Goal: Task Accomplishment & Management: Use online tool/utility

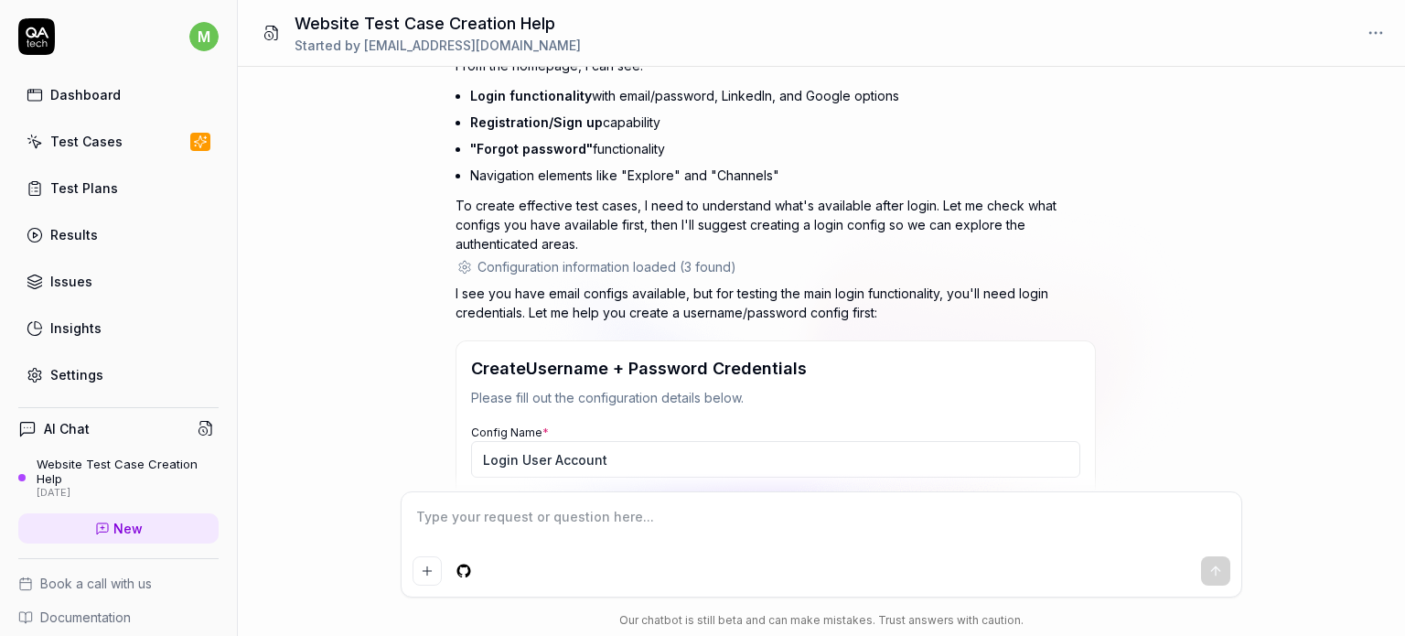
scroll to position [515, 0]
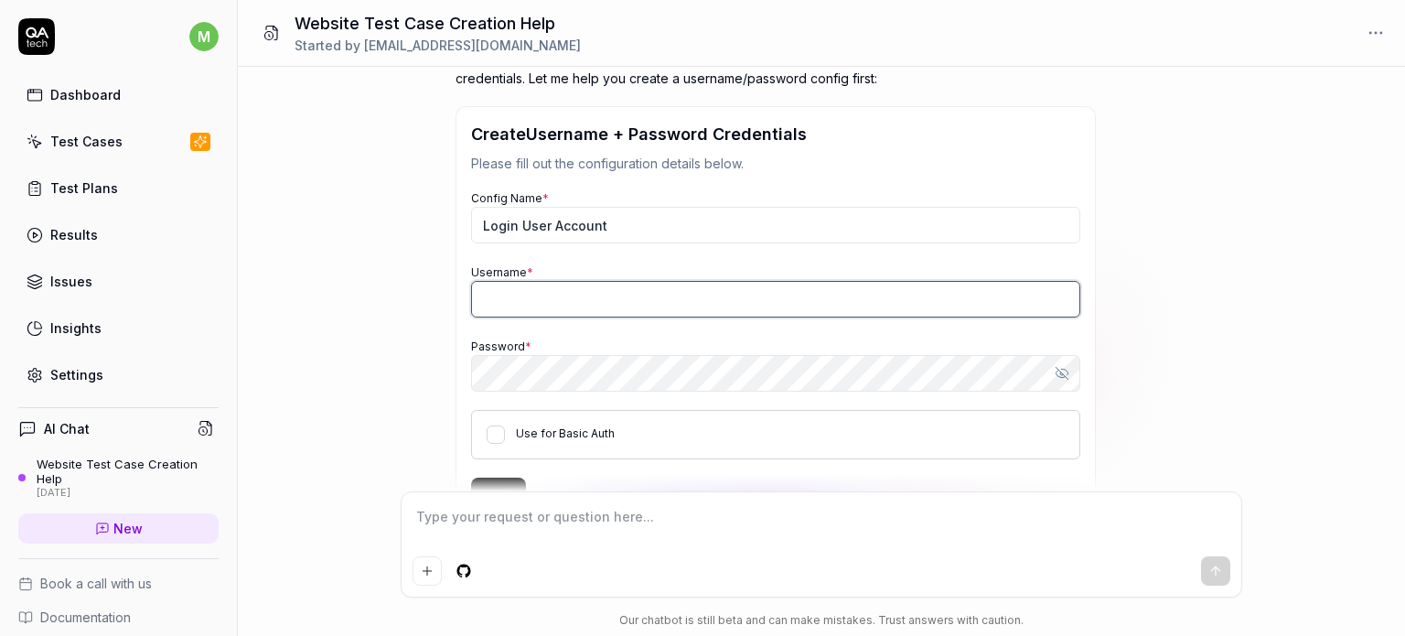
click at [525, 305] on input "Username *" at bounding box center [775, 299] width 609 height 37
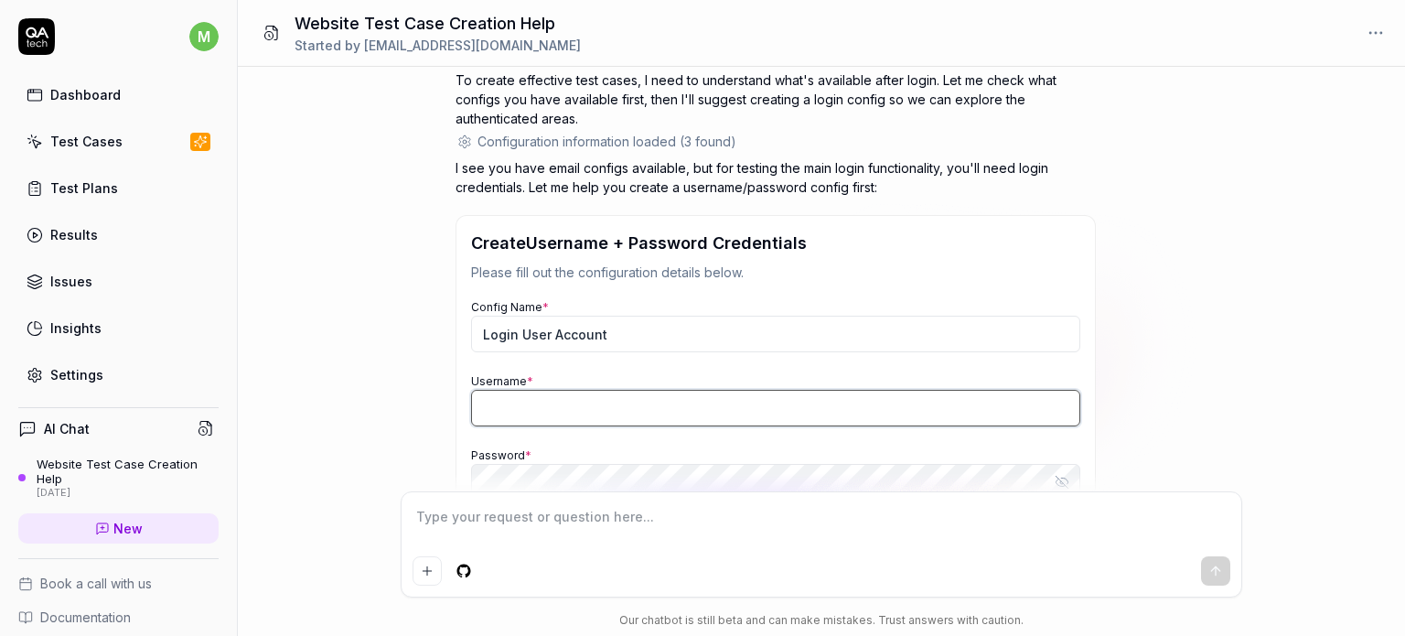
scroll to position [389, 0]
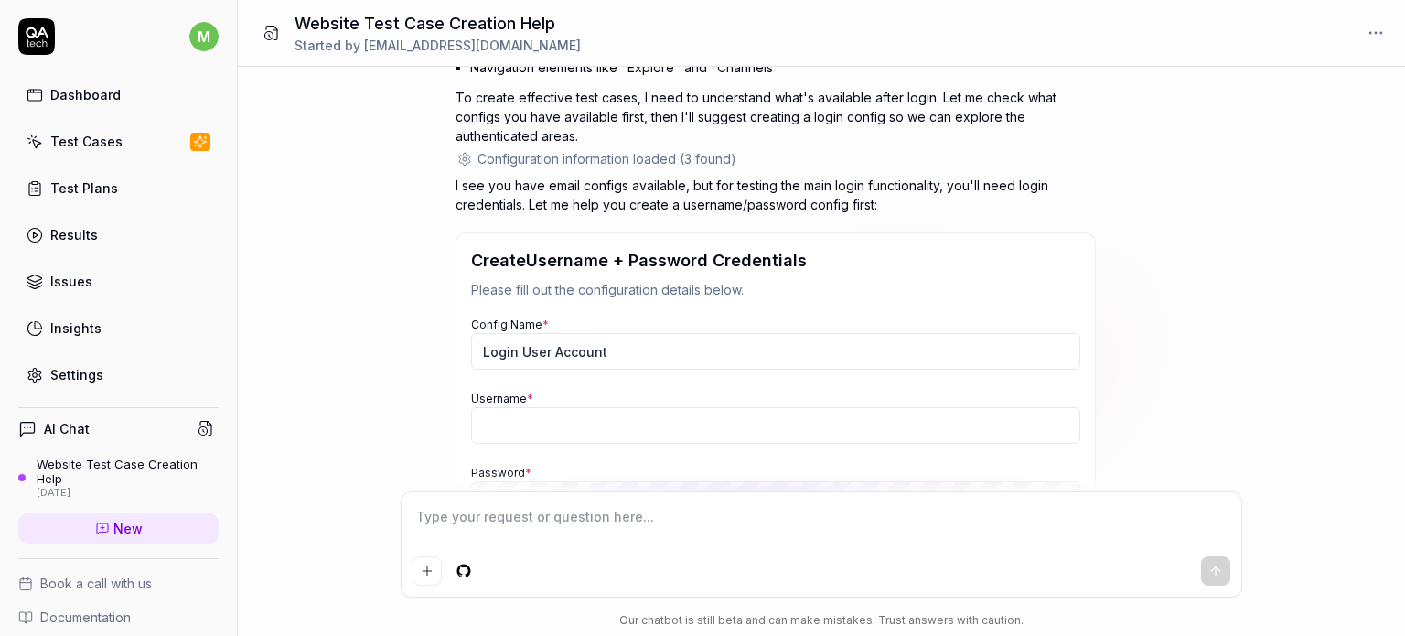
drag, startPoint x: 465, startPoint y: 259, endPoint x: 604, endPoint y: 313, distance: 149.1
click at [604, 313] on div "Create Username + Password Credentials Please fill out the configuration detail…" at bounding box center [775, 443] width 640 height 423
click at [538, 262] on h3 "Create Username + Password Credentials" at bounding box center [775, 260] width 609 height 25
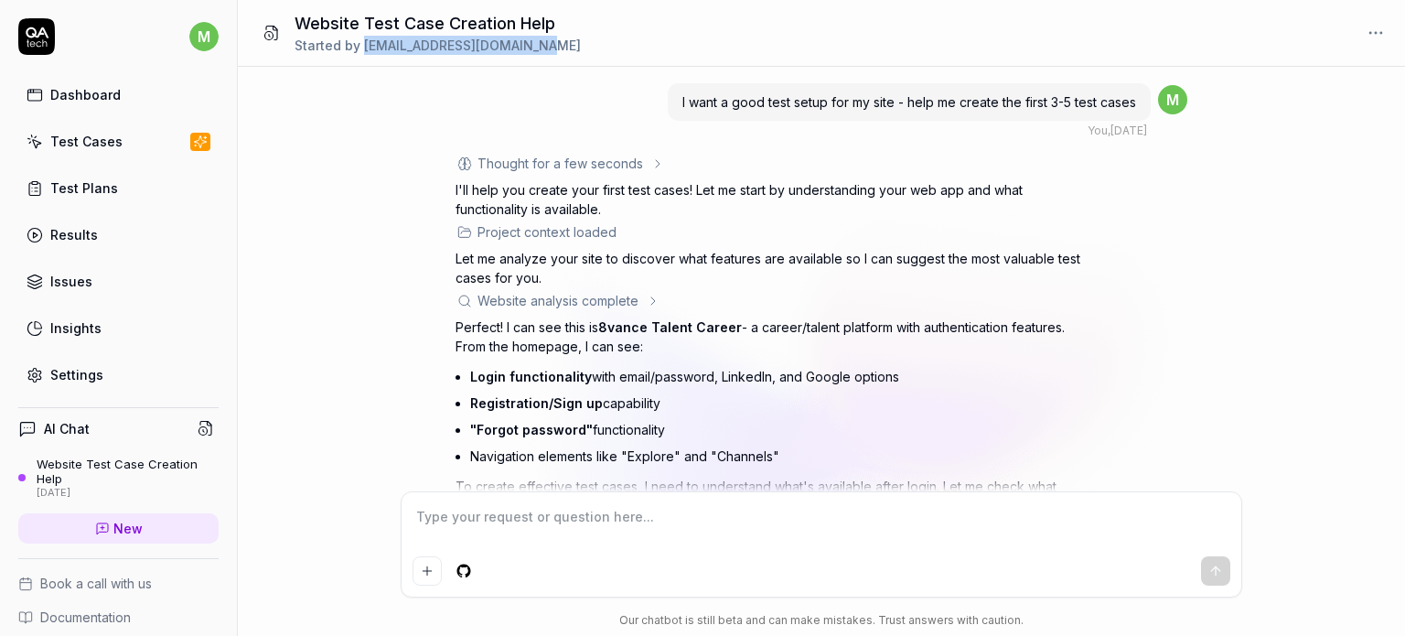
drag, startPoint x: 366, startPoint y: 40, endPoint x: 541, endPoint y: 55, distance: 176.2
click at [541, 55] on div "Website Test Case Creation Help Started by [PERSON_NAME][EMAIL_ADDRESS][DOMAIN_…" at bounding box center [821, 33] width 1167 height 67
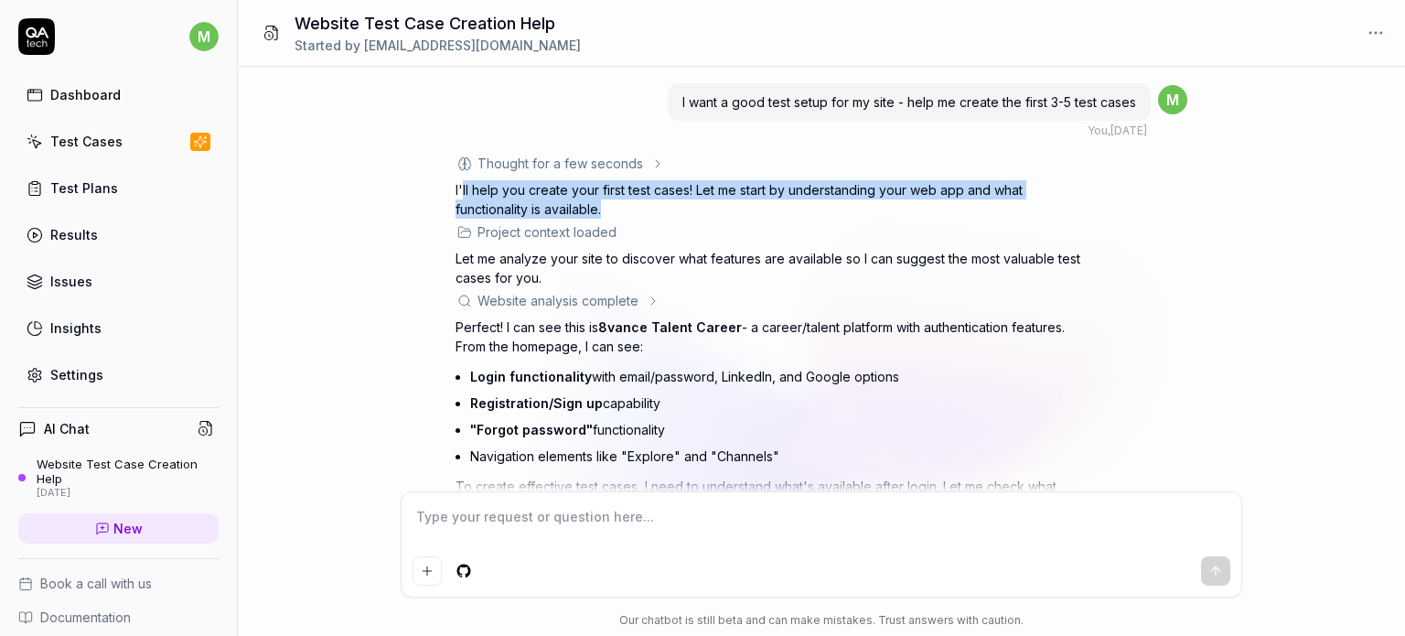
drag, startPoint x: 461, startPoint y: 186, endPoint x: 629, endPoint y: 211, distance: 170.2
click at [629, 211] on p "I'll help you create your first test cases! Let me start by understanding your …" at bounding box center [775, 199] width 640 height 38
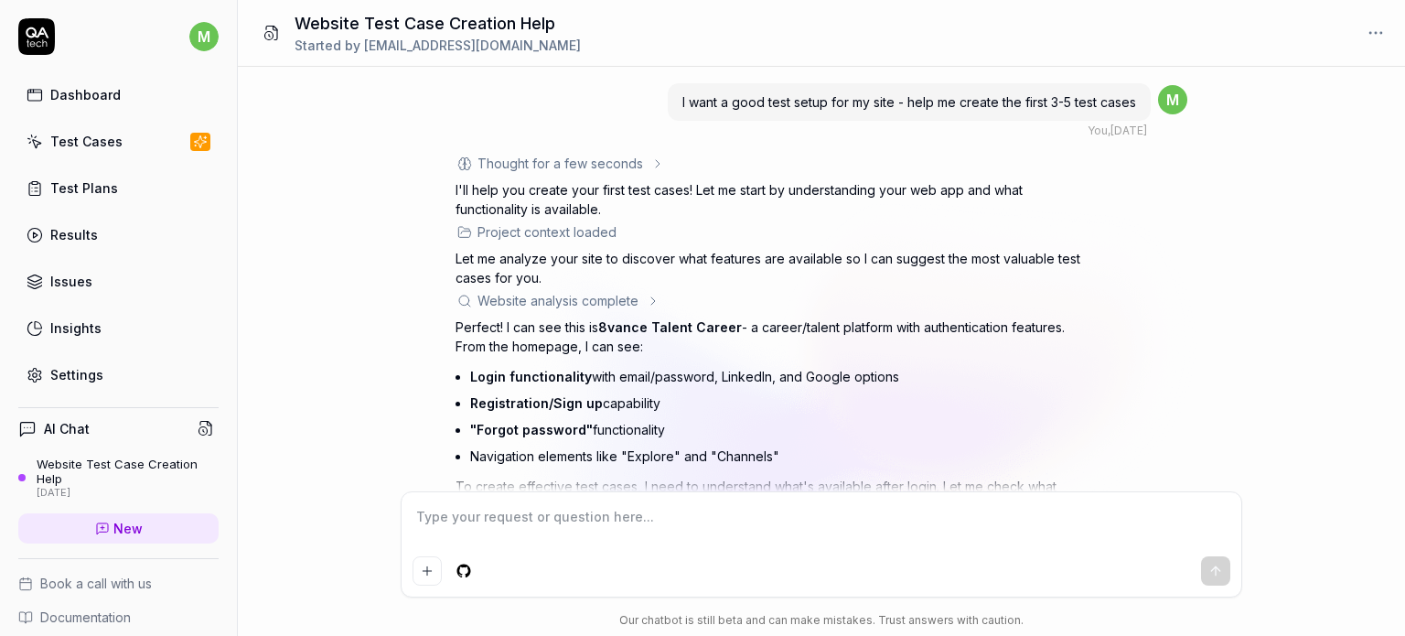
click at [1372, 36] on html "m Dashboard Test Cases Test Plans Results Issues Insights Settings AI Chat Webs…" at bounding box center [702, 318] width 1405 height 636
click at [994, 284] on html "m Dashboard Test Cases Test Plans Results Issues Insights Settings AI Chat Webs…" at bounding box center [702, 318] width 1405 height 636
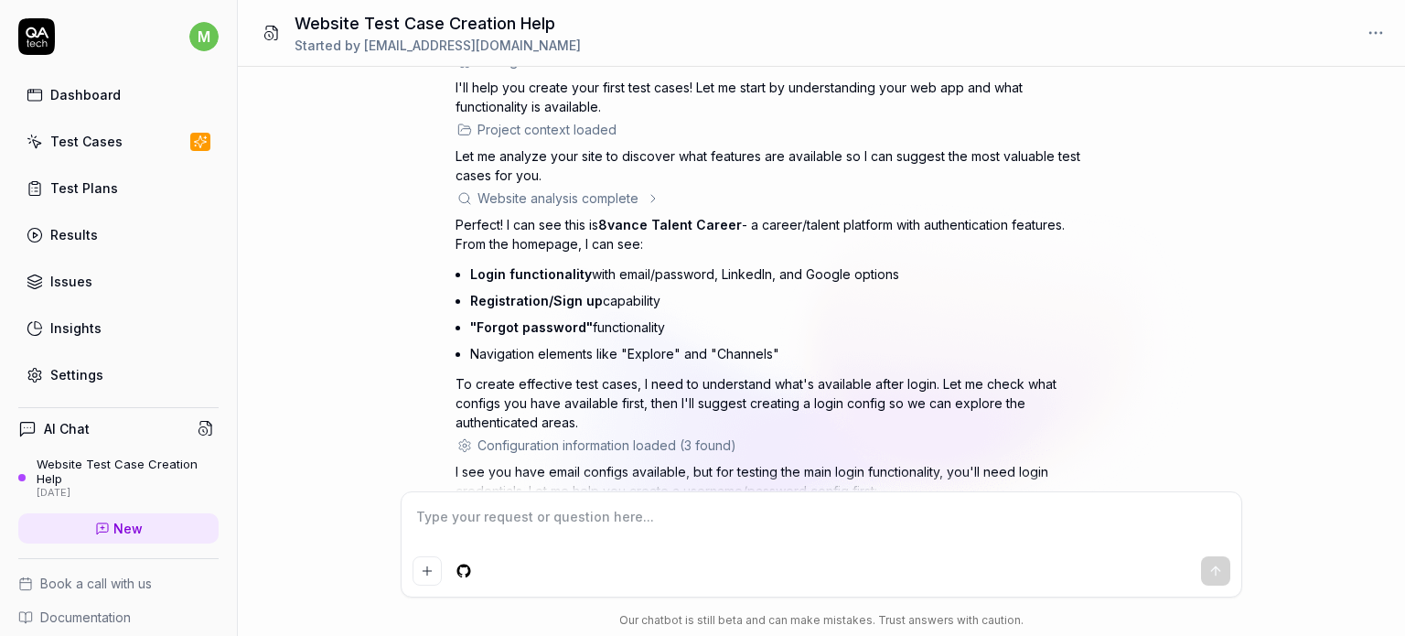
scroll to position [123, 0]
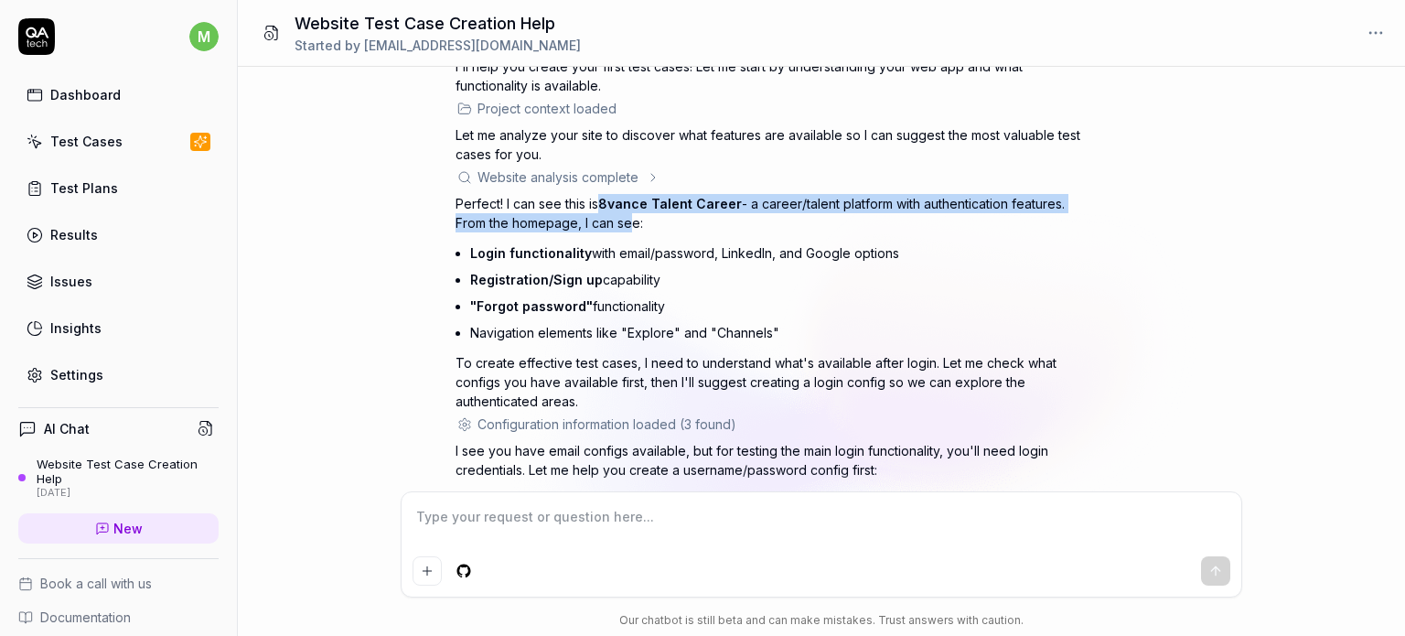
drag, startPoint x: 605, startPoint y: 199, endPoint x: 622, endPoint y: 214, distance: 22.0
click at [622, 214] on p "Perfect! I can see this is 8vance Talent Career - a career/talent platform with…" at bounding box center [775, 213] width 640 height 38
drag, startPoint x: 605, startPoint y: 205, endPoint x: 645, endPoint y: 234, distance: 49.0
click at [645, 234] on div "Perfect! I can see this is 8vance Talent Career - a career/talent platform with…" at bounding box center [775, 302] width 640 height 217
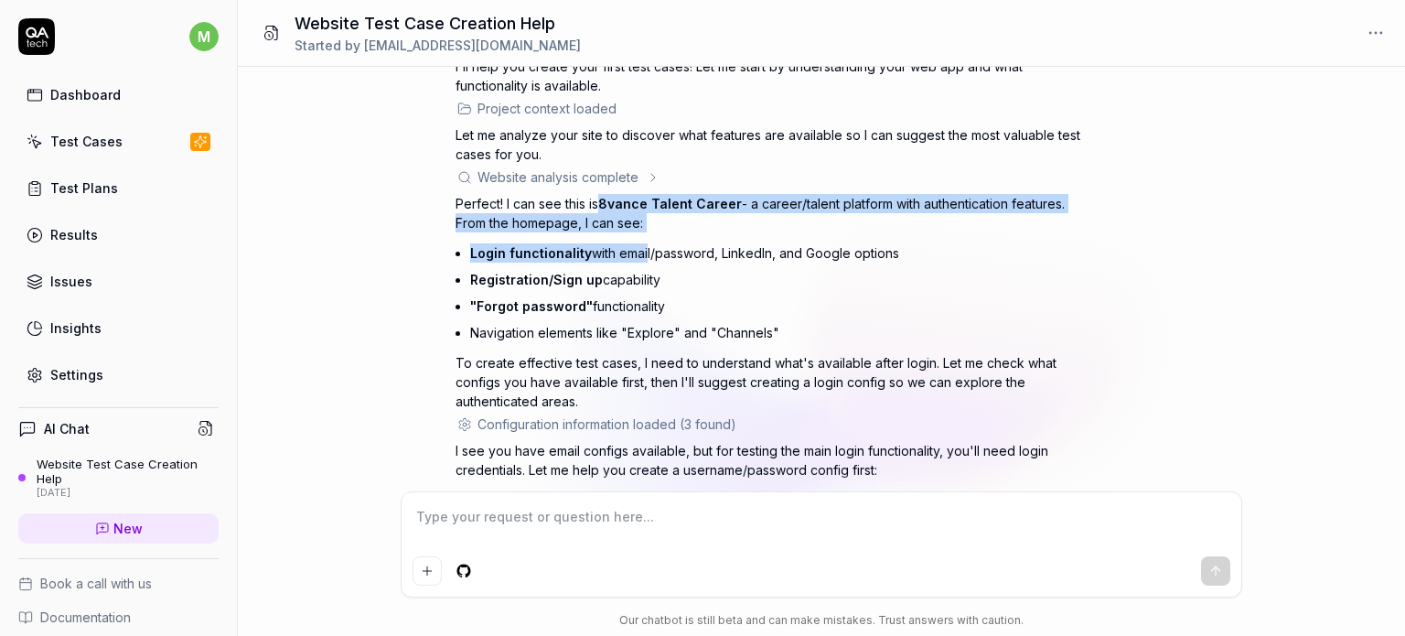
click at [645, 234] on div "Perfect! I can see this is 8vance Talent Career - a career/talent platform with…" at bounding box center [775, 302] width 640 height 217
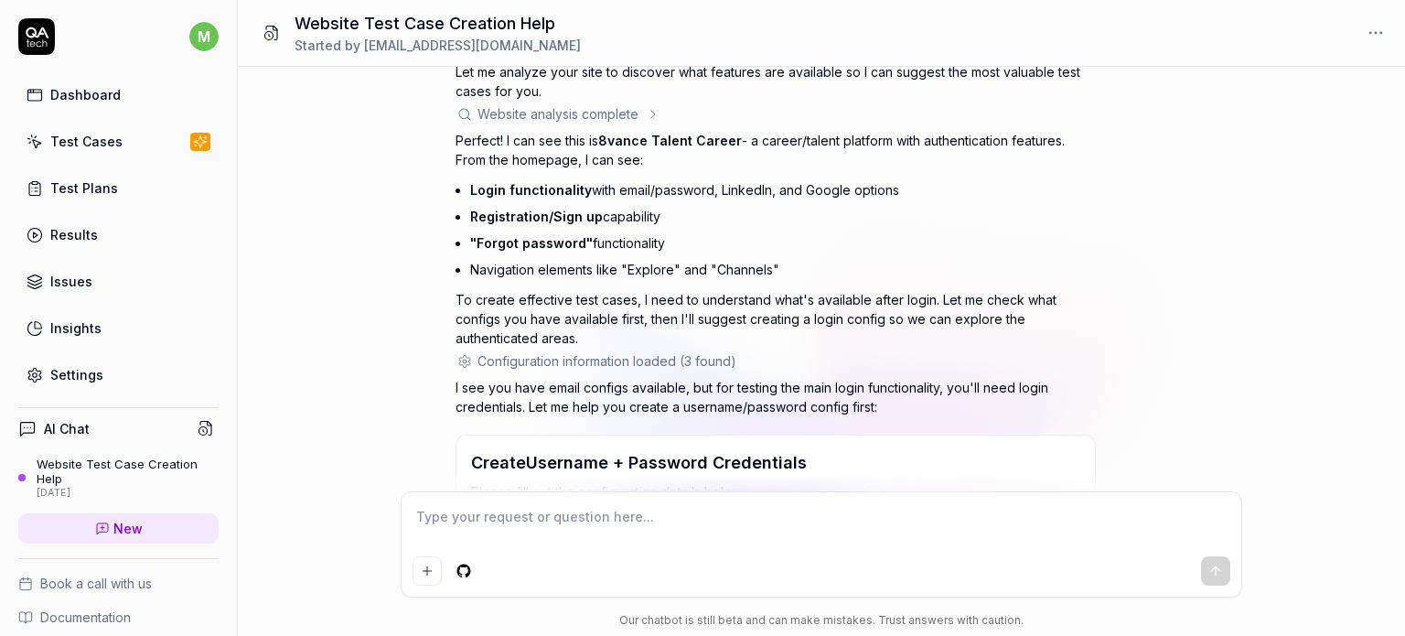
scroll to position [194, 0]
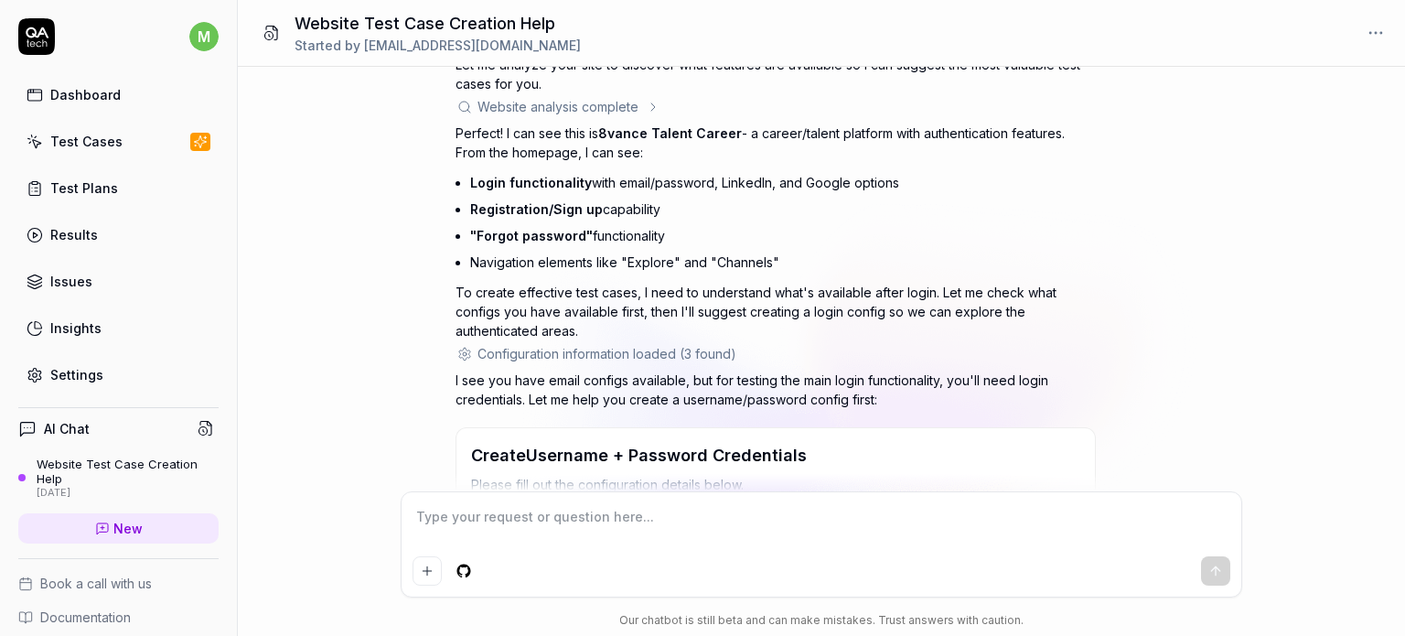
click at [606, 199] on li "Registration/Sign up capability" at bounding box center [782, 209] width 625 height 27
drag, startPoint x: 606, startPoint y: 199, endPoint x: 625, endPoint y: 237, distance: 42.1
click at [625, 237] on ul "Login functionality with email/password, LinkedIn, and Google options Registrat…" at bounding box center [782, 222] width 625 height 106
click at [625, 237] on li ""Forgot password" functionality" at bounding box center [782, 235] width 625 height 27
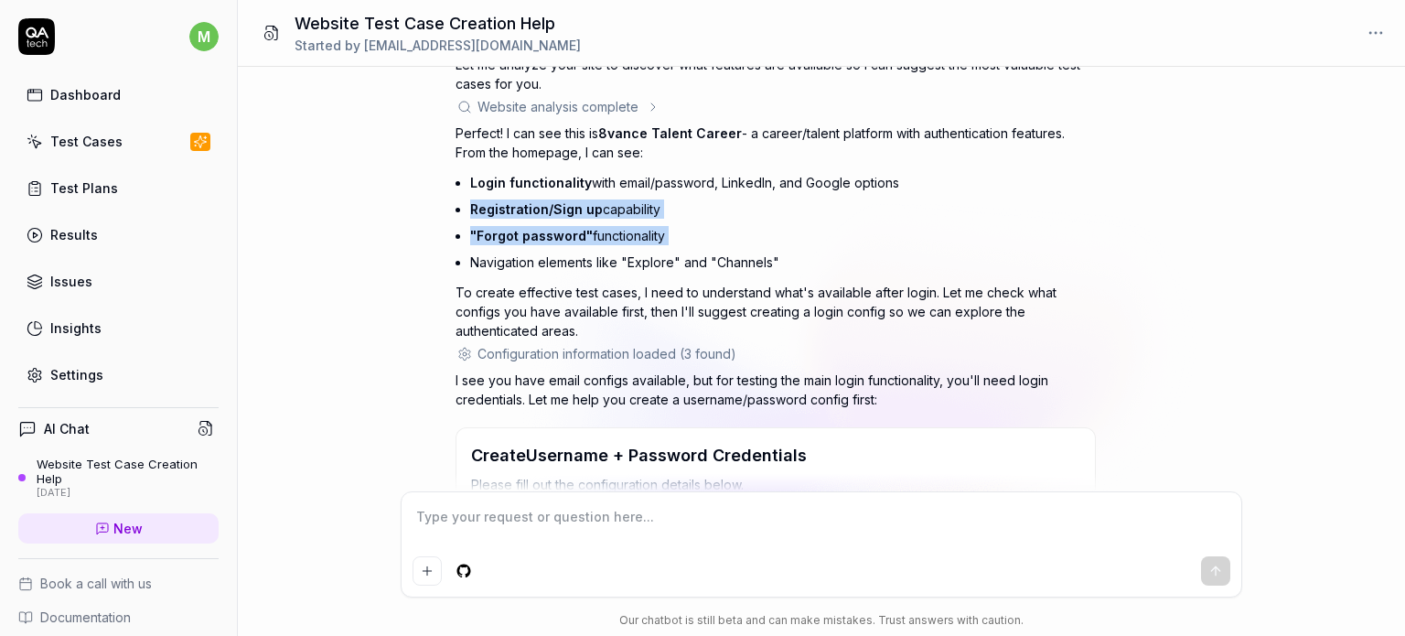
click at [625, 237] on li ""Forgot password" functionality" at bounding box center [782, 235] width 625 height 27
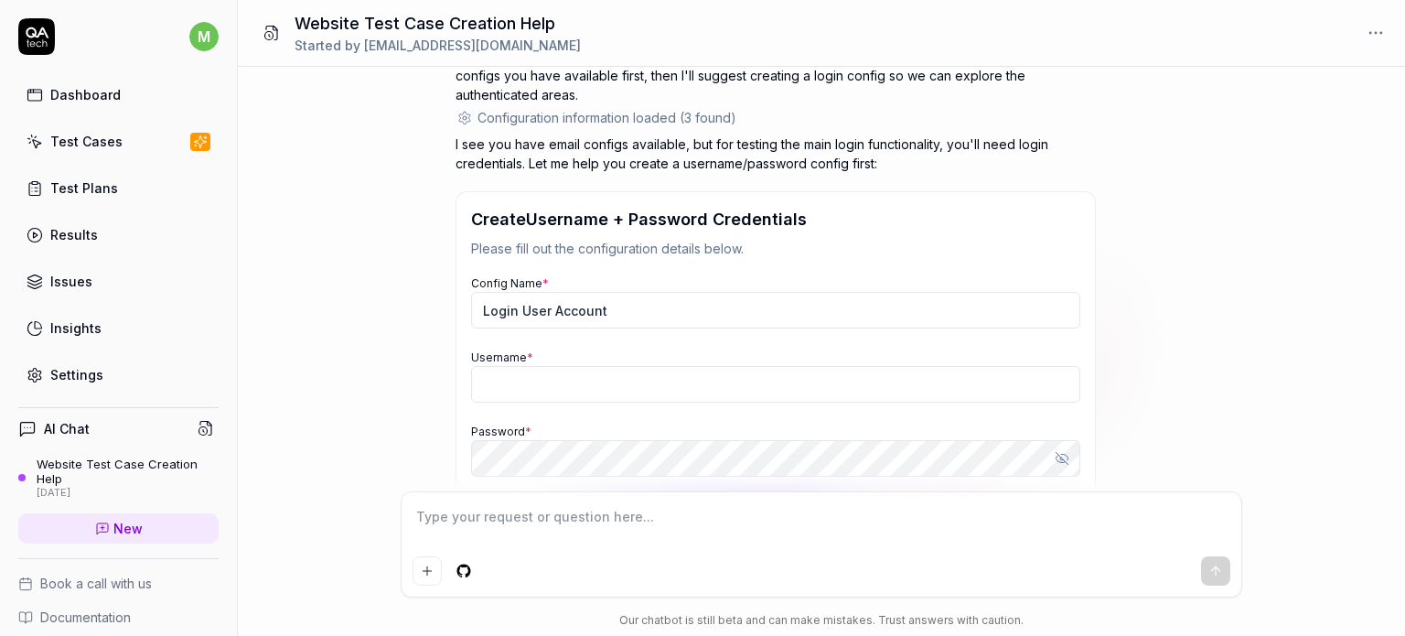
scroll to position [431, 0]
click at [548, 157] on p "I see you have email configs available, but for testing the main login function…" at bounding box center [775, 153] width 640 height 38
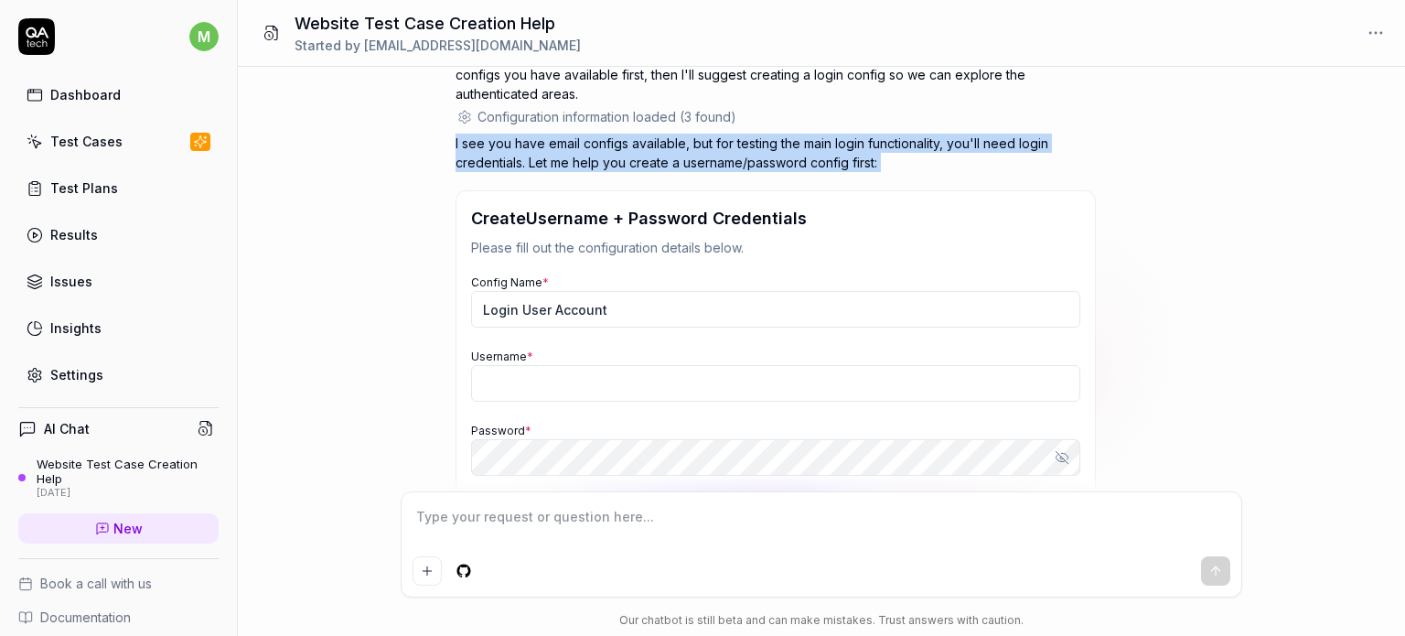
drag, startPoint x: 548, startPoint y: 157, endPoint x: 571, endPoint y: 156, distance: 22.9
click at [571, 156] on p "I see you have email configs available, but for testing the main login function…" at bounding box center [775, 153] width 640 height 38
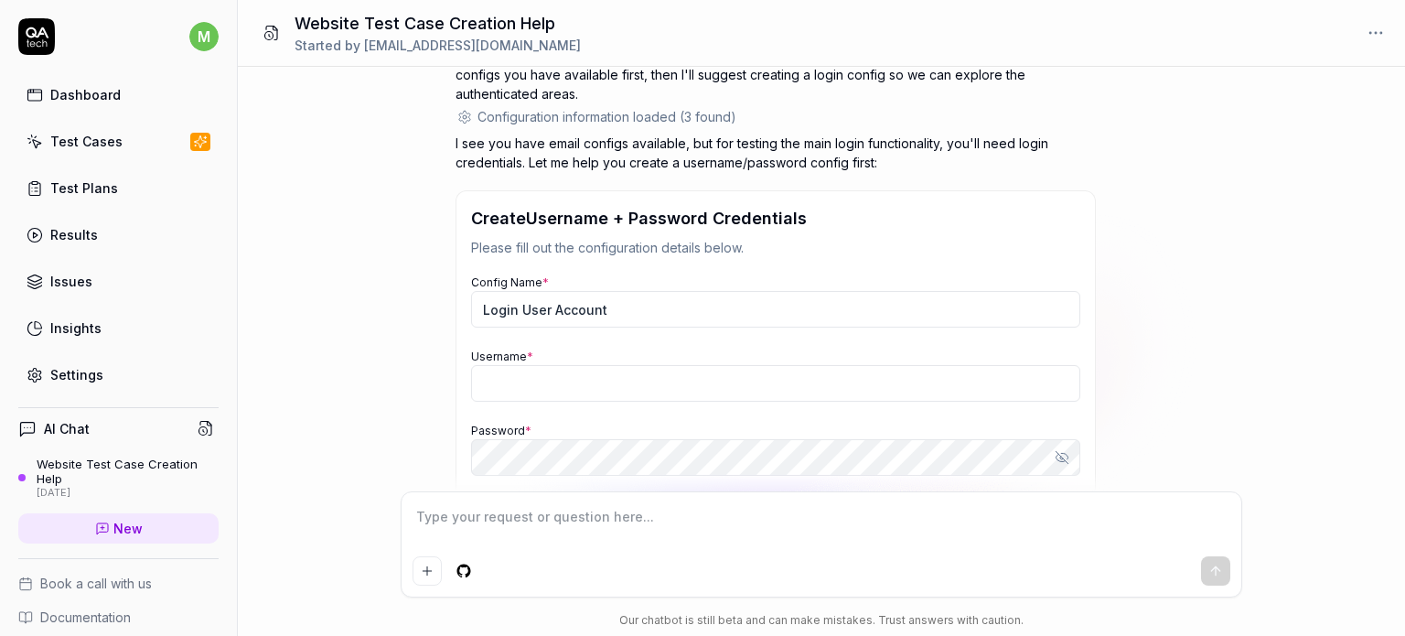
click at [584, 330] on div "Config Name * Login User Account Username * Password * Show password Use for Ba…" at bounding box center [775, 408] width 609 height 272
click at [572, 321] on input "Login User Account" at bounding box center [775, 309] width 609 height 37
click at [629, 323] on input "Login User Account" at bounding box center [775, 309] width 609 height 37
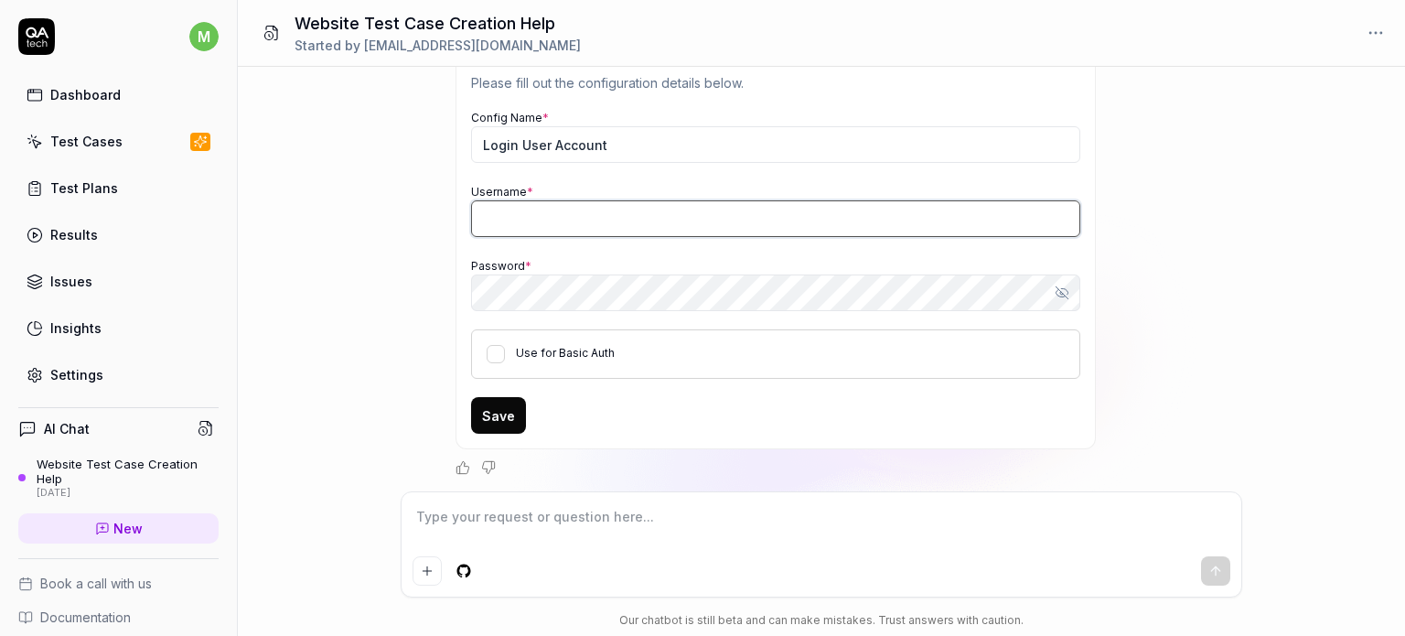
type textarea "*"
click at [537, 226] on input "Username *" at bounding box center [775, 218] width 609 height 37
type input "M"
type input "madalina.raicu+"
type textarea "*"
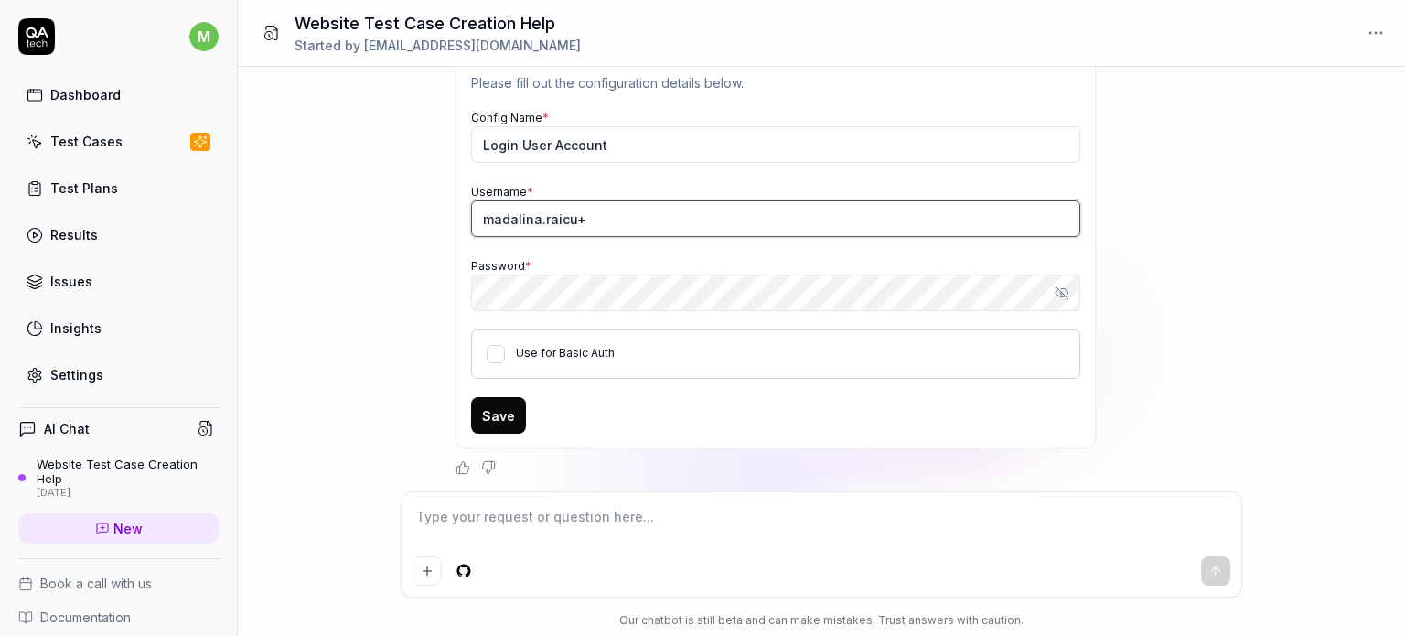
click at [614, 227] on input "madalina.raicu+" at bounding box center [775, 218] width 609 height 37
paste input "[EMAIL_ADDRESS][DOMAIN_NAME]"
type input "[EMAIL_ADDRESS][DOMAIN_NAME]"
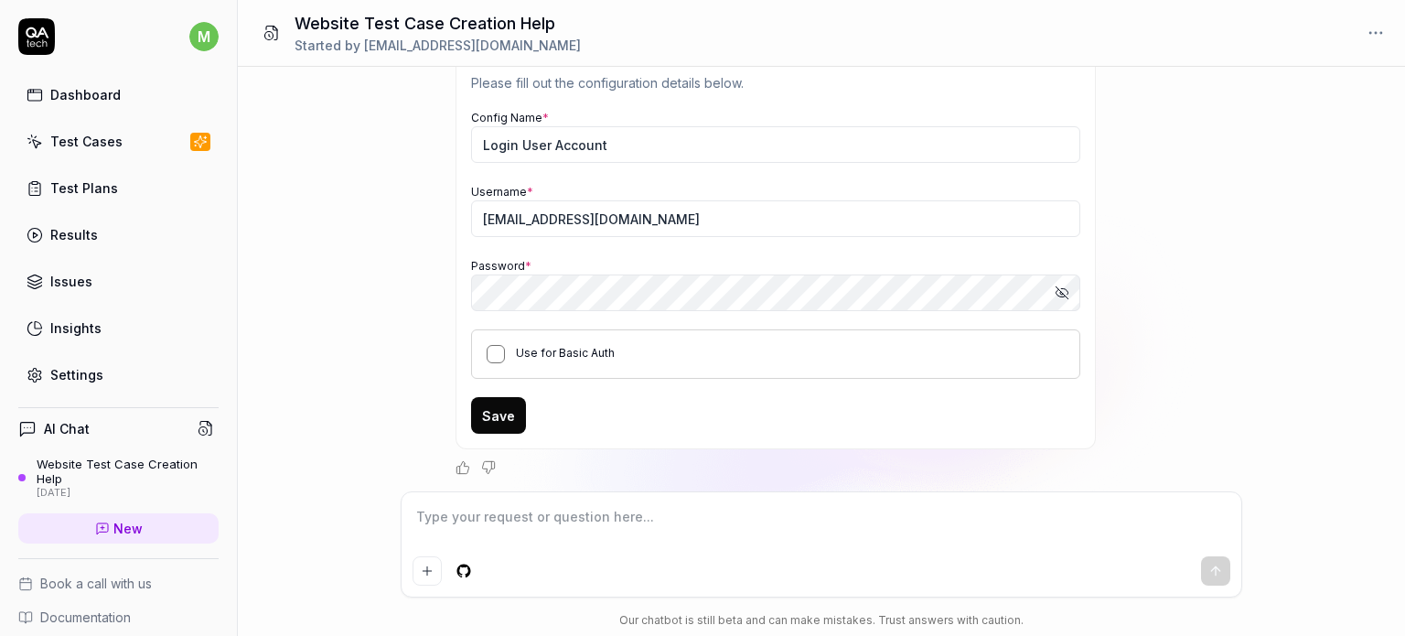
click at [493, 357] on button "Use for Basic Auth" at bounding box center [495, 354] width 18 height 18
click at [494, 411] on button "Save" at bounding box center [498, 415] width 55 height 37
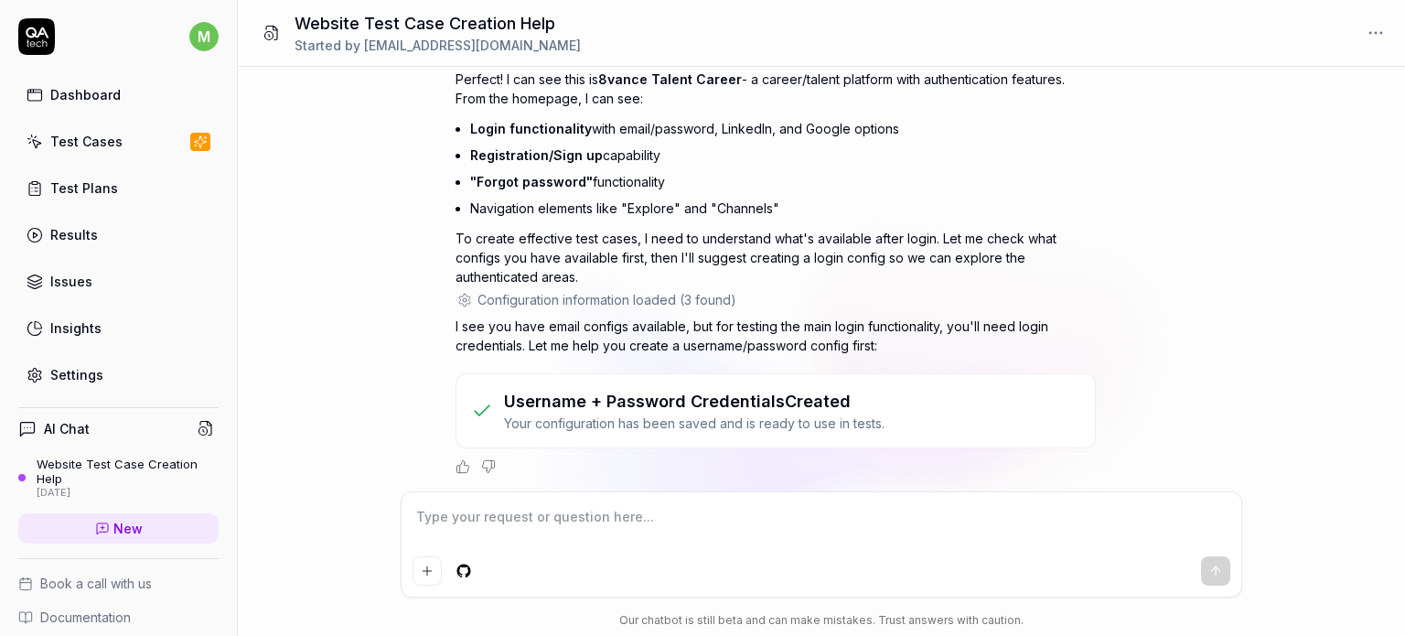
scroll to position [293, 0]
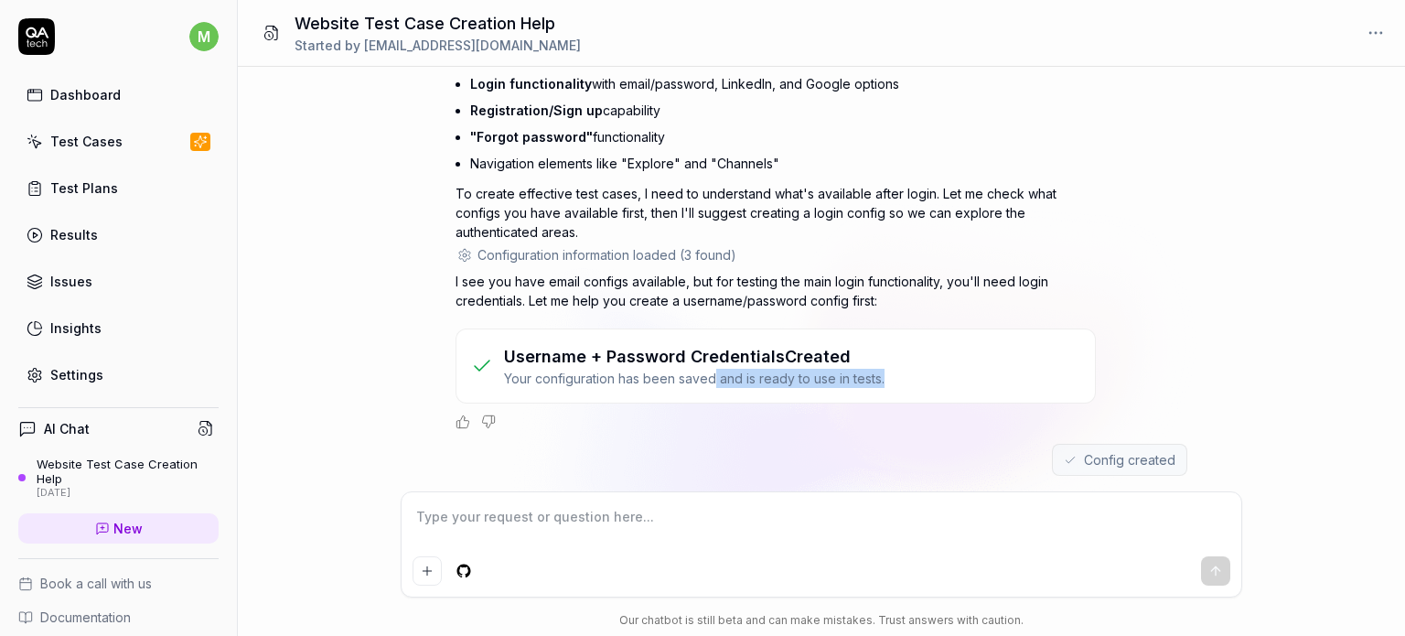
drag, startPoint x: 715, startPoint y: 378, endPoint x: 901, endPoint y: 373, distance: 185.7
click at [901, 373] on div "Username + Password Credentials Created Your configuration has been saved and i…" at bounding box center [775, 366] width 609 height 44
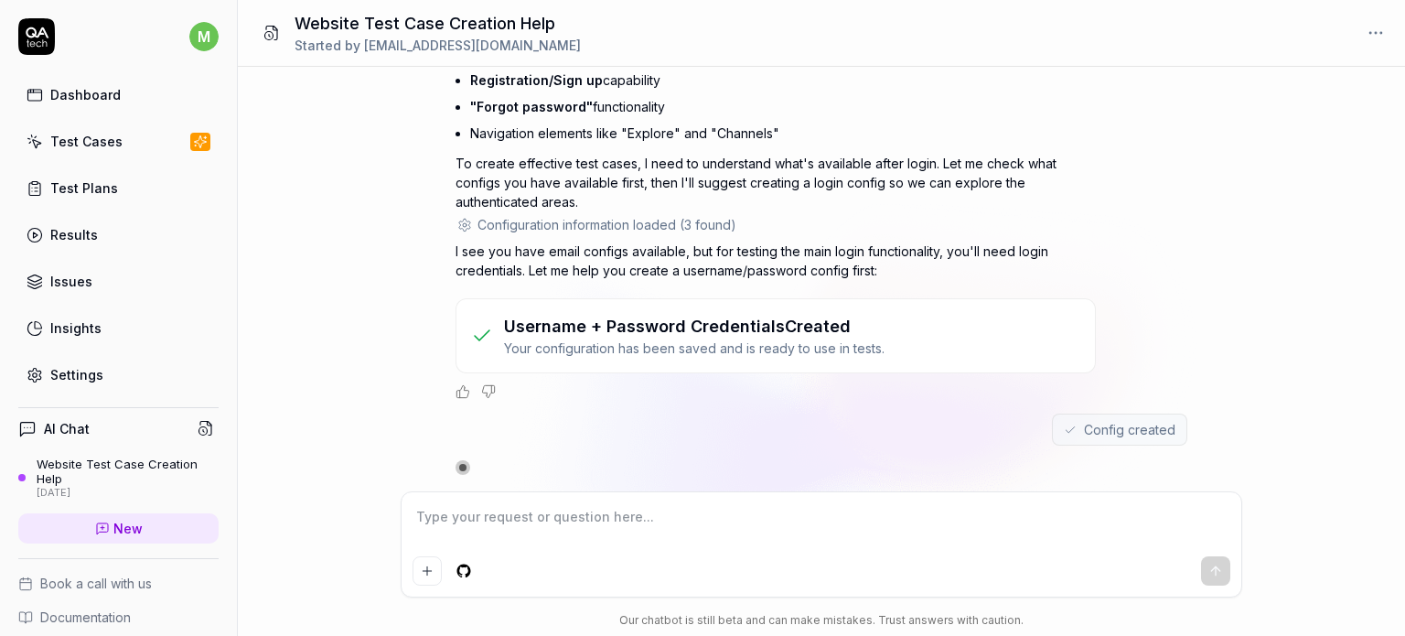
type textarea "*"
click at [719, 529] on textarea at bounding box center [821, 526] width 818 height 46
type textarea "G"
type textarea "*"
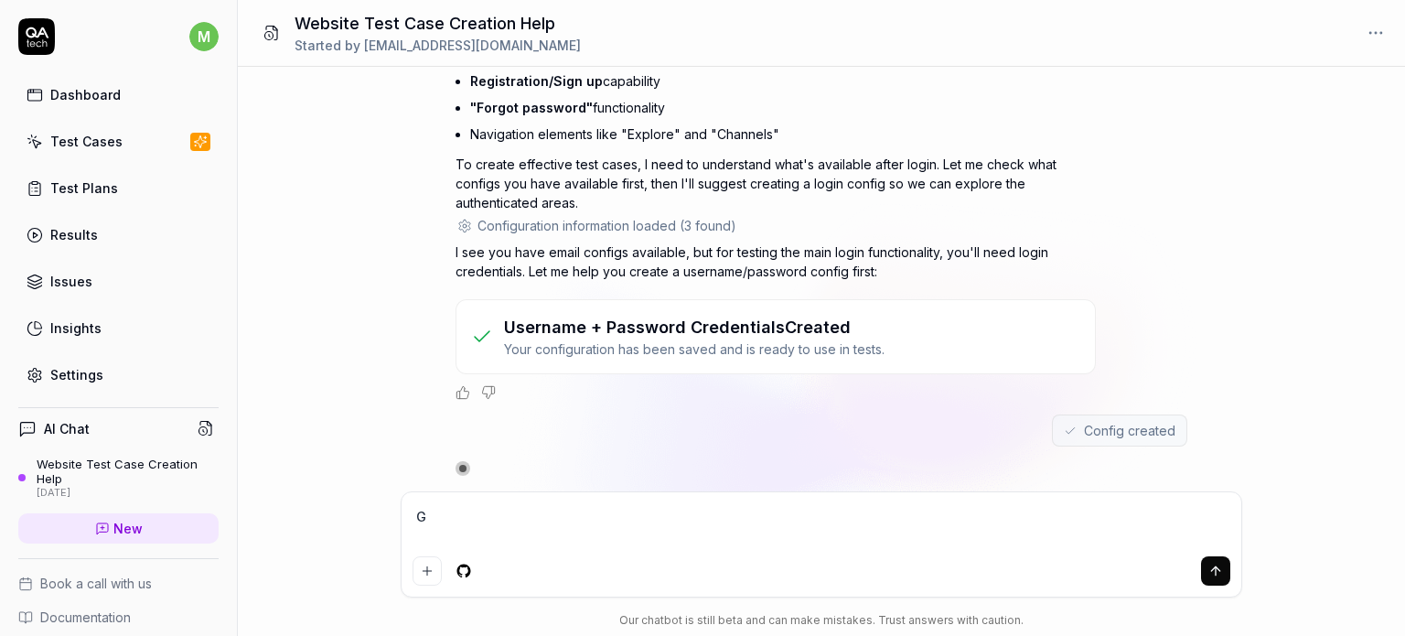
type textarea "Go"
type textarea "*"
type textarea "Go"
type textarea "*"
type textarea "Go t"
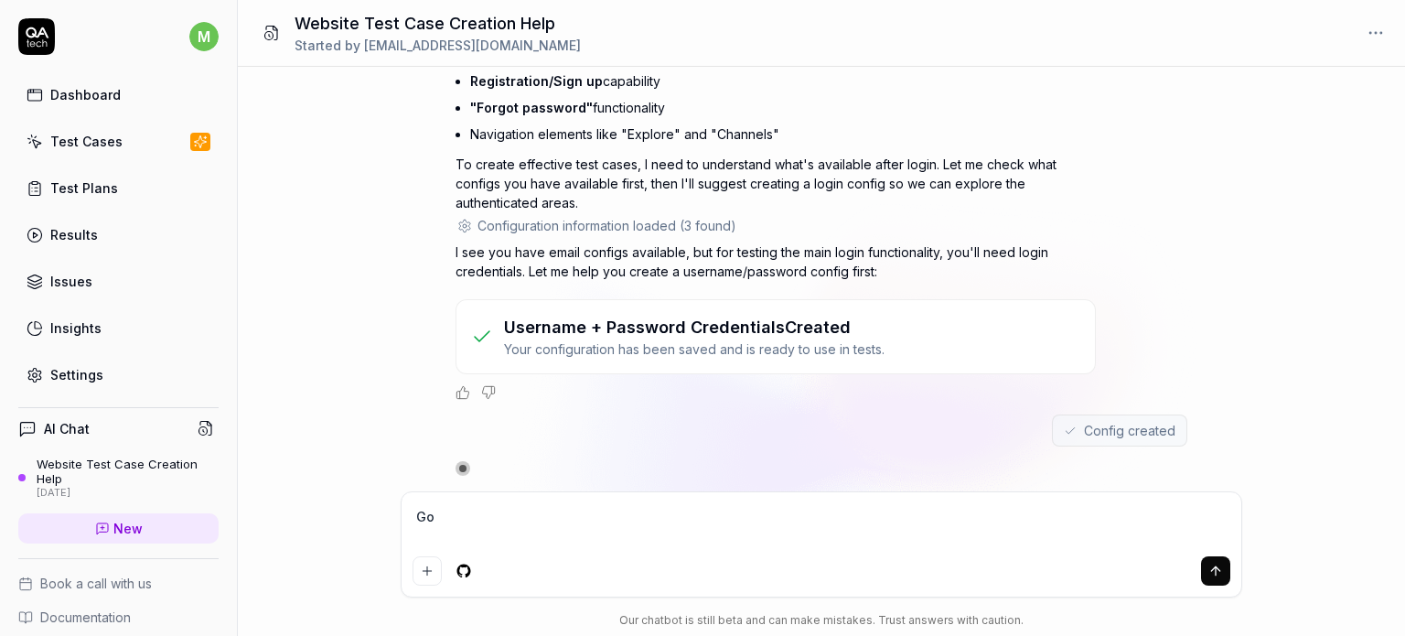
type textarea "*"
type textarea "Go to"
type textarea "*"
type textarea "Go to"
type textarea "*"
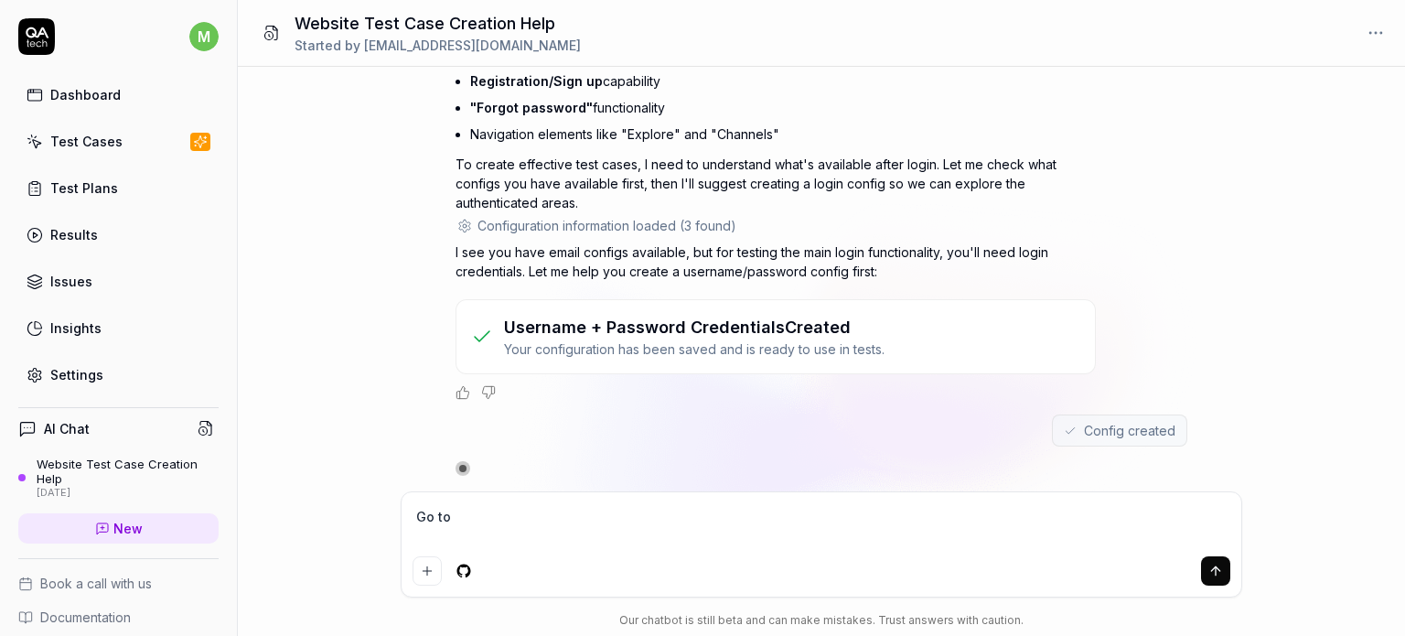
type textarea "Go to P"
type textarea "*"
type textarea "Go to Pr"
type textarea "*"
type textarea "Go to P"
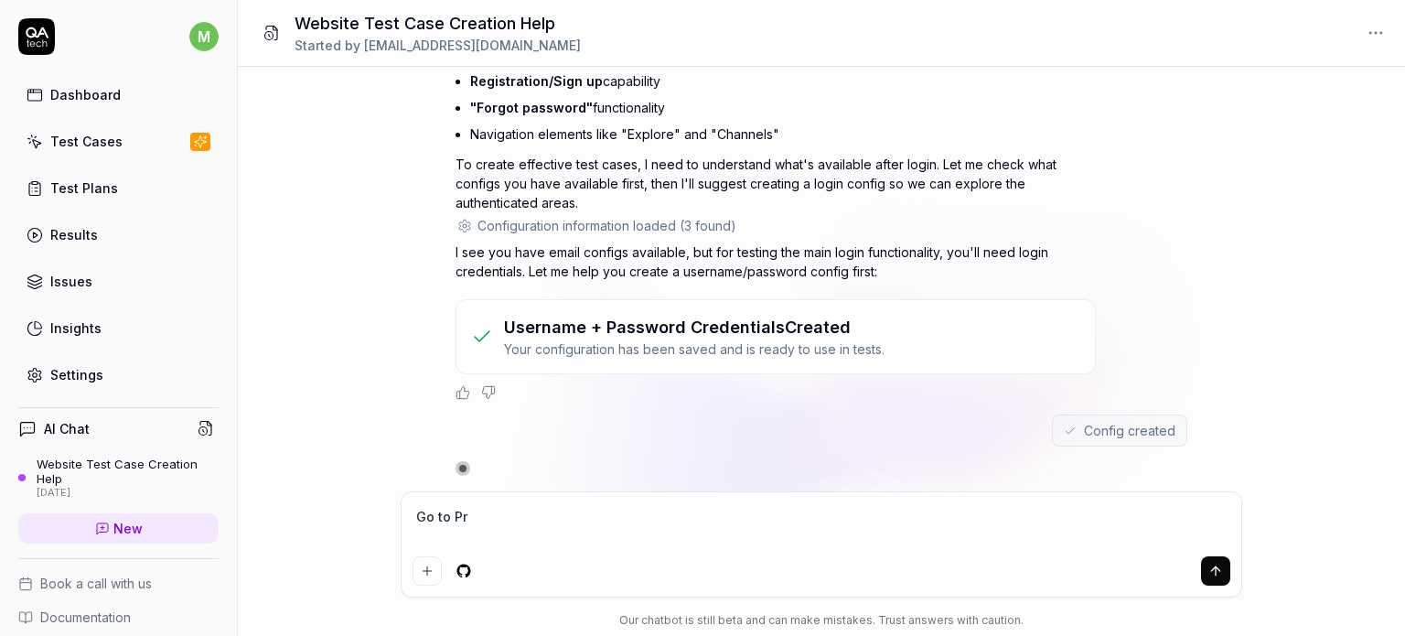
type textarea "*"
type textarea "Go to"
type textarea "*"
type textarea "Go to"
type textarea "*"
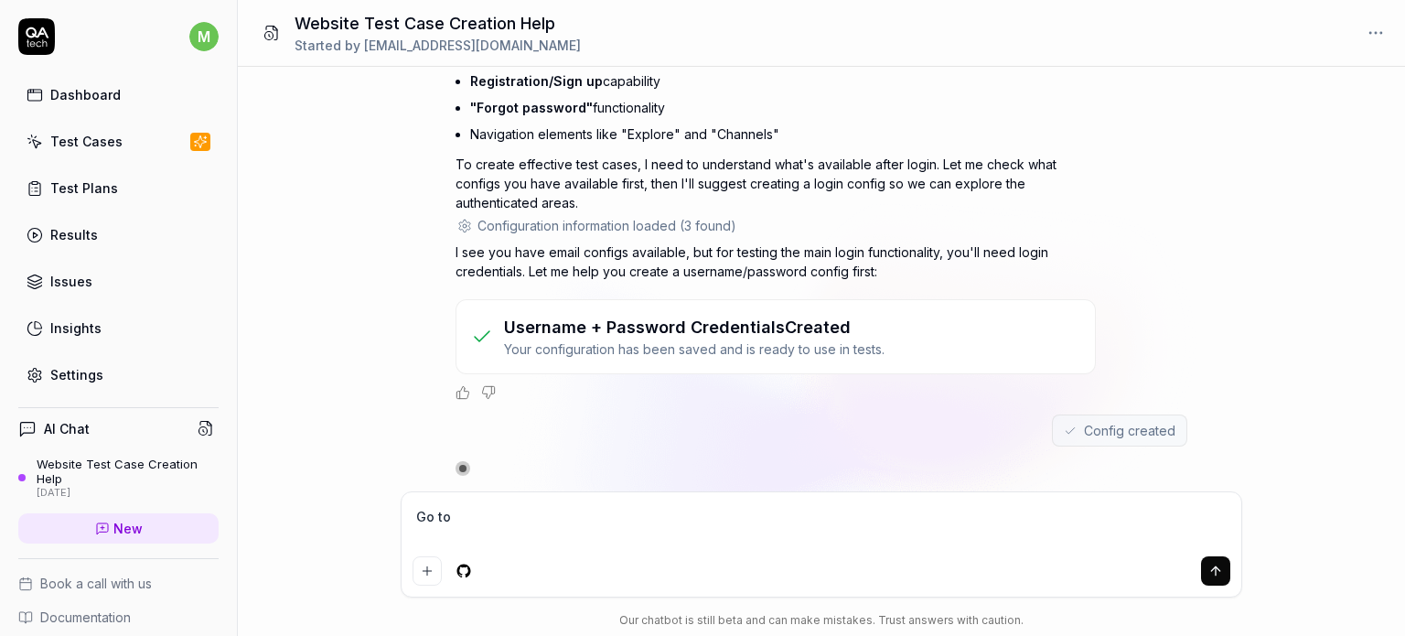
type textarea "Go to M"
type textarea "*"
type textarea "Go to My"
type textarea "*"
type textarea "Go to My"
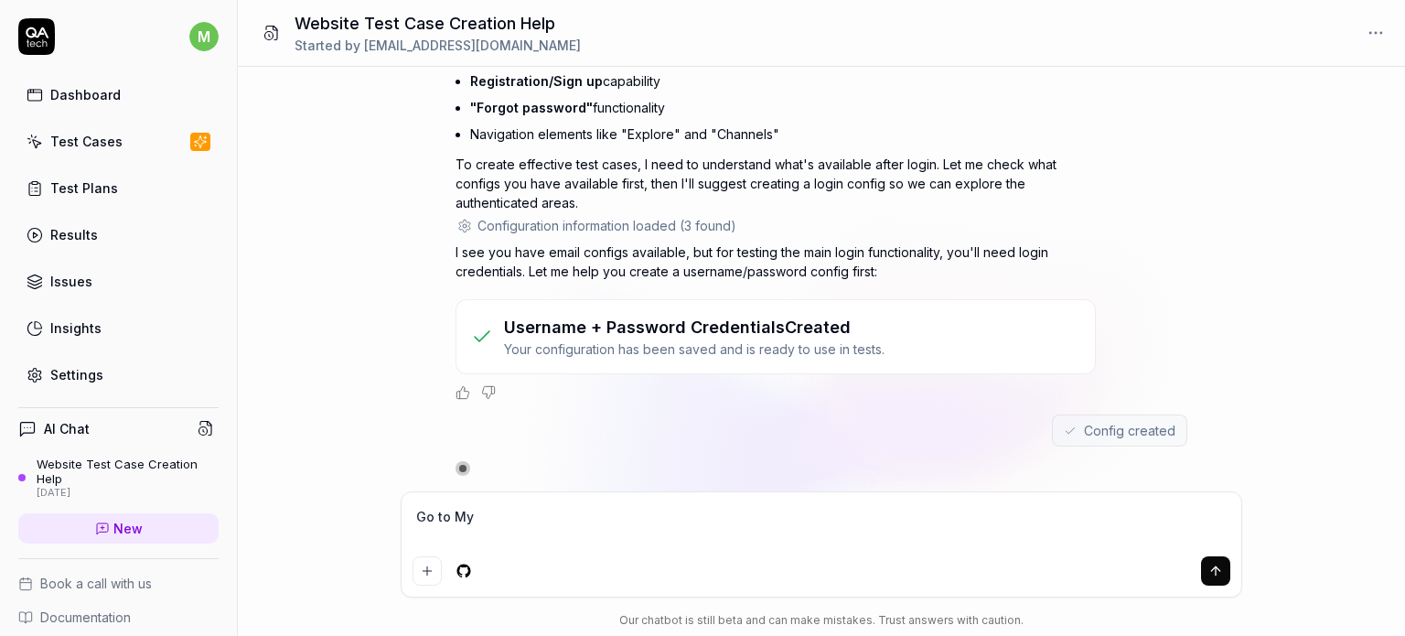
type textarea "*"
type textarea "Go to My p"
type textarea "*"
type textarea "Go to My pr"
type textarea "*"
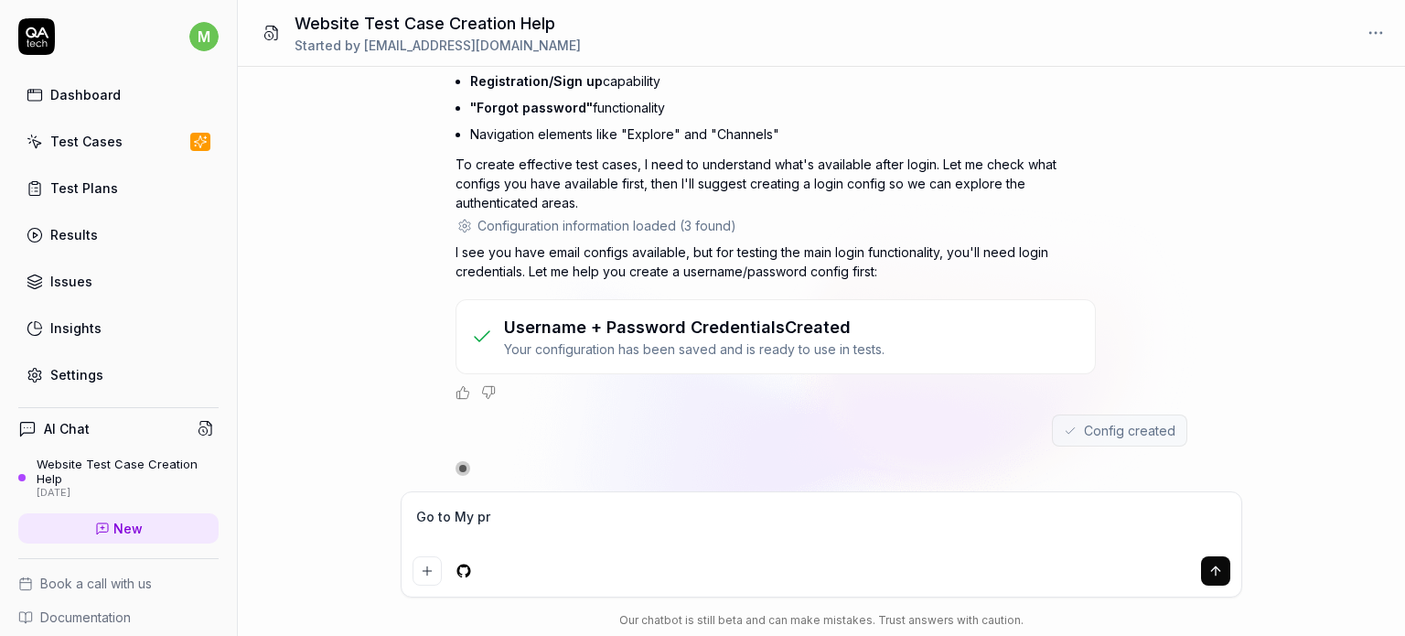
type textarea "Go to My pro"
type textarea "*"
type textarea "Go to My prof"
type textarea "*"
type textarea "Go to My profi"
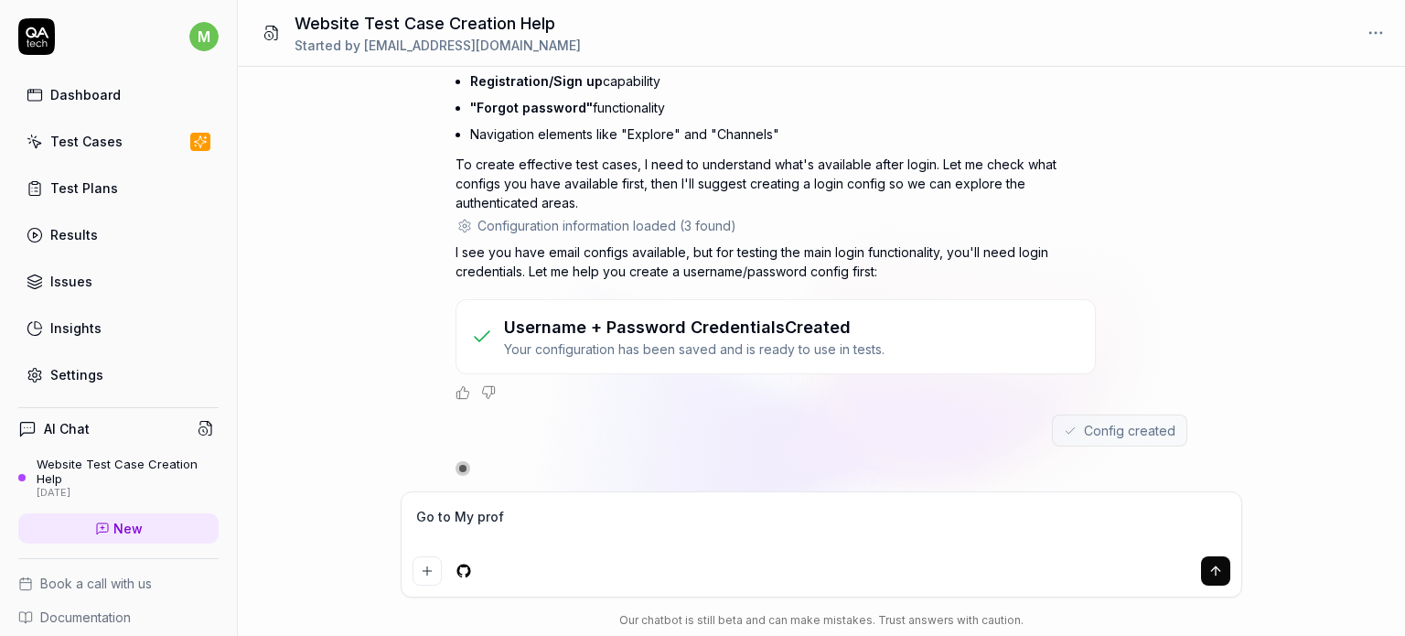
type textarea "*"
type textarea "Go to My profil"
type textarea "*"
type textarea "Go to My profile"
type textarea "*"
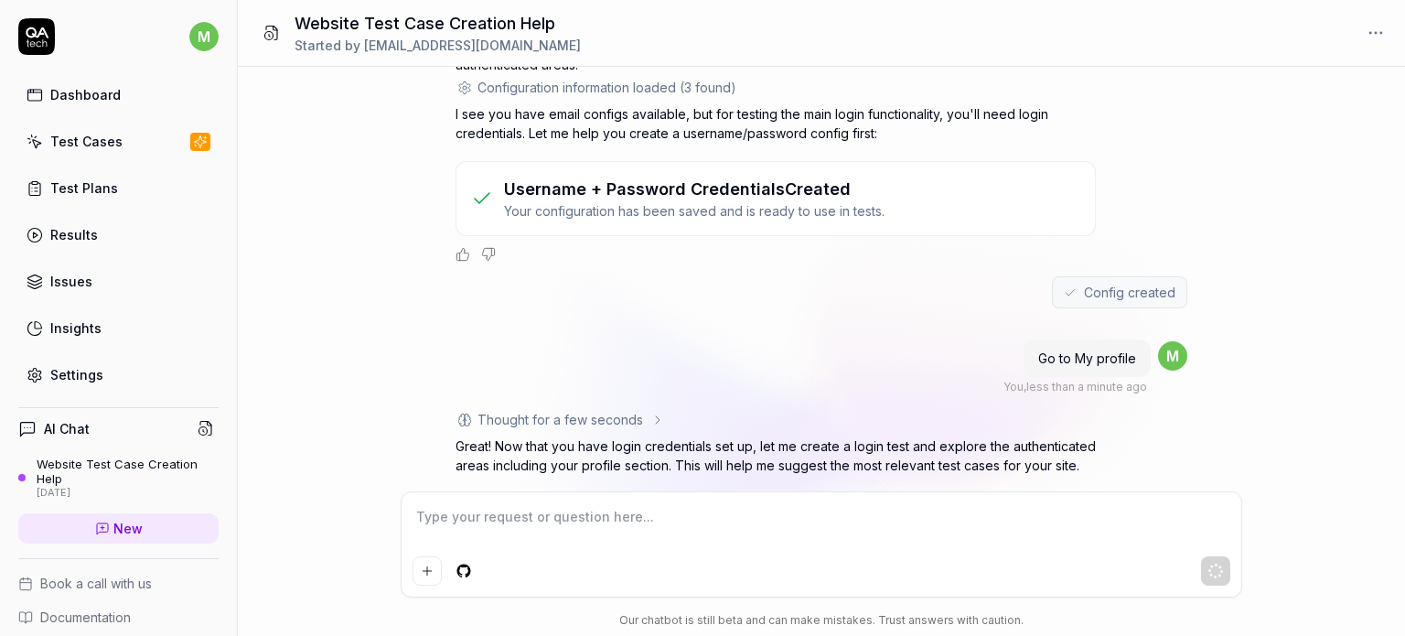
scroll to position [724, 0]
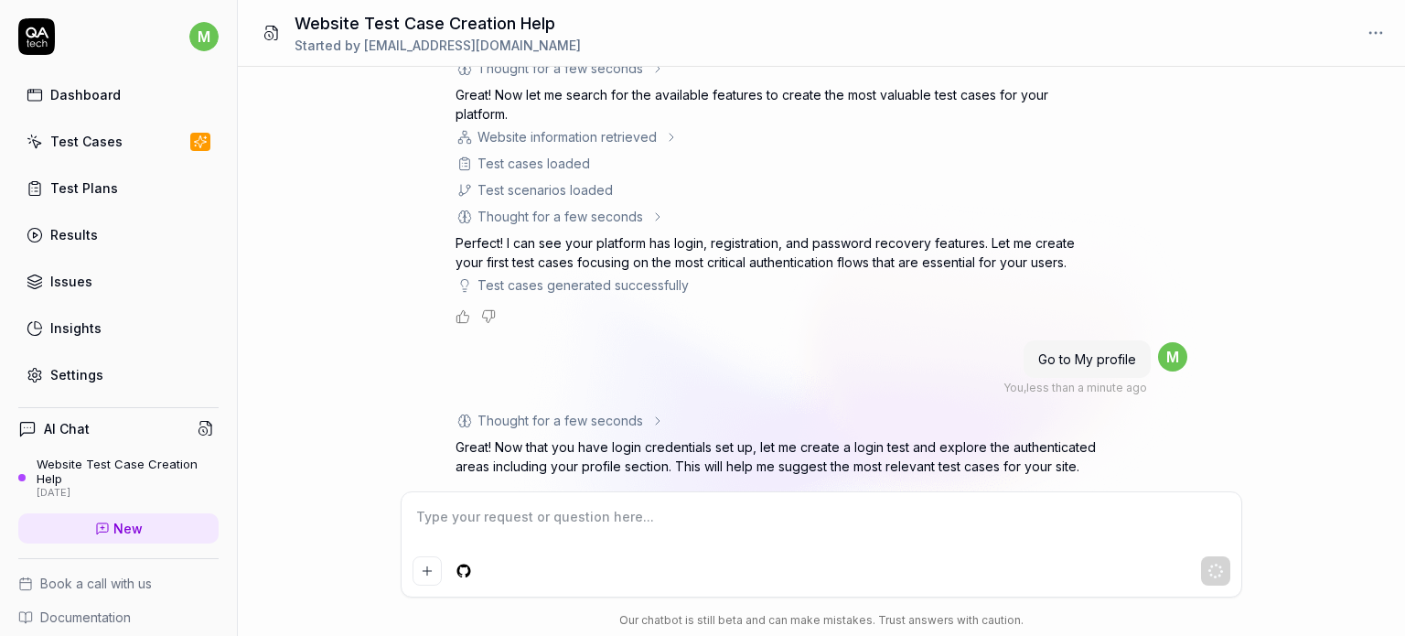
type textarea "*"
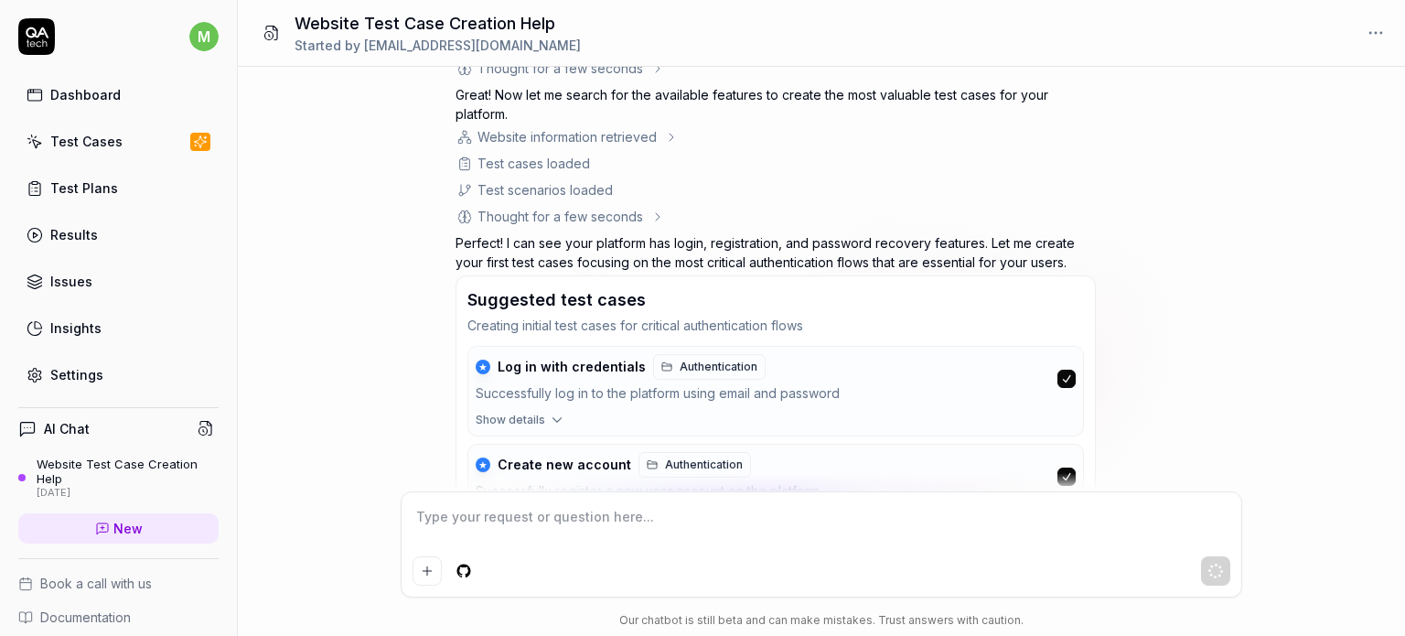
click at [647, 243] on div "Thought for a few seconds The user has just created a login config. Now I shoul…" at bounding box center [775, 384] width 640 height 650
click at [647, 275] on div "Suggested test cases Creating initial test cases for critical authentication fl…" at bounding box center [775, 479] width 640 height 408
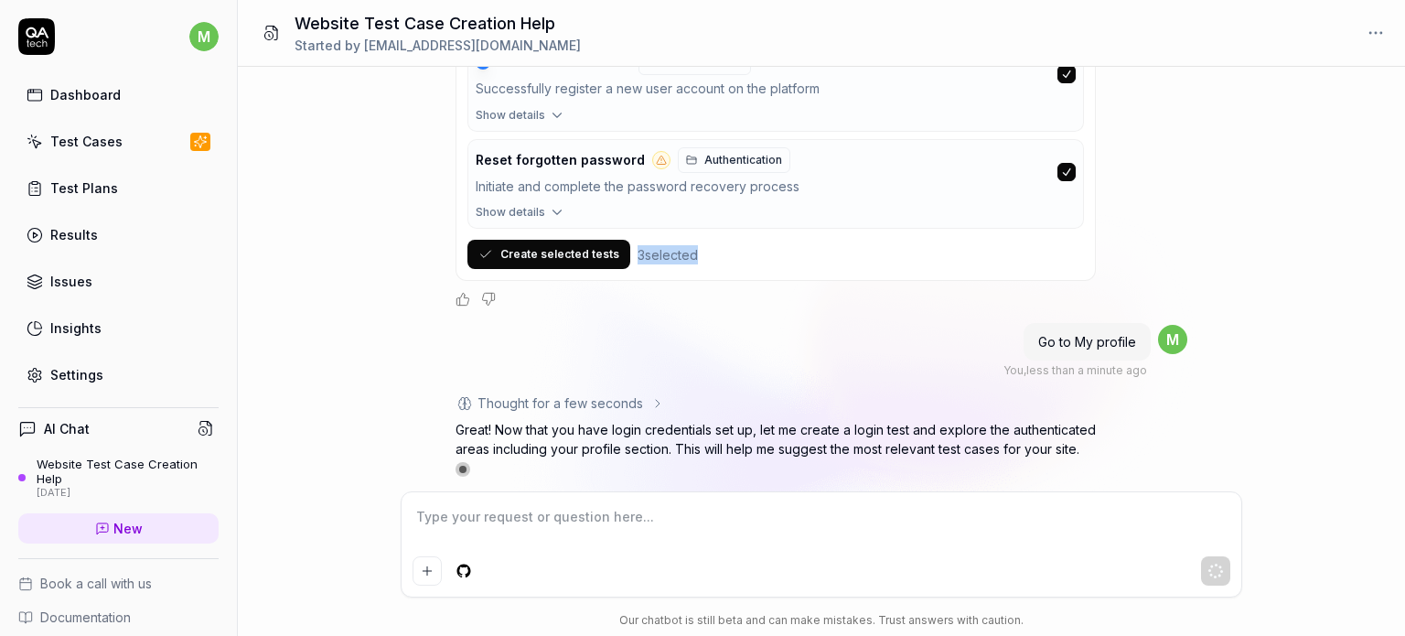
click at [647, 245] on div "3 selected" at bounding box center [667, 254] width 60 height 19
click at [684, 433] on p "Great! Now that you have login credentials set up, let me create a login test a…" at bounding box center [775, 439] width 640 height 38
click at [640, 403] on div "Thought for a few seconds" at bounding box center [559, 402] width 209 height 19
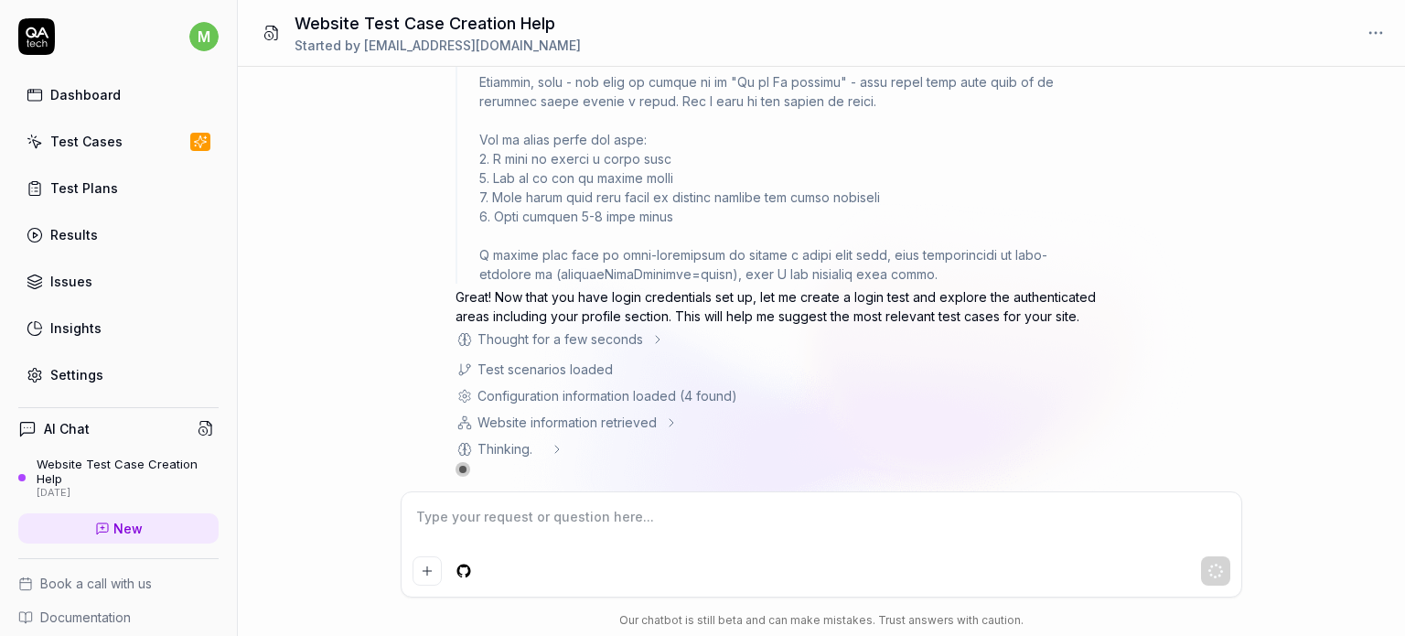
scroll to position [1723, 0]
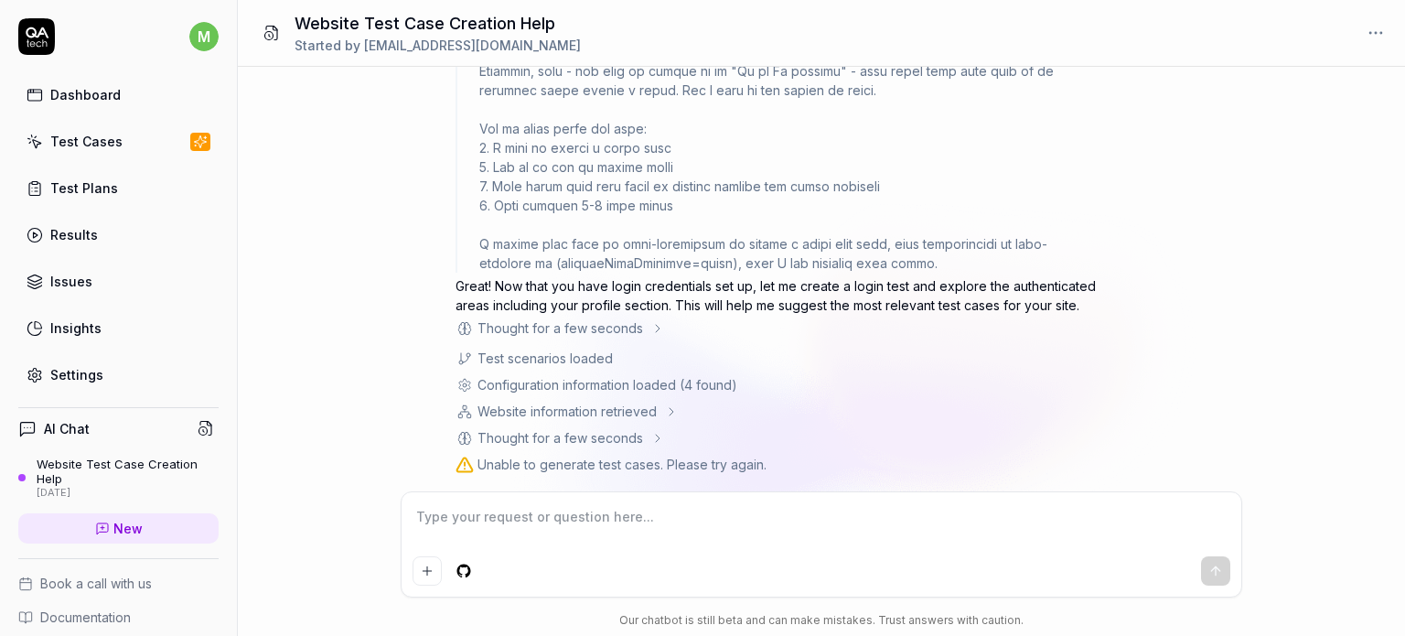
click at [575, 401] on div "Website information retrieved" at bounding box center [566, 410] width 179 height 19
type textarea "*"
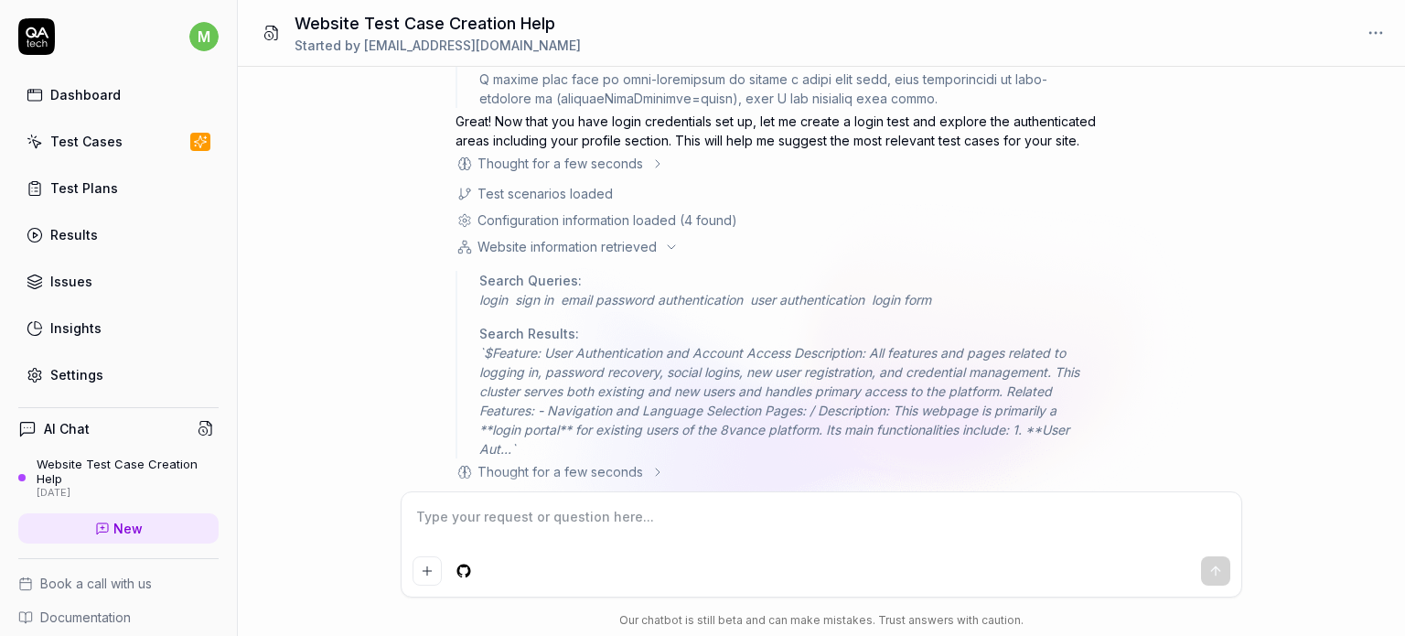
scroll to position [1947, 0]
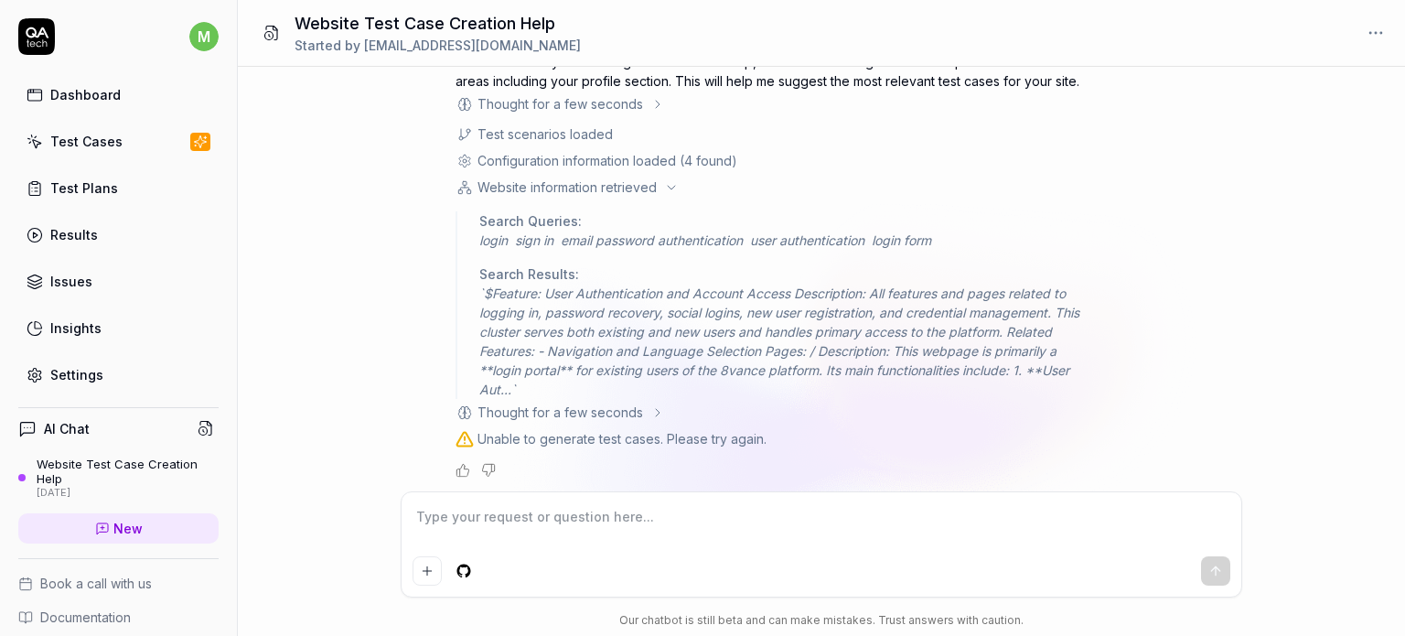
click at [575, 402] on div "Thought for a few seconds" at bounding box center [560, 411] width 166 height 19
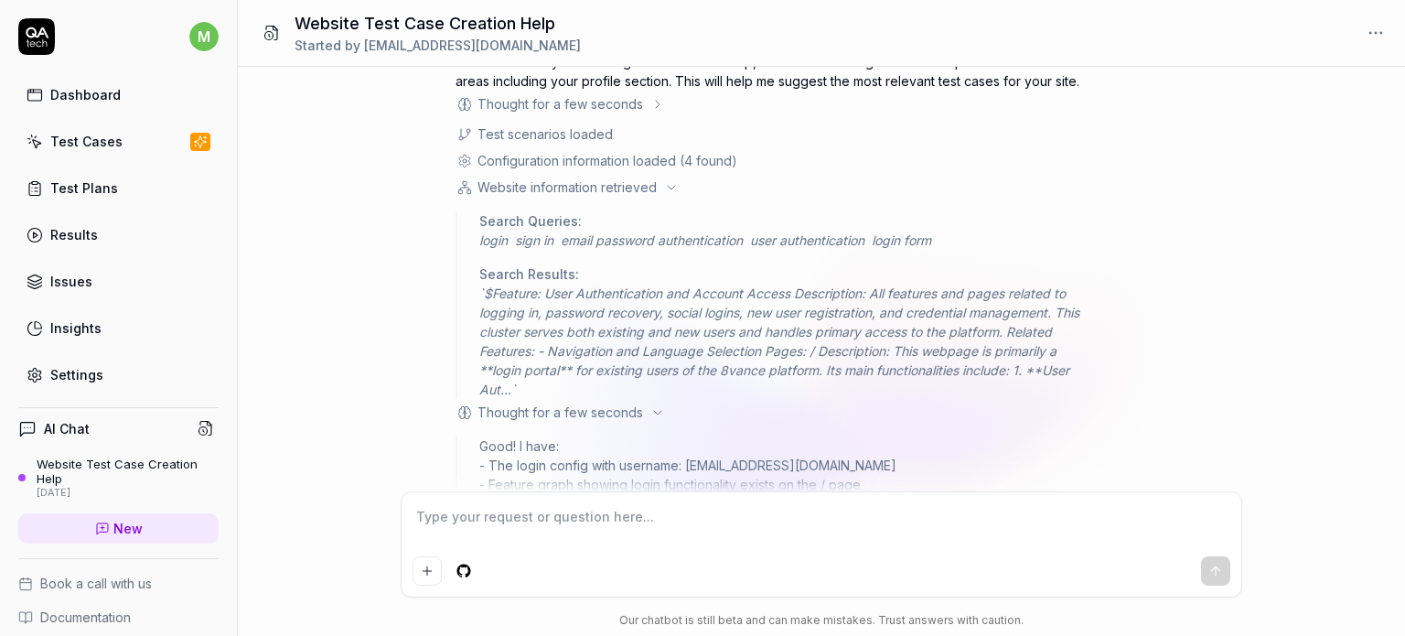
scroll to position [2092, 0]
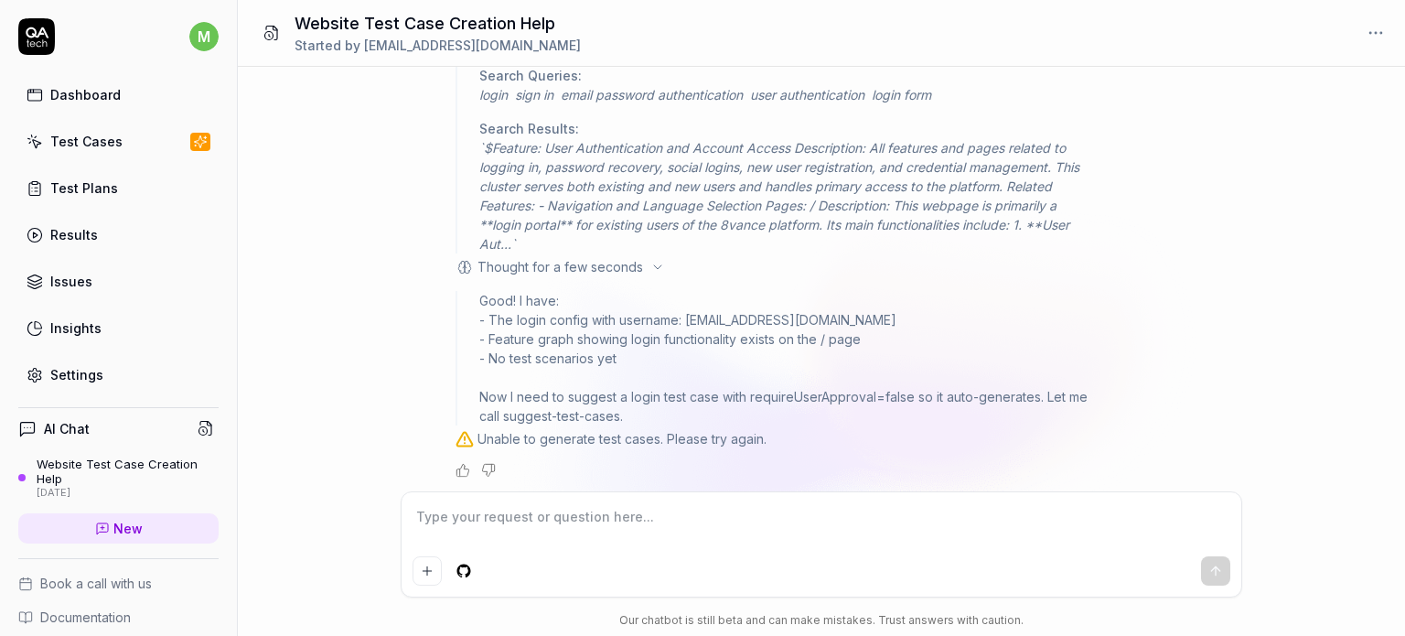
click at [571, 431] on div "Unable to generate test cases. Please try again." at bounding box center [621, 438] width 289 height 19
click at [93, 197] on link "Test Plans" at bounding box center [118, 188] width 200 height 36
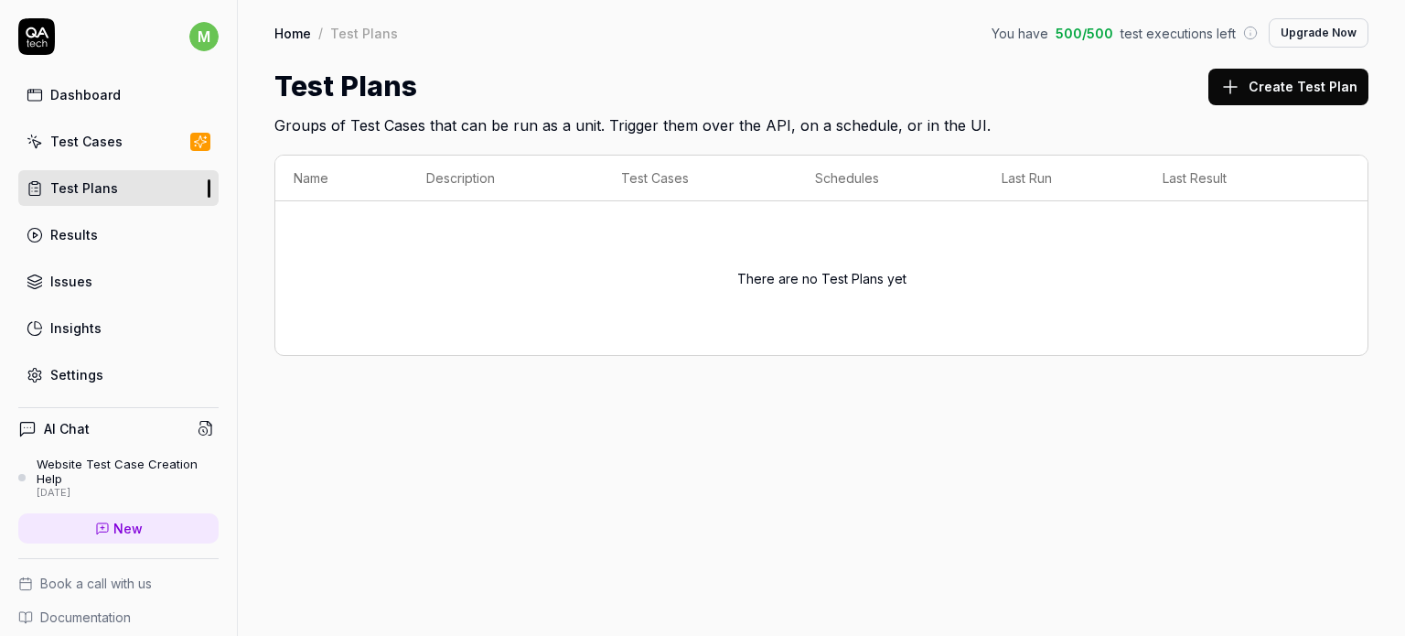
click at [873, 251] on div "There are no Test Plans yet" at bounding box center [821, 278] width 1055 height 132
click at [1232, 72] on button "Create Test Plan" at bounding box center [1288, 87] width 160 height 37
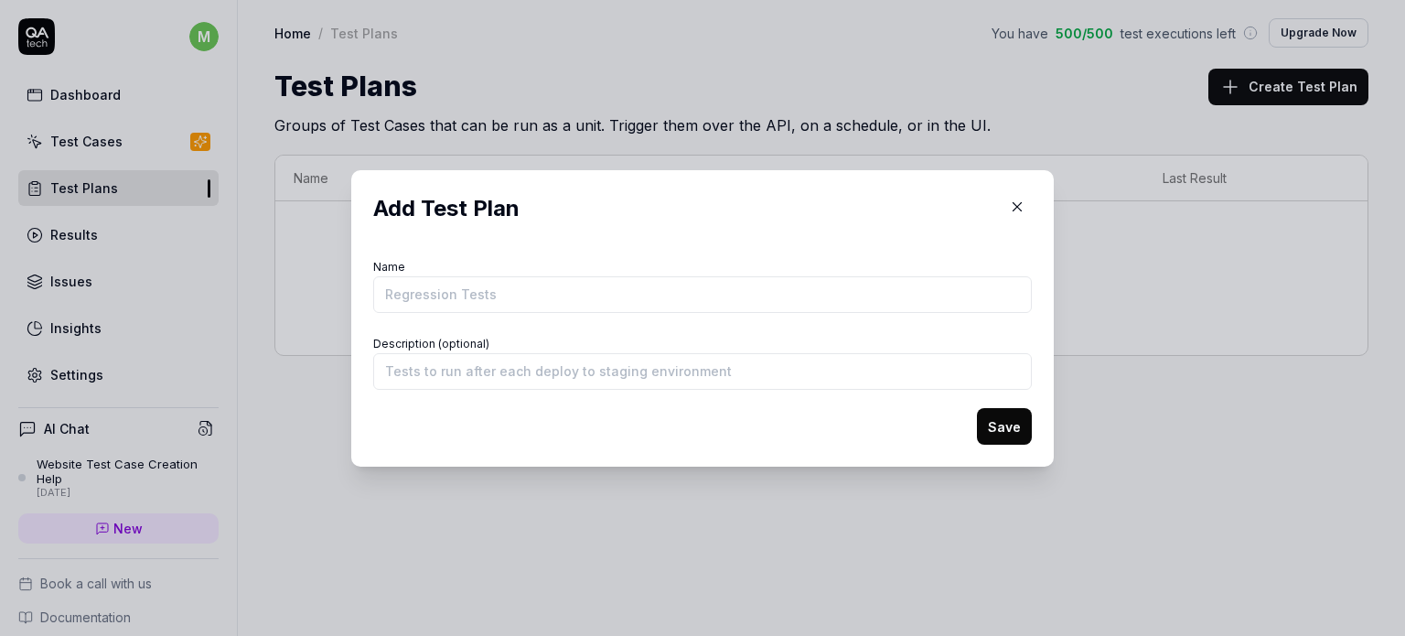
click at [458, 296] on input "Name" at bounding box center [702, 294] width 658 height 37
type input "Login"
click at [413, 384] on input "Description (optional)" at bounding box center [702, 371] width 658 height 37
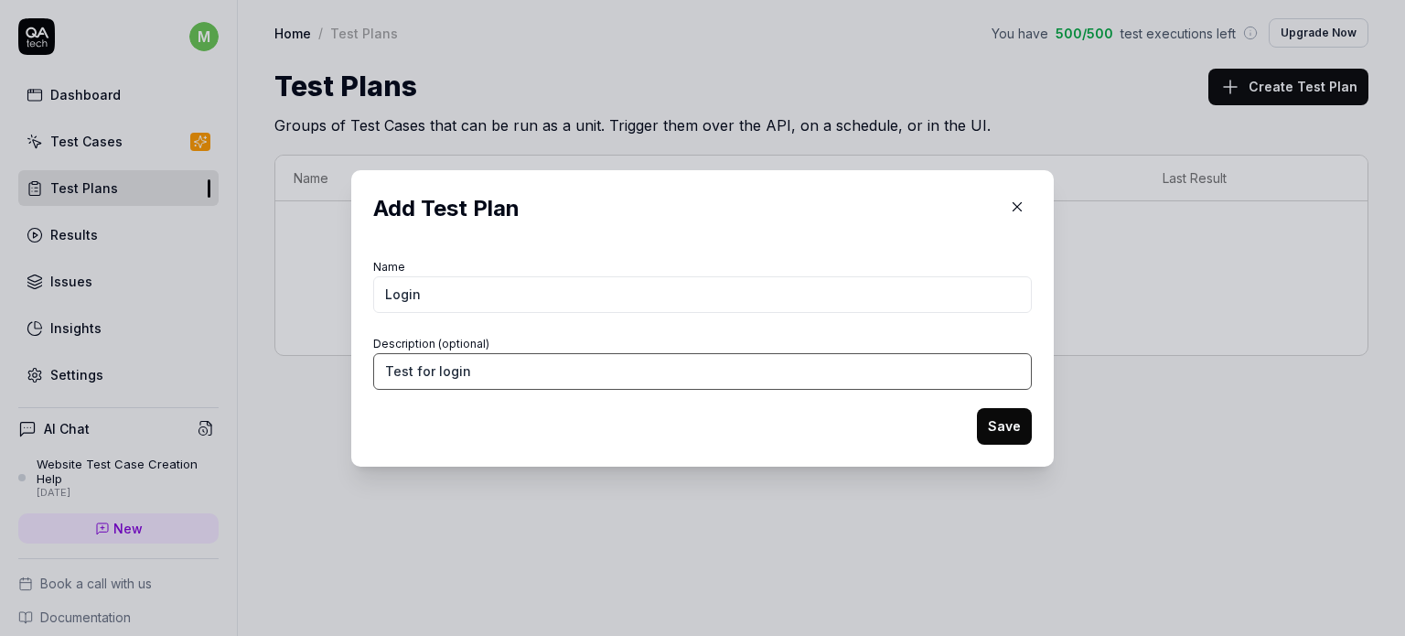
type input "Test for login"
click at [980, 430] on button "Save" at bounding box center [1004, 426] width 55 height 37
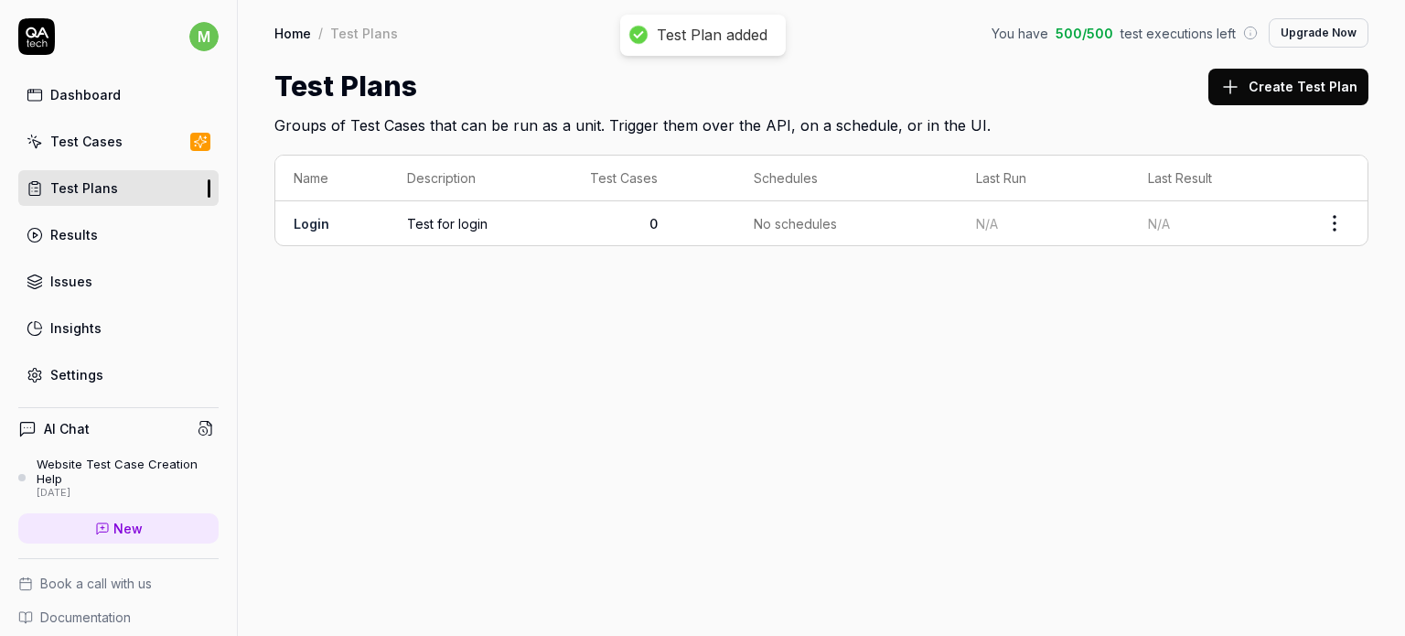
click at [585, 229] on td "0" at bounding box center [654, 223] width 164 height 44
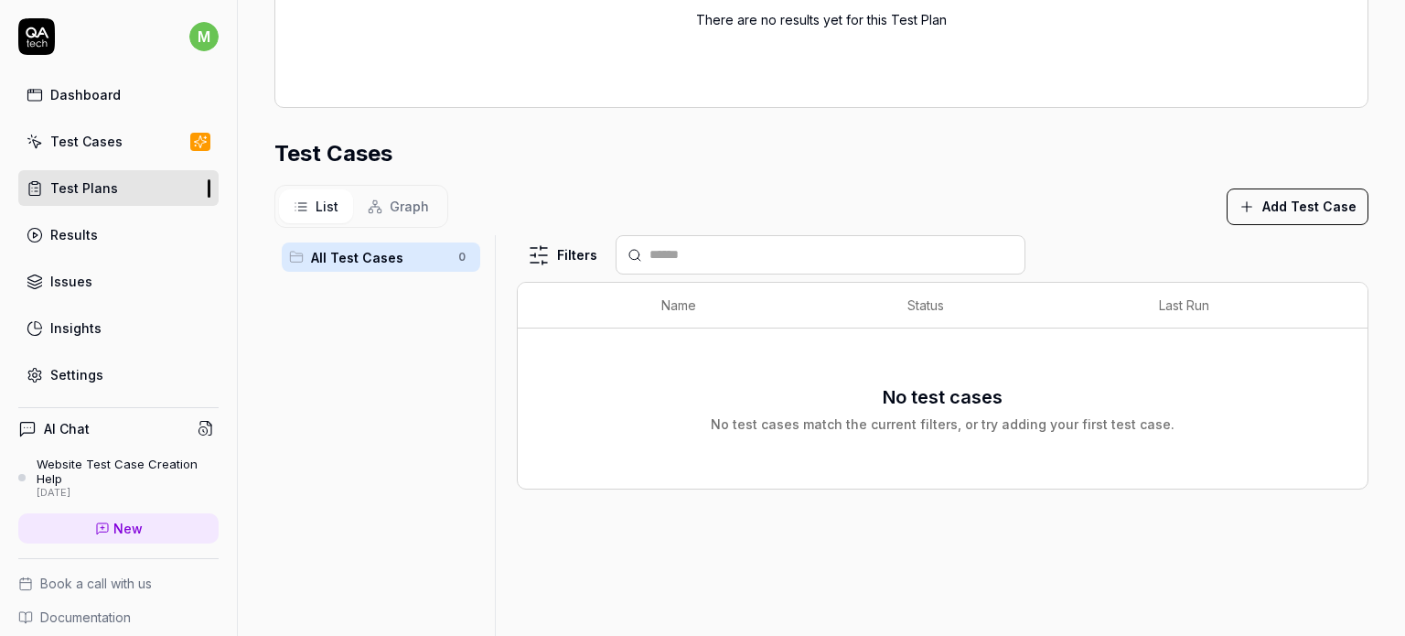
scroll to position [438, 0]
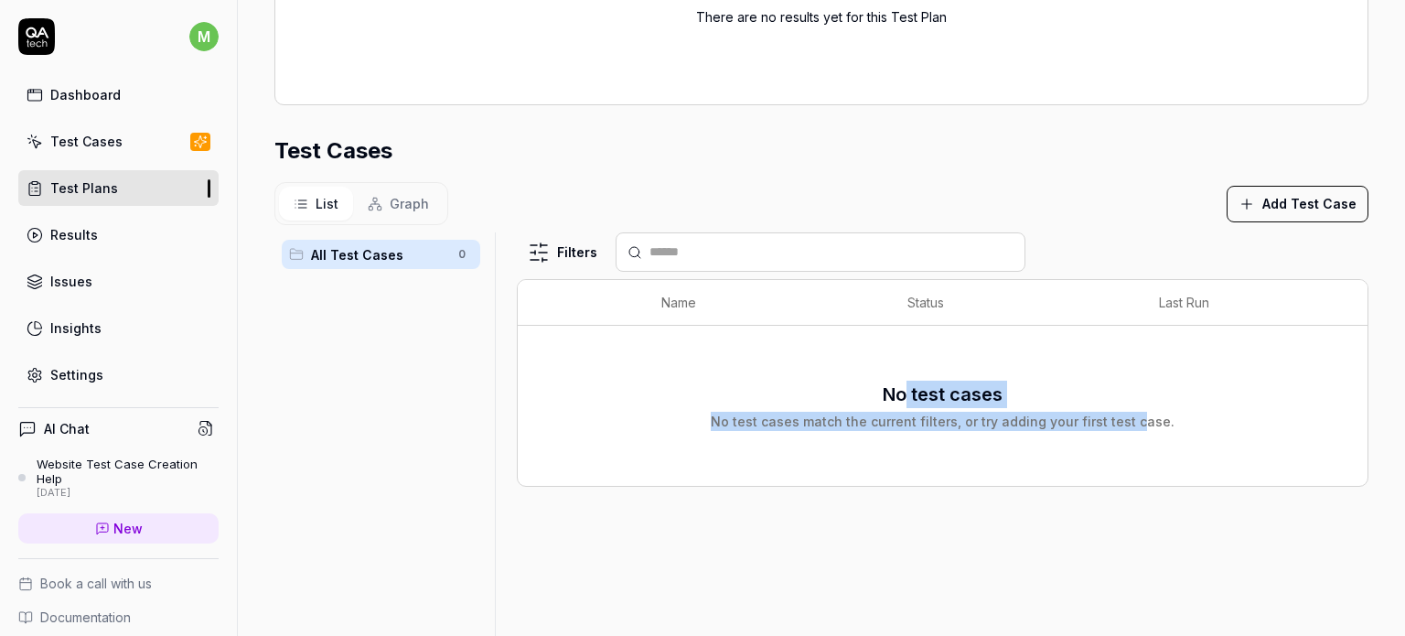
drag, startPoint x: 896, startPoint y: 399, endPoint x: 1128, endPoint y: 395, distance: 231.4
click at [1128, 395] on div "No test cases No test cases match the current filters, or try adding your first…" at bounding box center [943, 405] width 464 height 50
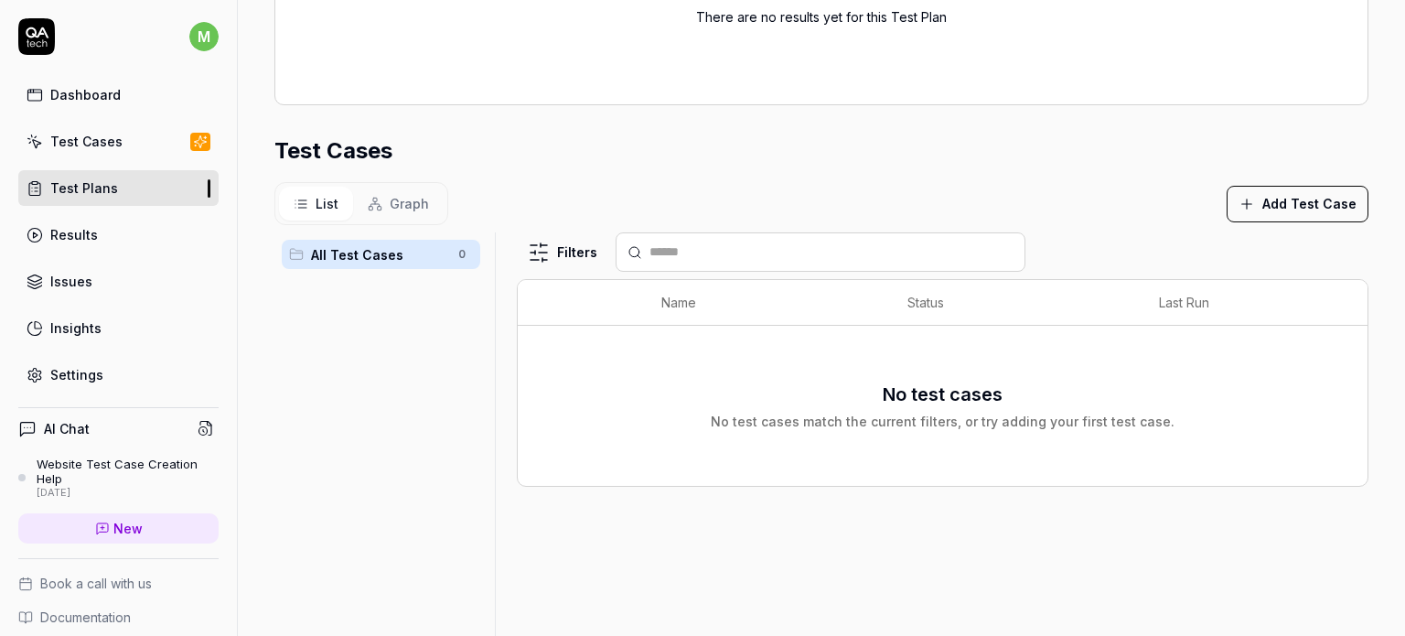
click at [1186, 422] on div "No test cases No test cases match the current filters, or try adding your first…" at bounding box center [942, 405] width 813 height 50
drag, startPoint x: 799, startPoint y: 393, endPoint x: 1027, endPoint y: 442, distance: 232.8
click at [1027, 442] on div "No test cases No test cases match the current filters, or try adding your first…" at bounding box center [942, 406] width 813 height 138
click at [1260, 197] on button "Add Test Case" at bounding box center [1297, 204] width 142 height 37
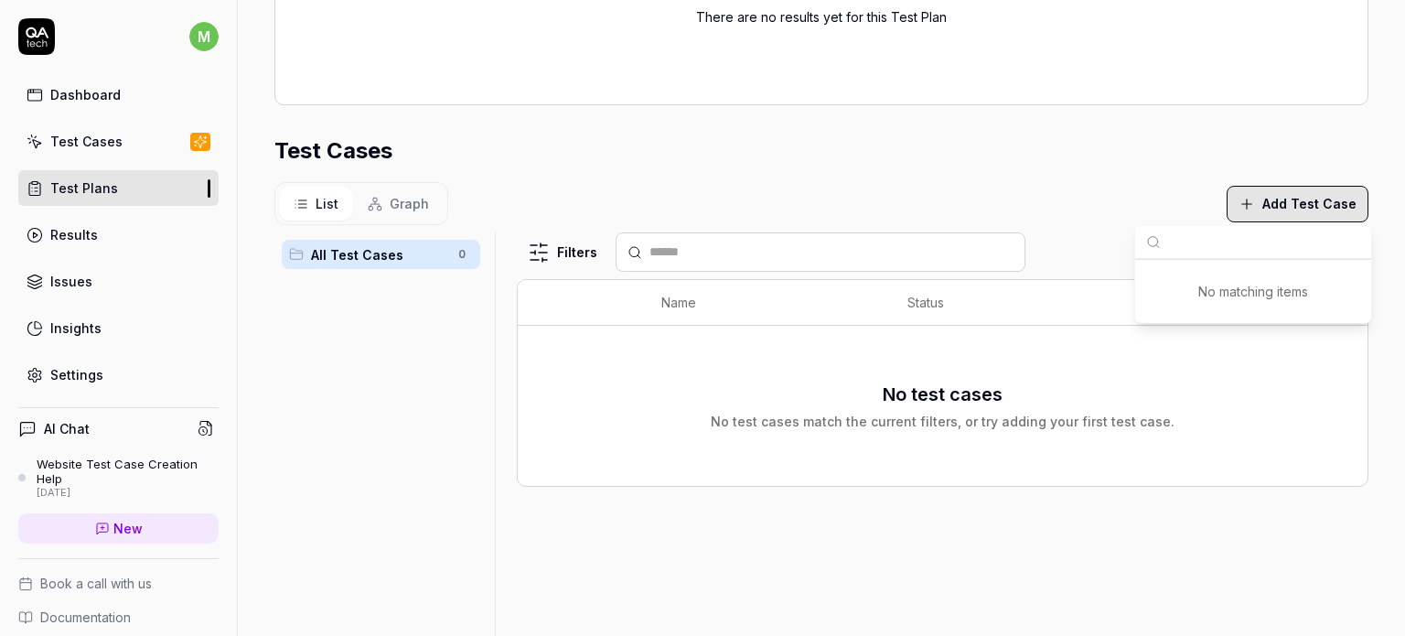
click at [1211, 288] on span "No matching items" at bounding box center [1253, 291] width 110 height 16
click at [875, 406] on div "No test cases No test cases match the current filters, or try adding your first…" at bounding box center [943, 405] width 464 height 50
click at [358, 270] on ul "All Test Cases 0" at bounding box center [380, 254] width 213 height 44
click at [392, 245] on span "All Test Cases" at bounding box center [379, 254] width 136 height 19
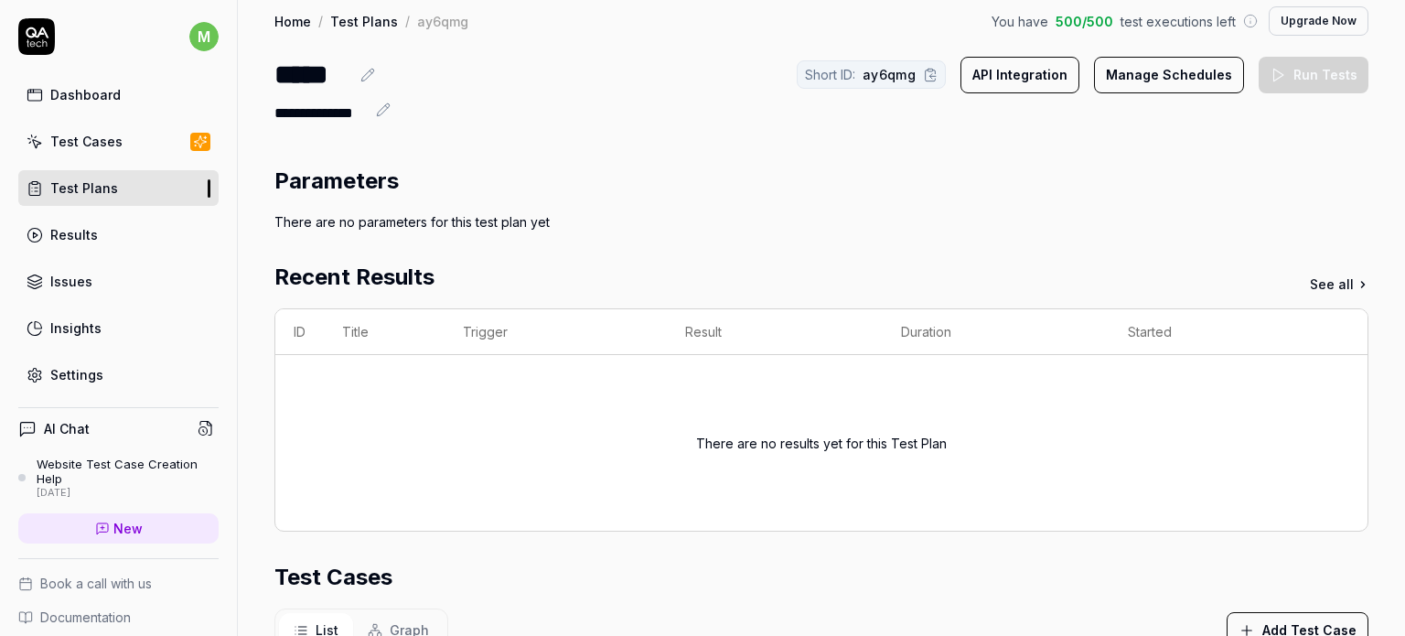
scroll to position [0, 0]
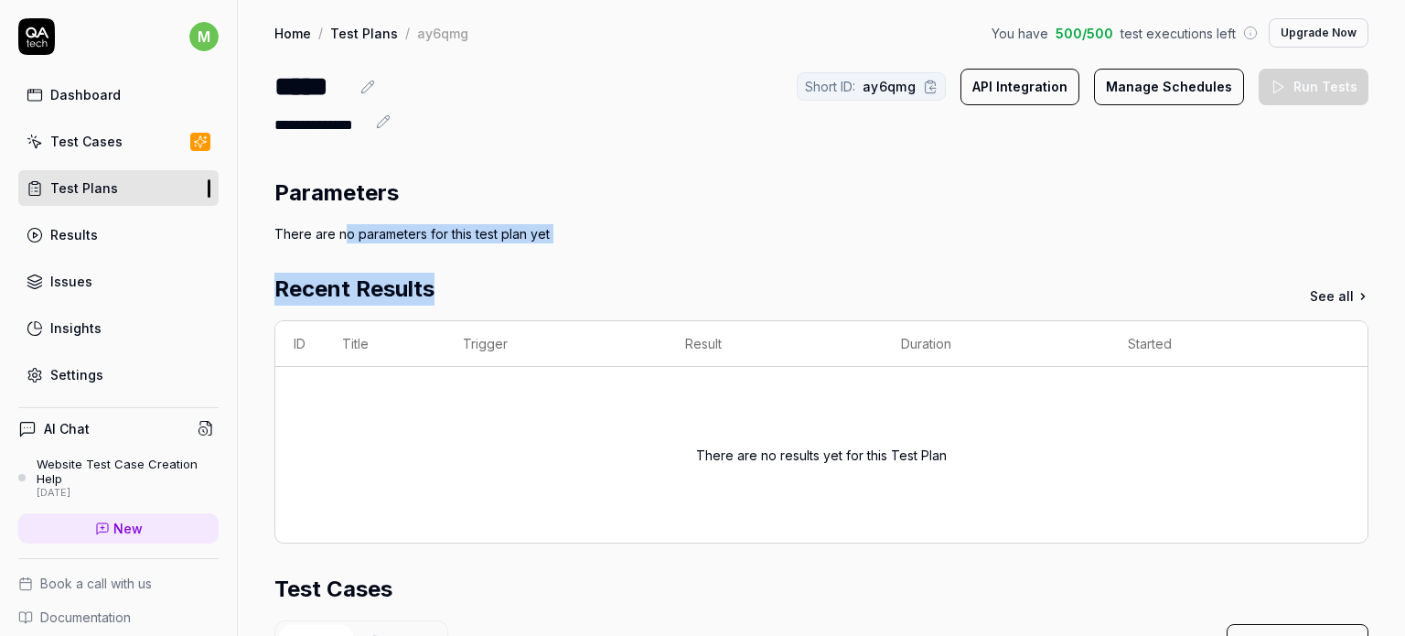
drag, startPoint x: 344, startPoint y: 236, endPoint x: 549, endPoint y: 245, distance: 205.0
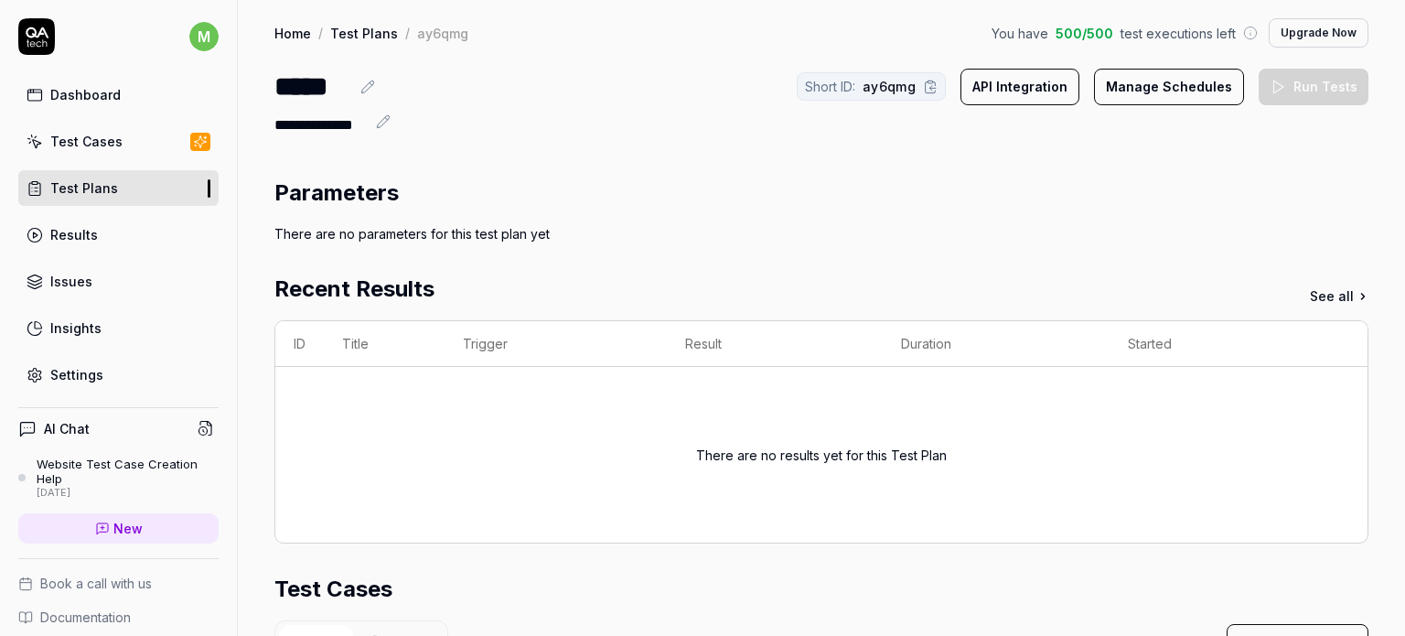
click at [801, 427] on div "There are no results yet for this Test Plan" at bounding box center [821, 455] width 251 height 132
click at [1064, 92] on button "API Integration" at bounding box center [1019, 87] width 119 height 37
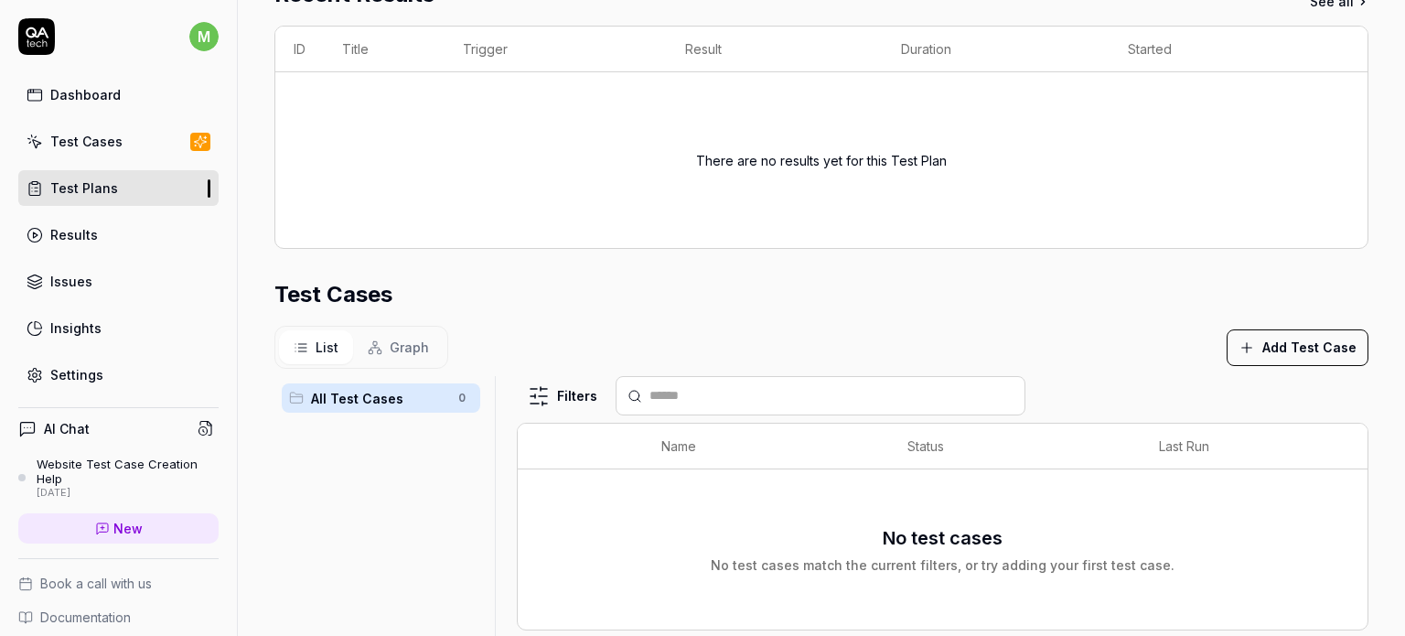
scroll to position [432, 0]
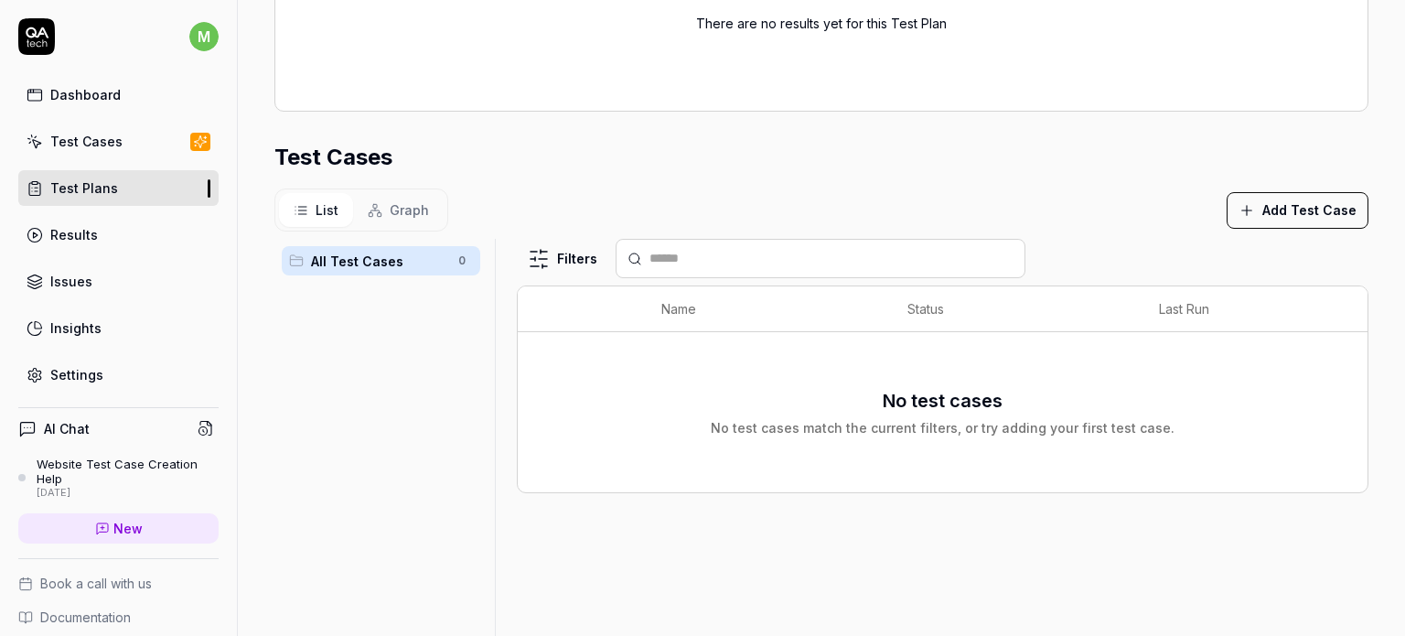
click at [115, 237] on link "Results" at bounding box center [118, 235] width 200 height 36
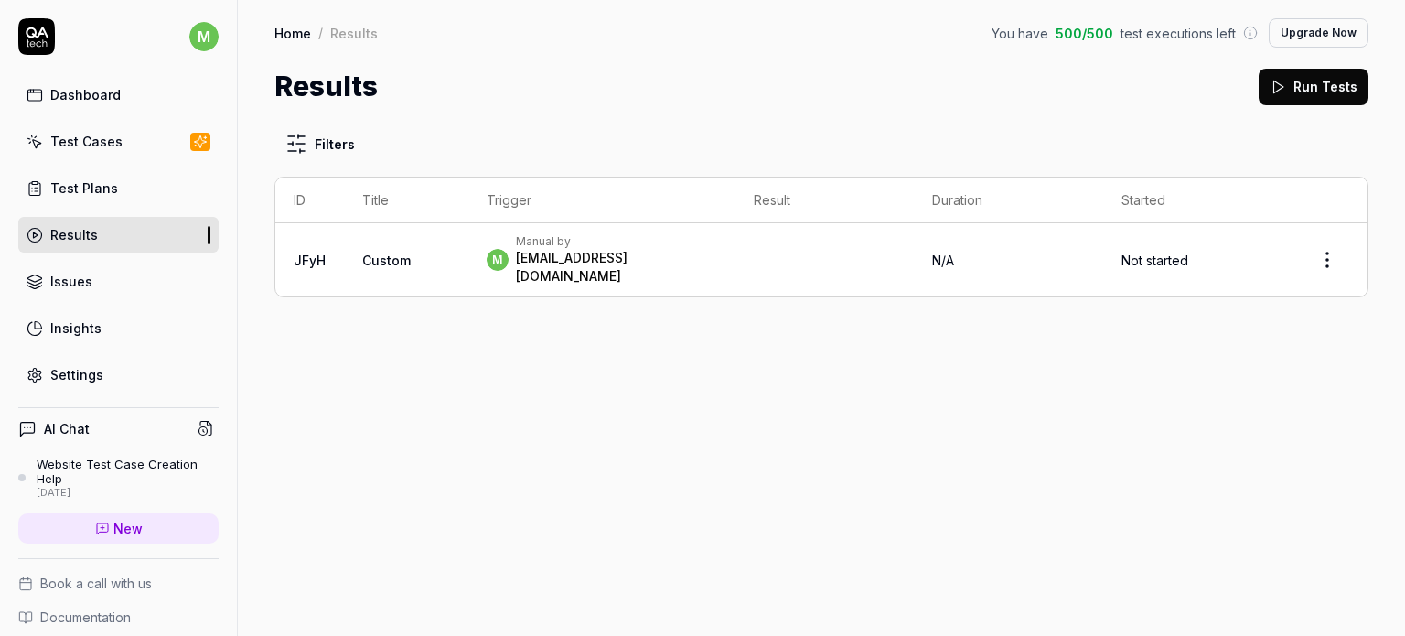
click at [446, 255] on td "Custom" at bounding box center [406, 259] width 124 height 73
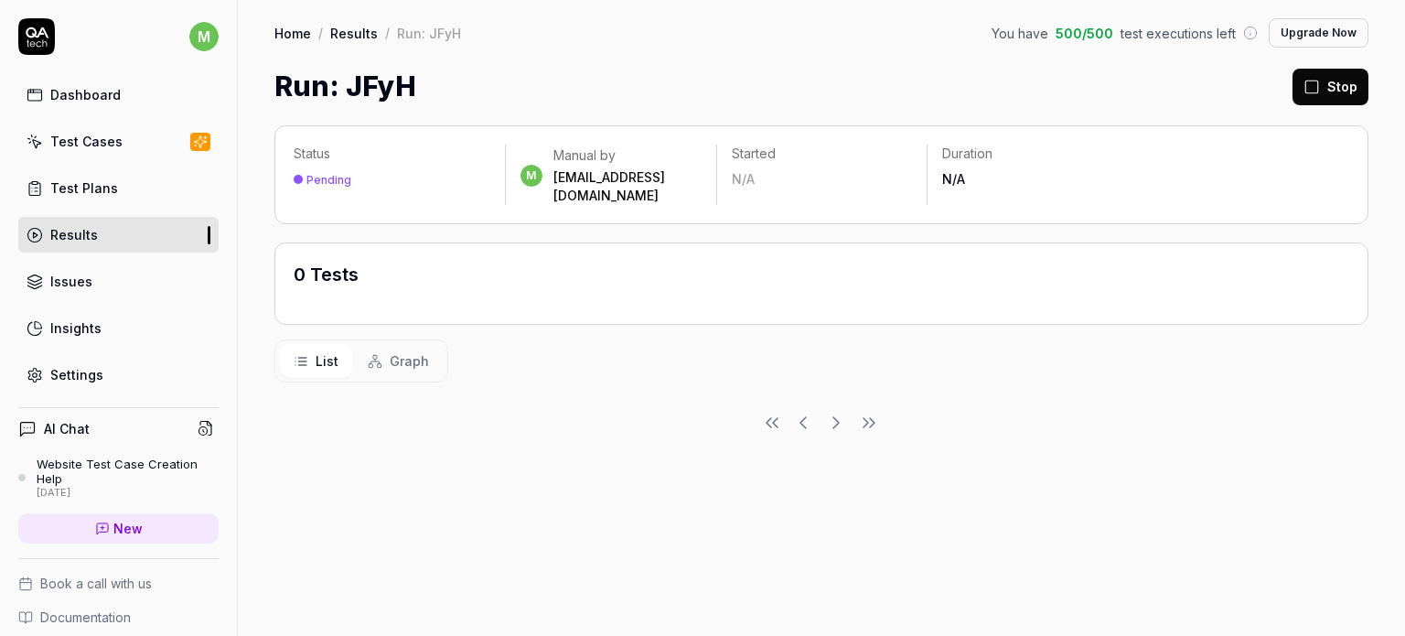
click at [504, 262] on div "0 Tests" at bounding box center [577, 284] width 567 height 44
click at [622, 138] on div "Status Pending m Manual by [EMAIL_ADDRESS][DOMAIN_NAME] Started N/A Duration N/A" at bounding box center [821, 174] width 1094 height 99
click at [977, 189] on div "Status Pending m Manual by [EMAIL_ADDRESS][DOMAIN_NAME] Started N/A Duration N/A" at bounding box center [821, 174] width 1094 height 99
click at [1317, 79] on icon at bounding box center [1311, 87] width 16 height 16
click at [320, 164] on div "Status Pending" at bounding box center [399, 166] width 211 height 44
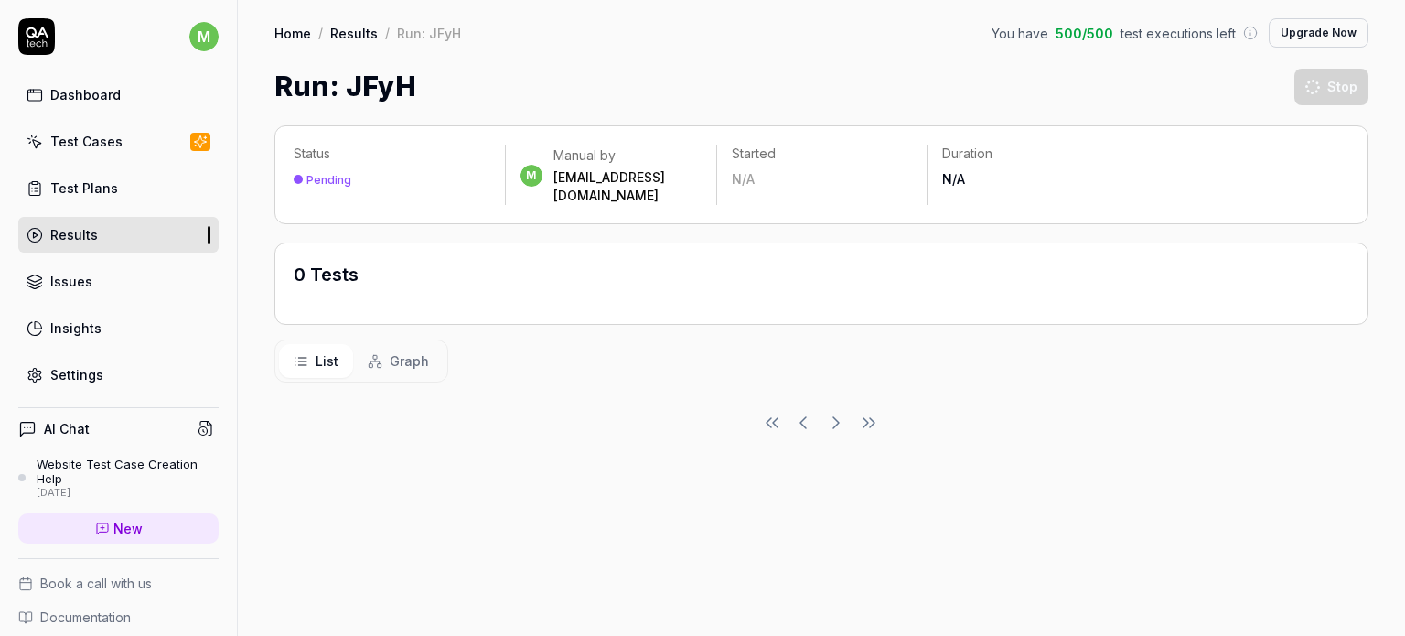
click at [139, 264] on link "Issues" at bounding box center [118, 281] width 200 height 36
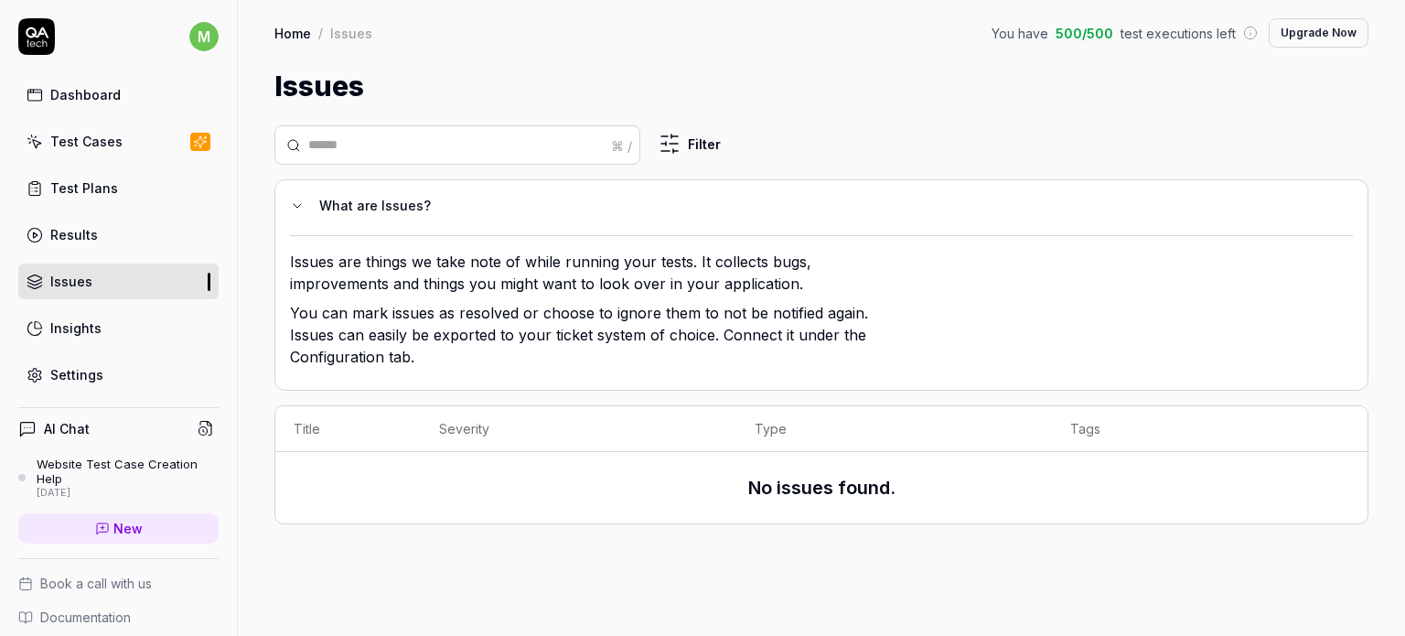
drag, startPoint x: 347, startPoint y: 272, endPoint x: 417, endPoint y: 297, distance: 74.9
click at [417, 297] on p "Issues are things we take note of while running your tests. It collects bugs, i…" at bounding box center [587, 276] width 594 height 51
click at [168, 322] on link "Insights" at bounding box center [118, 328] width 200 height 36
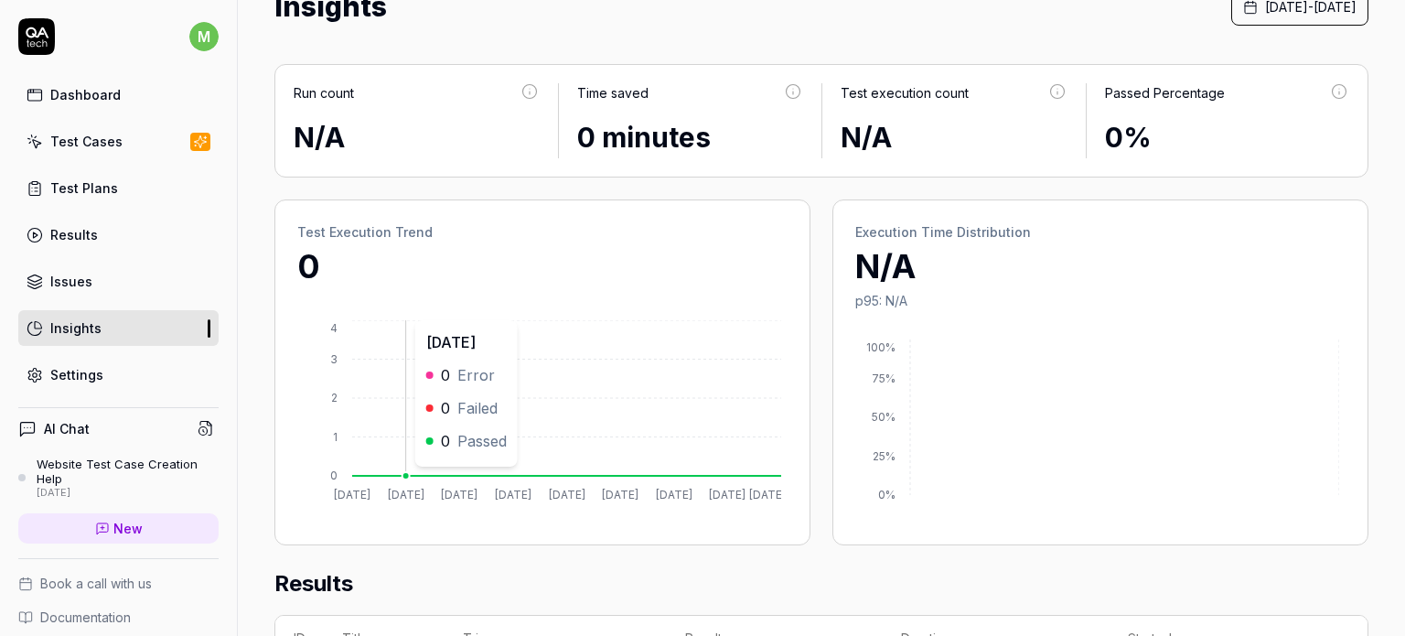
scroll to position [80, 0]
click at [82, 365] on div "Settings" at bounding box center [76, 374] width 53 height 19
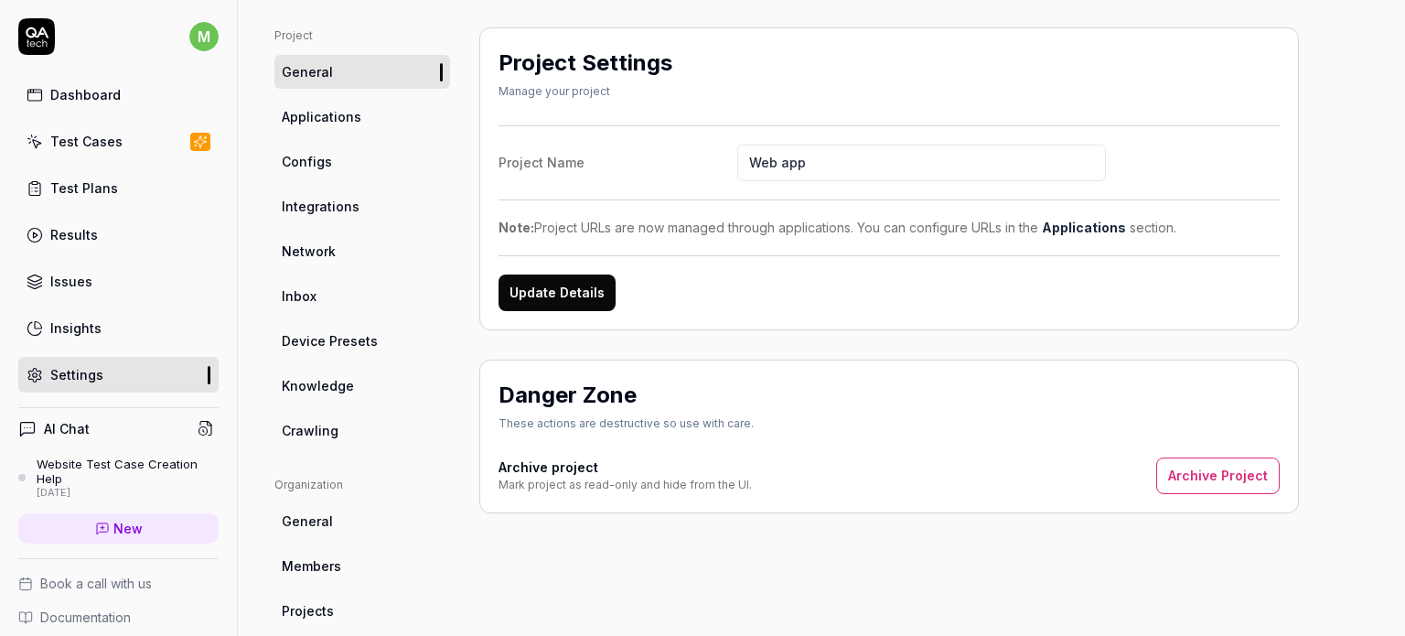
scroll to position [115, 0]
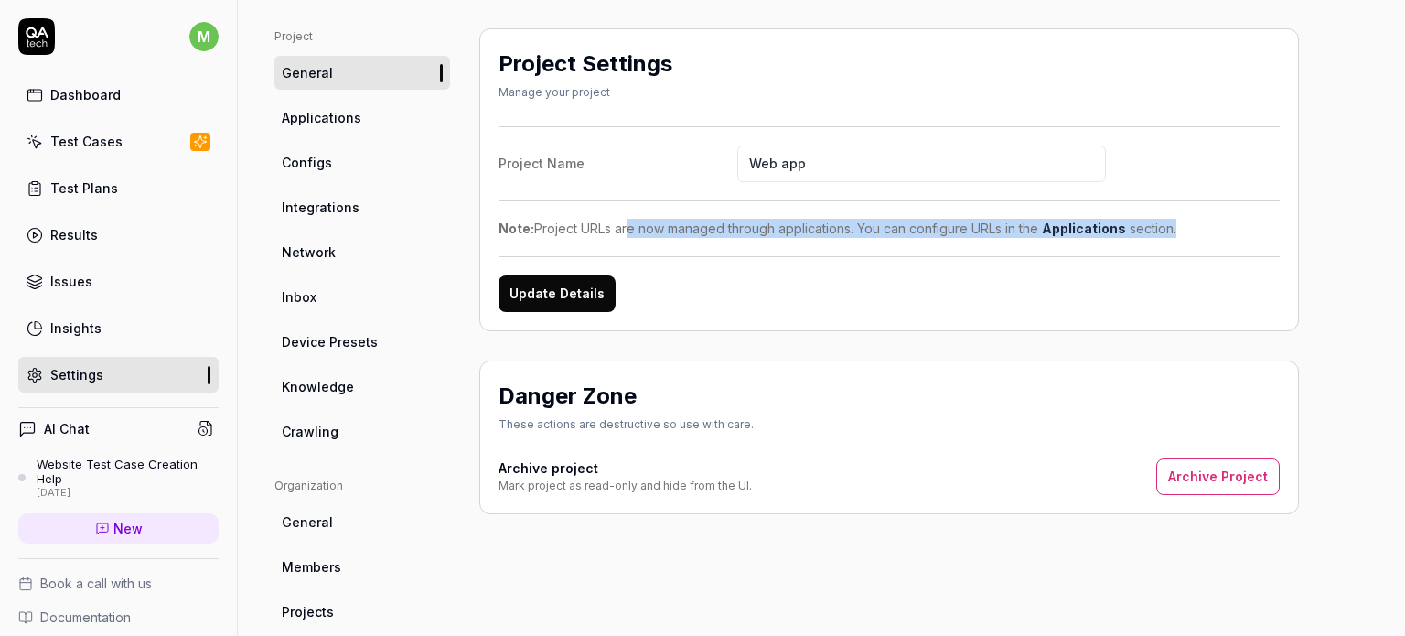
drag, startPoint x: 625, startPoint y: 241, endPoint x: 779, endPoint y: 257, distance: 155.3
click at [779, 257] on div "Project Name Web app Note: Project URLs are now managed through applications. Y…" at bounding box center [888, 219] width 781 height 186
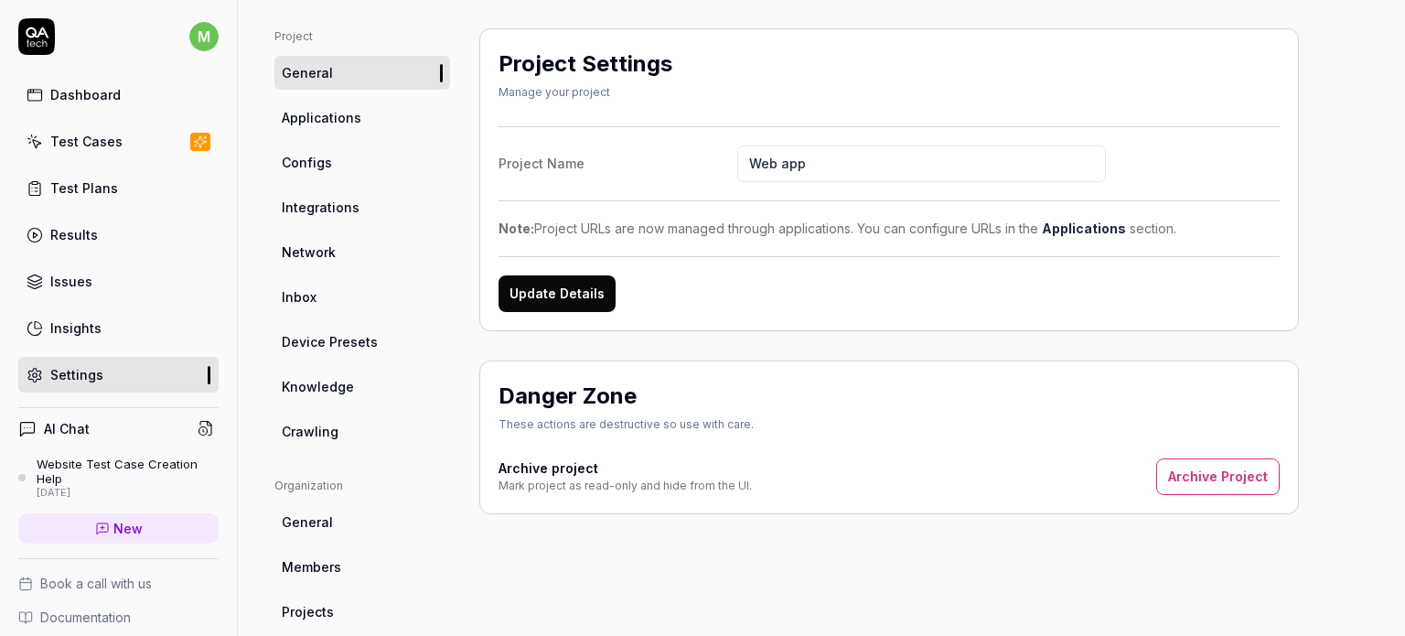
click at [732, 241] on div "Project Name Web app Note: Project URLs are now managed through applications. Y…" at bounding box center [888, 219] width 781 height 186
click at [85, 94] on div "Dashboard" at bounding box center [85, 94] width 70 height 19
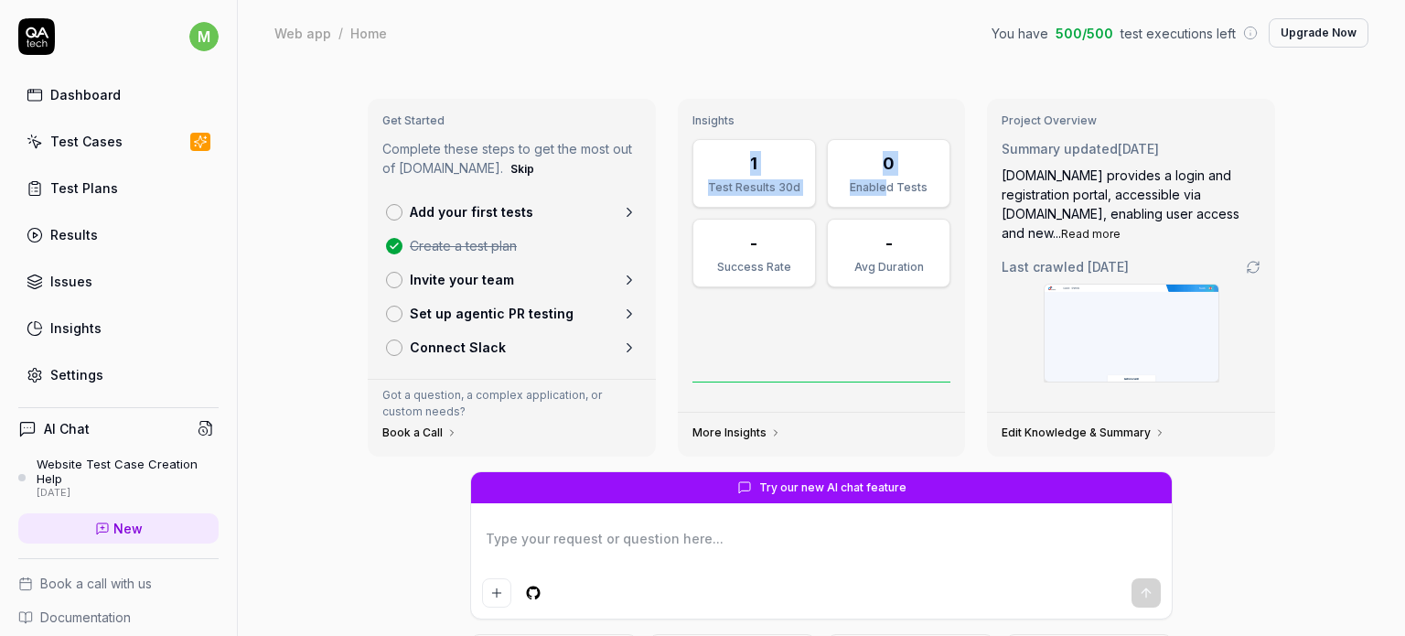
drag, startPoint x: 734, startPoint y: 155, endPoint x: 879, endPoint y: 204, distance: 152.7
click at [879, 204] on div "1 Test Results 30d 0 Enabled Tests - Success Rate - Avg Duration" at bounding box center [821, 213] width 259 height 148
click at [873, 156] on div "0" at bounding box center [889, 163] width 100 height 25
click at [724, 155] on div "1" at bounding box center [754, 163] width 100 height 25
click at [483, 209] on p "Add your first tests" at bounding box center [471, 211] width 123 height 19
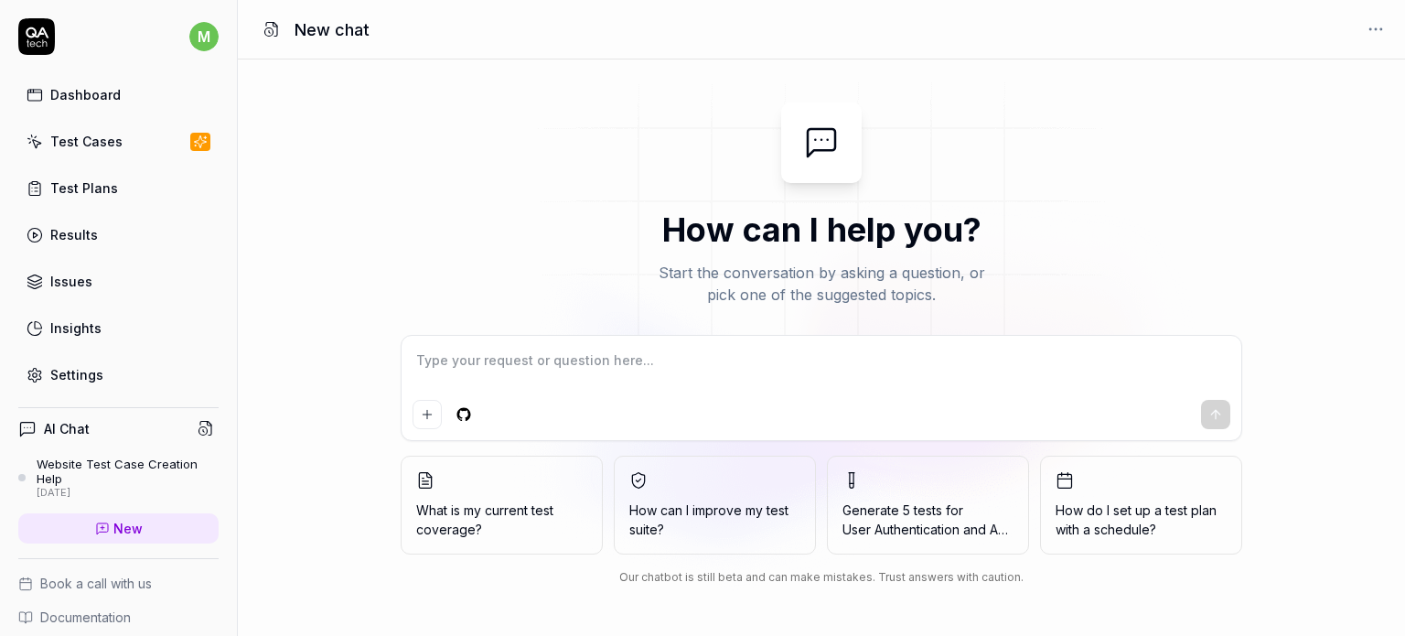
click at [582, 379] on textarea at bounding box center [821, 370] width 818 height 46
click at [949, 537] on span "User Authentication and Account" at bounding box center [927, 528] width 171 height 19
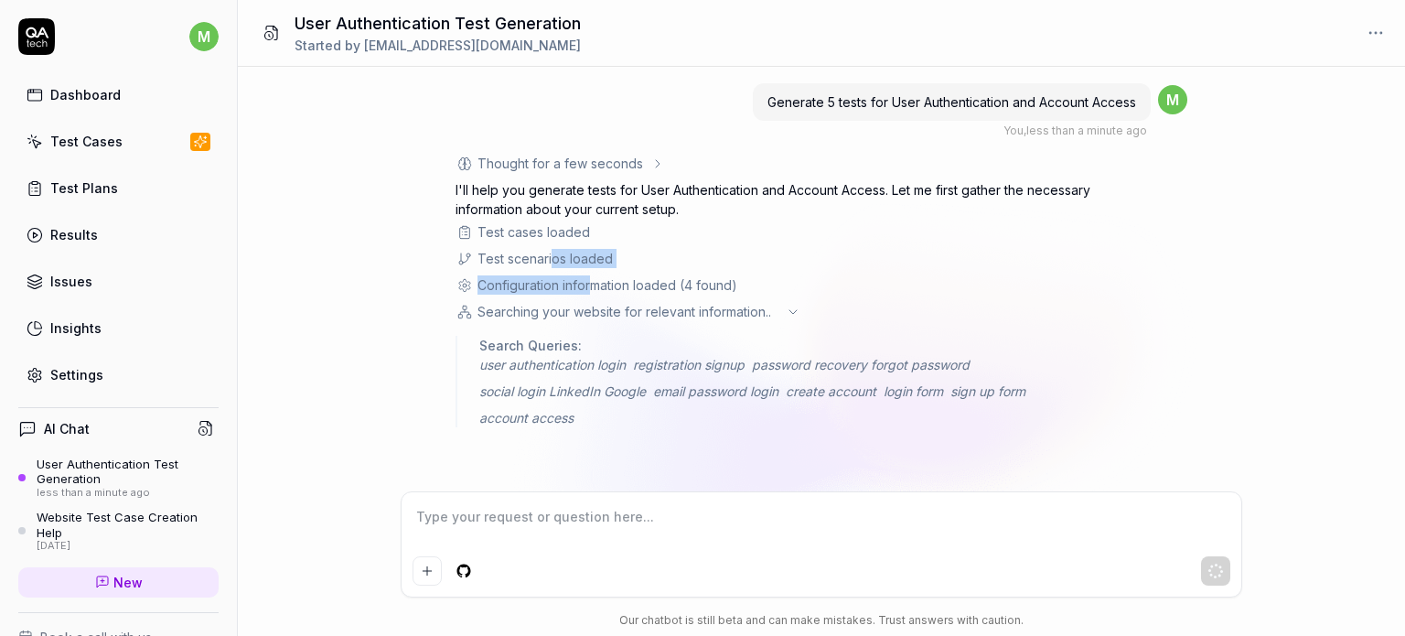
drag, startPoint x: 549, startPoint y: 258, endPoint x: 600, endPoint y: 280, distance: 55.7
click at [600, 280] on div "Thought for a few seconds I'll help you generate tests for User Authentication …" at bounding box center [775, 290] width 640 height 273
click at [600, 280] on div "Configuration information loaded (4 found)" at bounding box center [607, 284] width 260 height 19
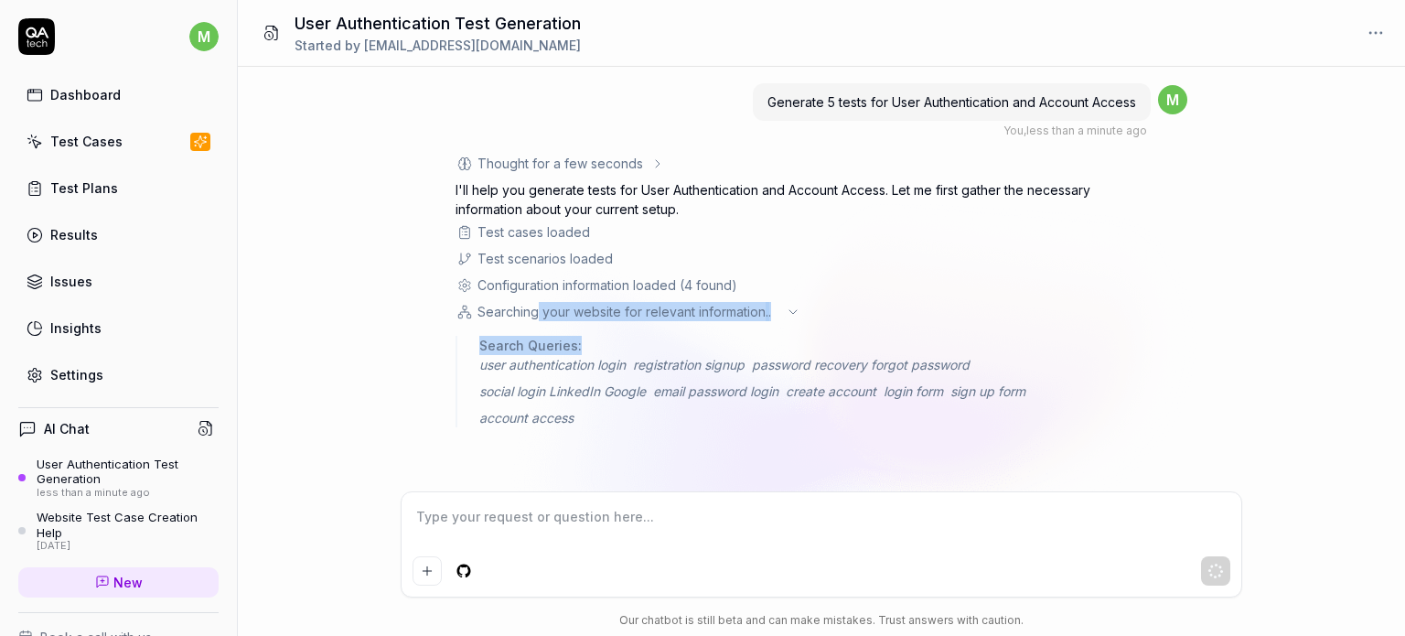
drag, startPoint x: 538, startPoint y: 313, endPoint x: 583, endPoint y: 325, distance: 46.4
click at [583, 325] on div "Thought for a few seconds I'll help you generate tests for User Authentication …" at bounding box center [775, 290] width 640 height 273
click at [582, 349] on div "Search Queries:" at bounding box center [787, 345] width 616 height 19
click at [540, 354] on span "Search Queries:" at bounding box center [530, 345] width 102 height 19
click at [558, 379] on div "user authentication login registration signup password recovery forgot password…" at bounding box center [787, 391] width 616 height 72
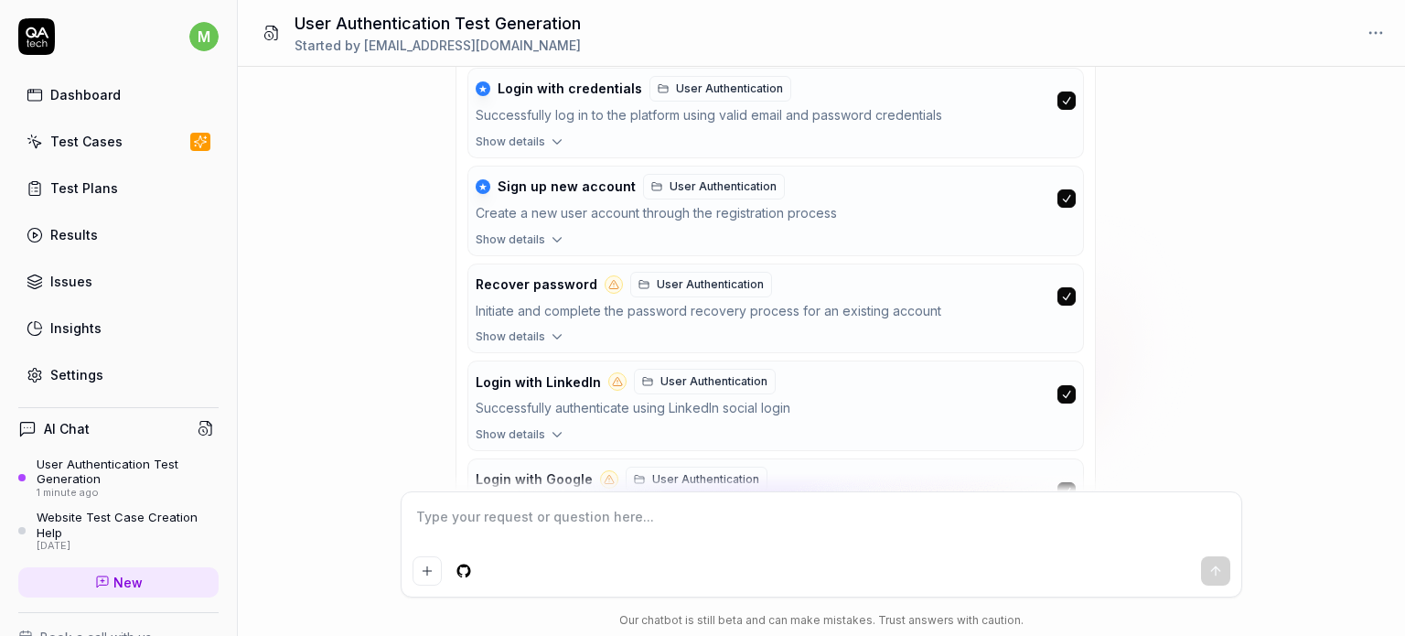
scroll to position [398, 0]
click at [529, 337] on span "Show details" at bounding box center [510, 338] width 69 height 16
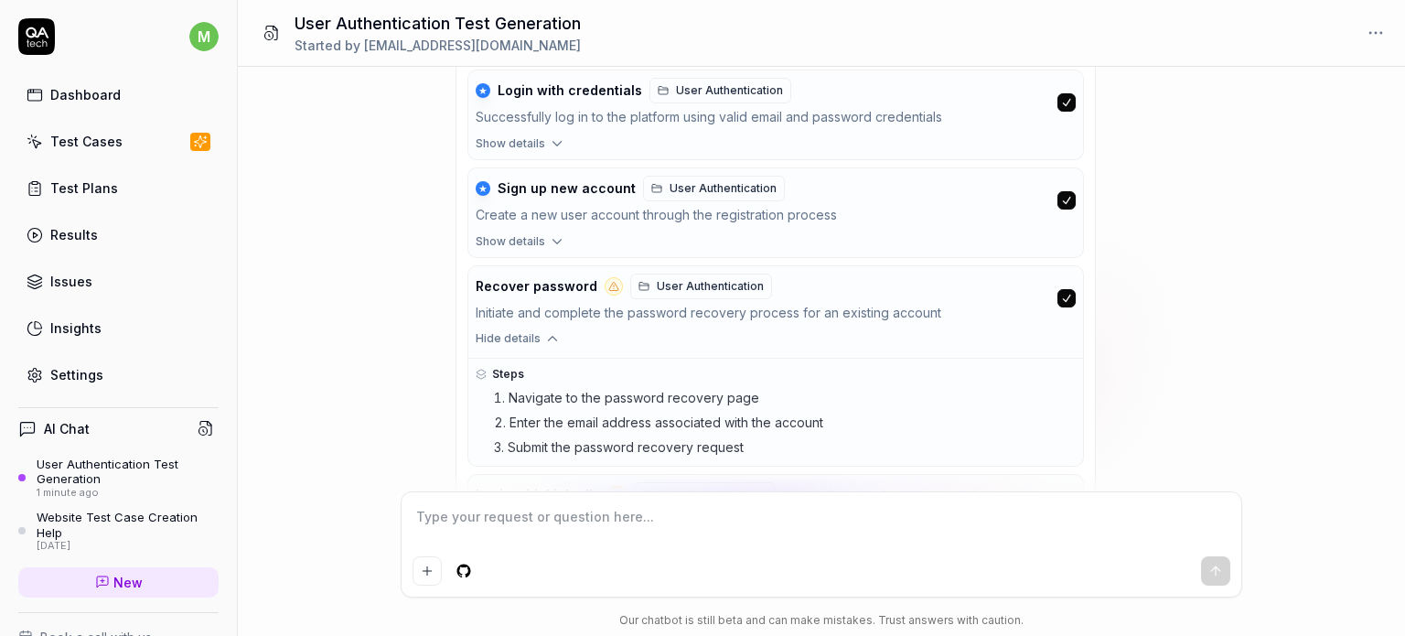
click at [589, 295] on div "Recover password User Authentication Initiate and complete the password recover…" at bounding box center [763, 298] width 574 height 50
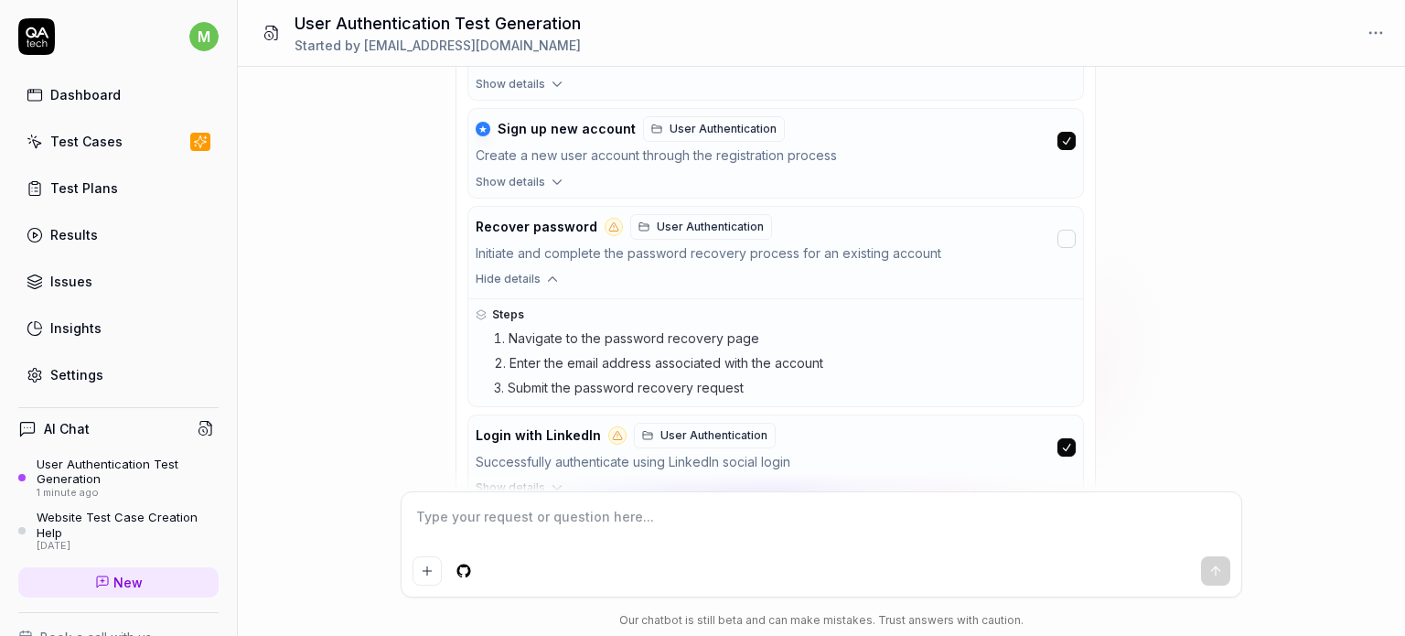
click at [670, 232] on link "User Authentication" at bounding box center [701, 227] width 142 height 26
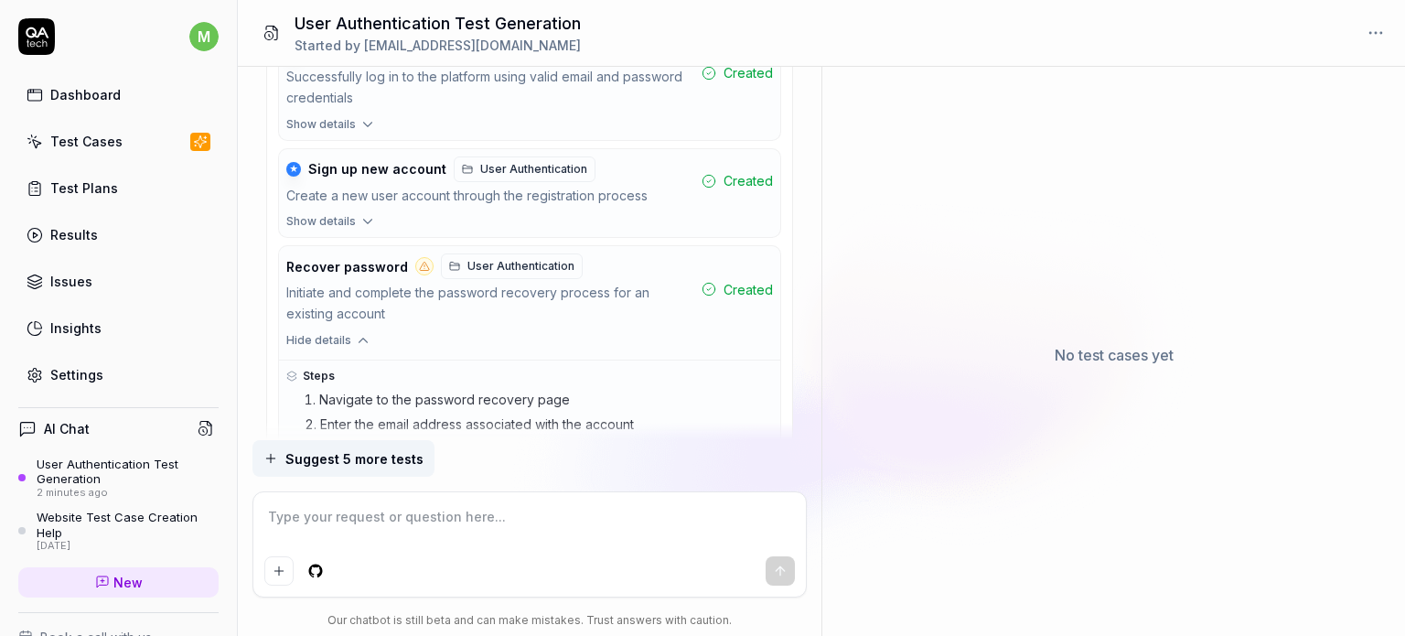
type textarea "*"
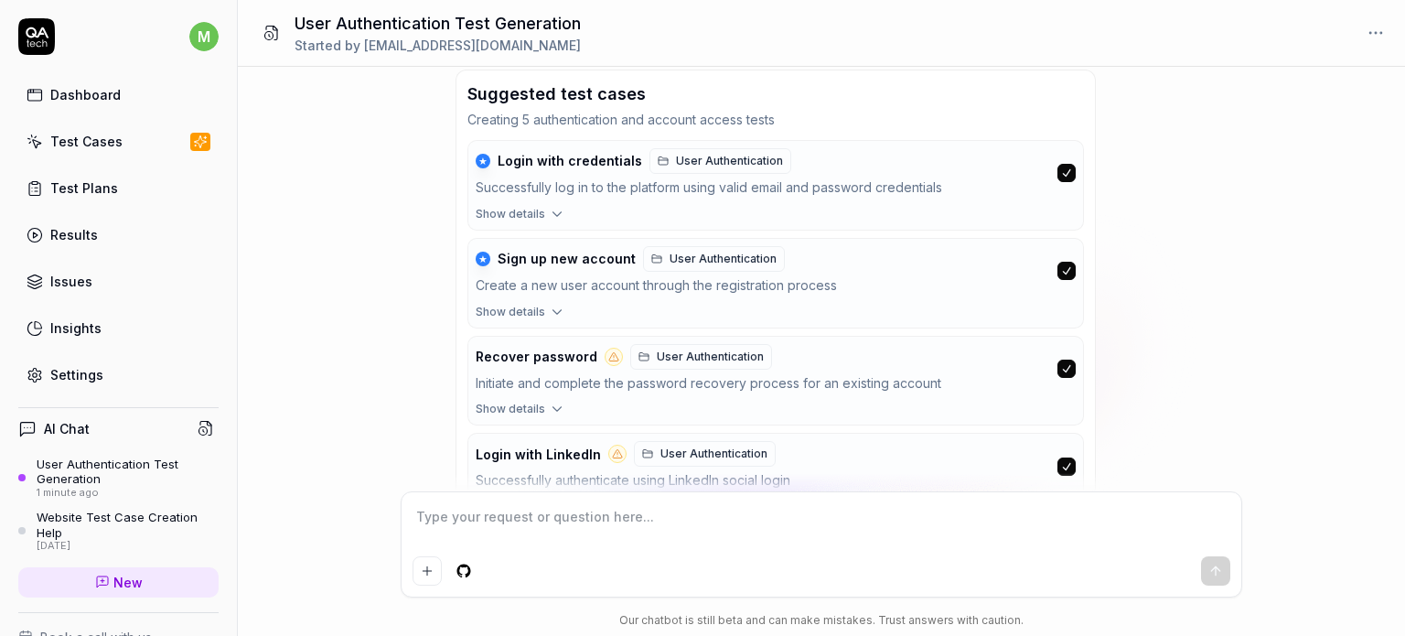
scroll to position [325, 0]
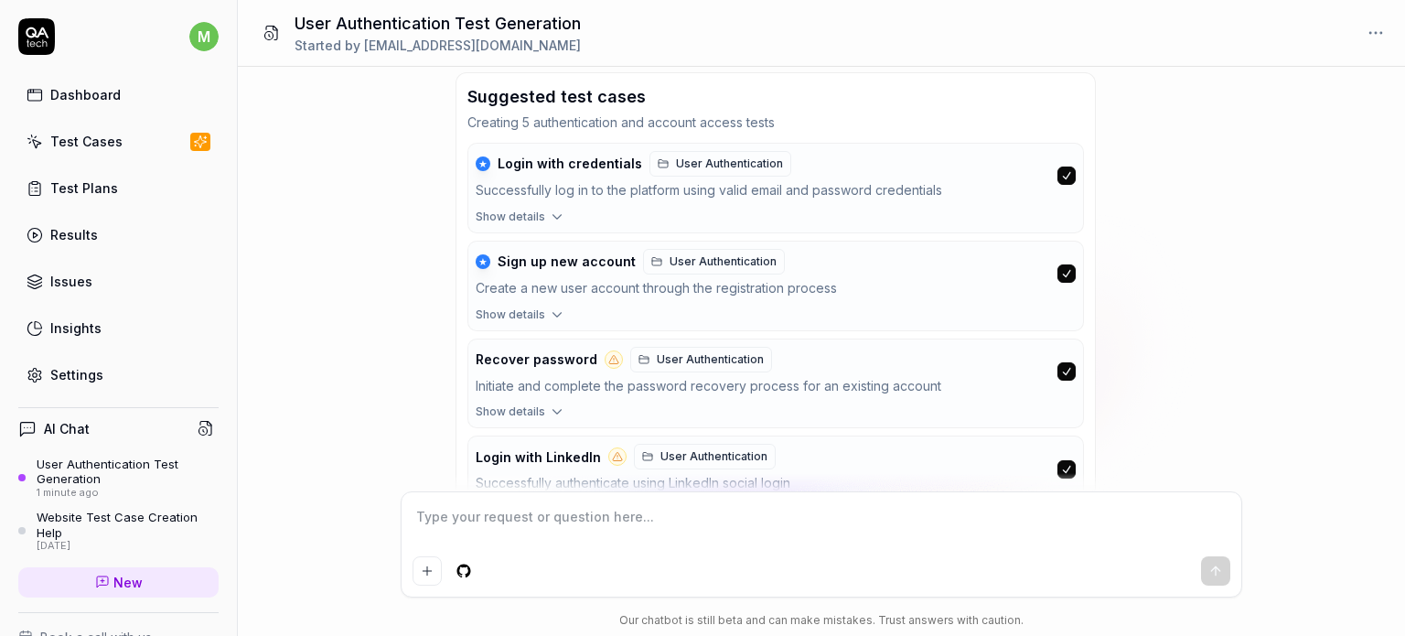
click at [572, 310] on button "Show details" at bounding box center [775, 318] width 615 height 24
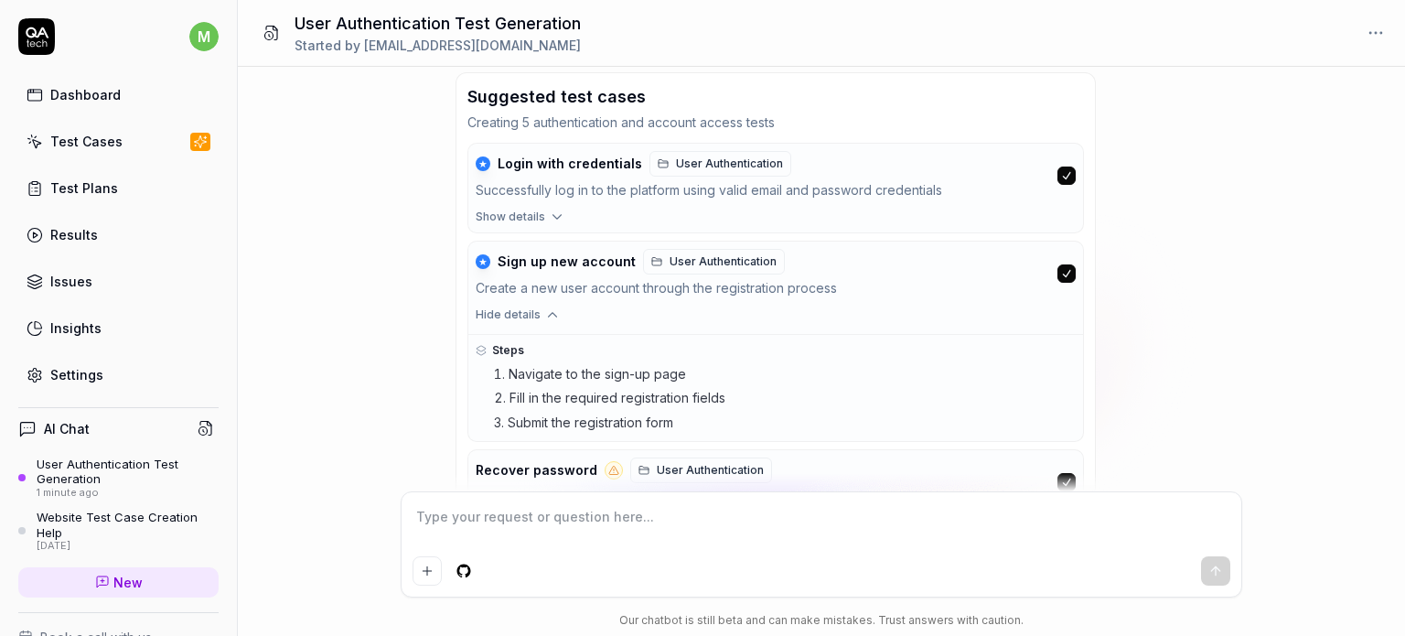
click at [549, 313] on icon "button" at bounding box center [553, 314] width 8 height 5
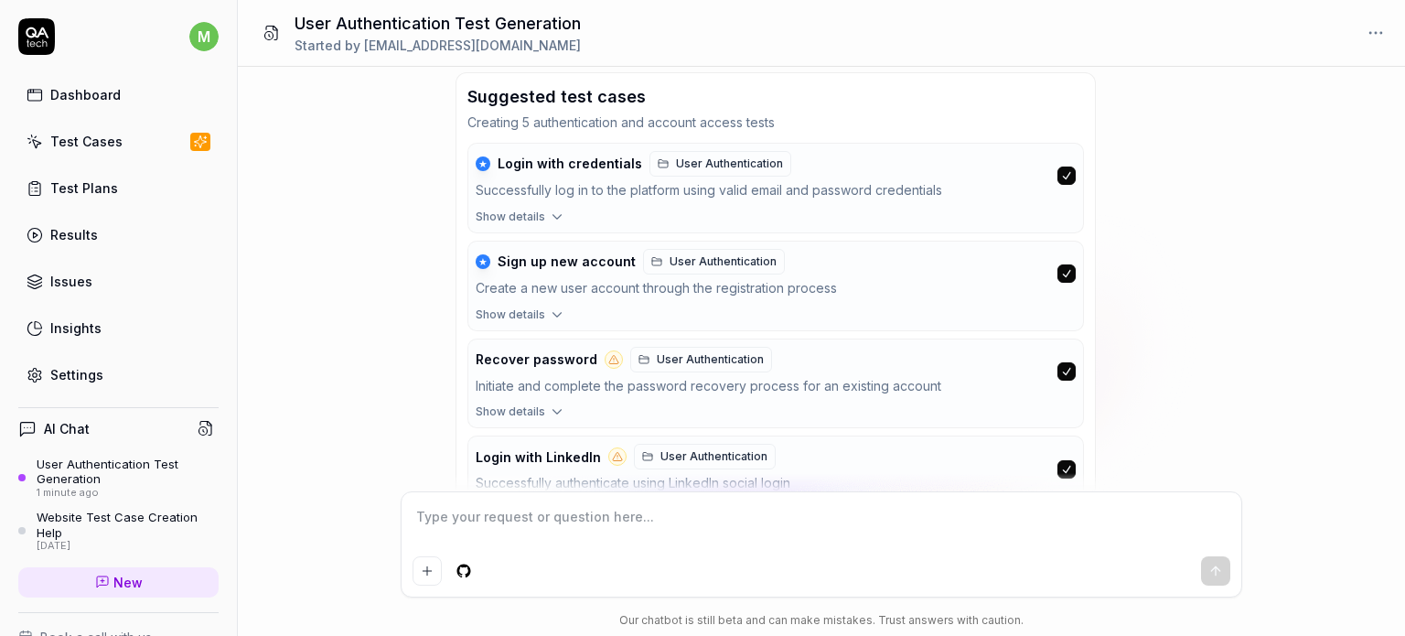
click at [549, 313] on icon "button" at bounding box center [557, 314] width 16 height 16
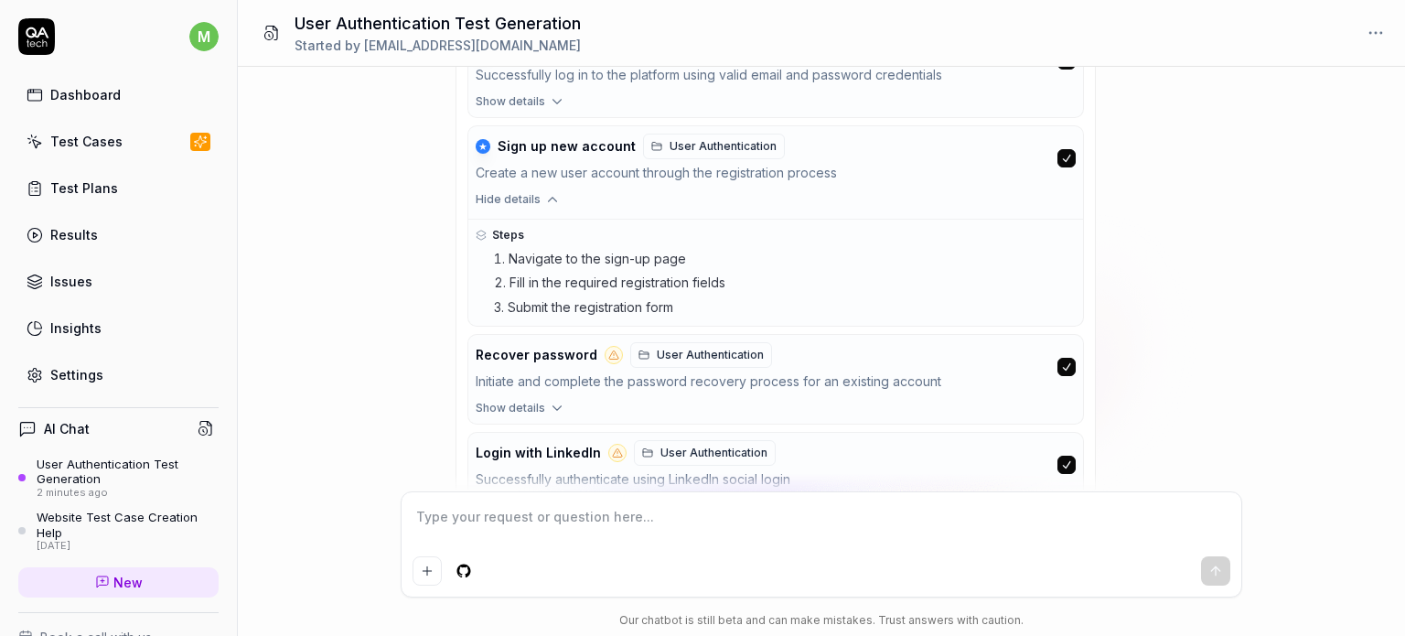
scroll to position [658, 0]
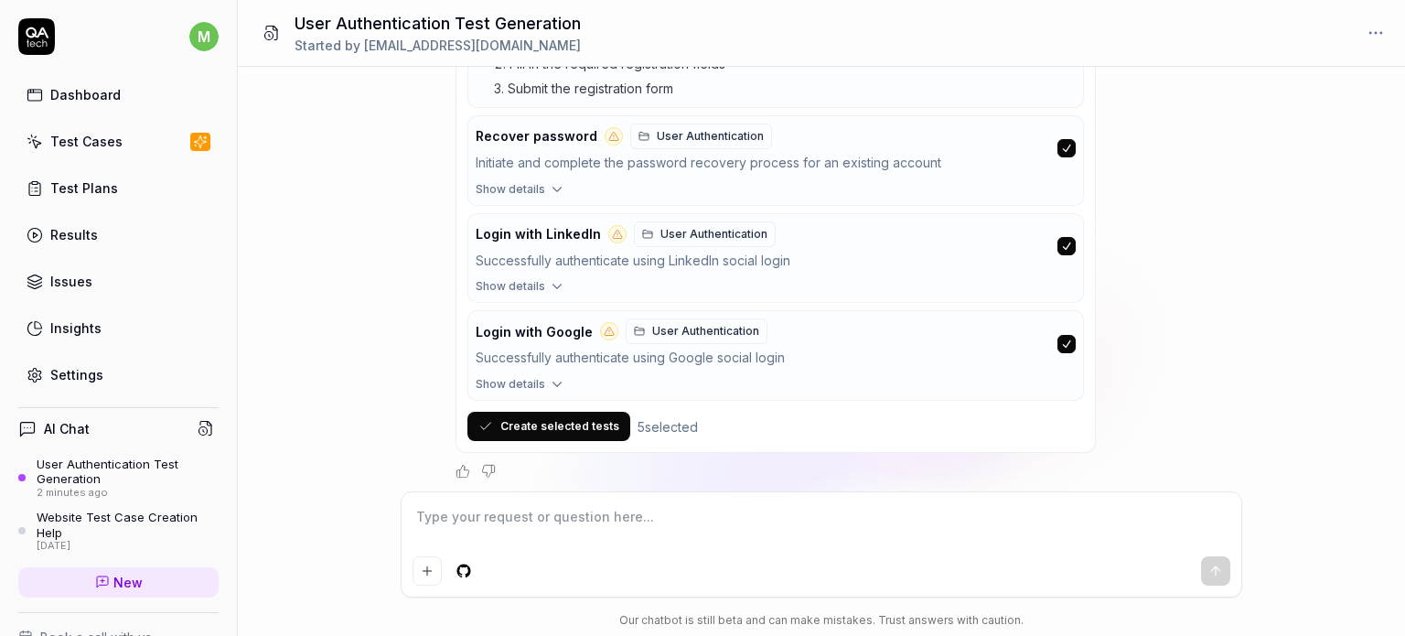
click at [595, 421] on button "Create selected tests" at bounding box center [548, 426] width 163 height 29
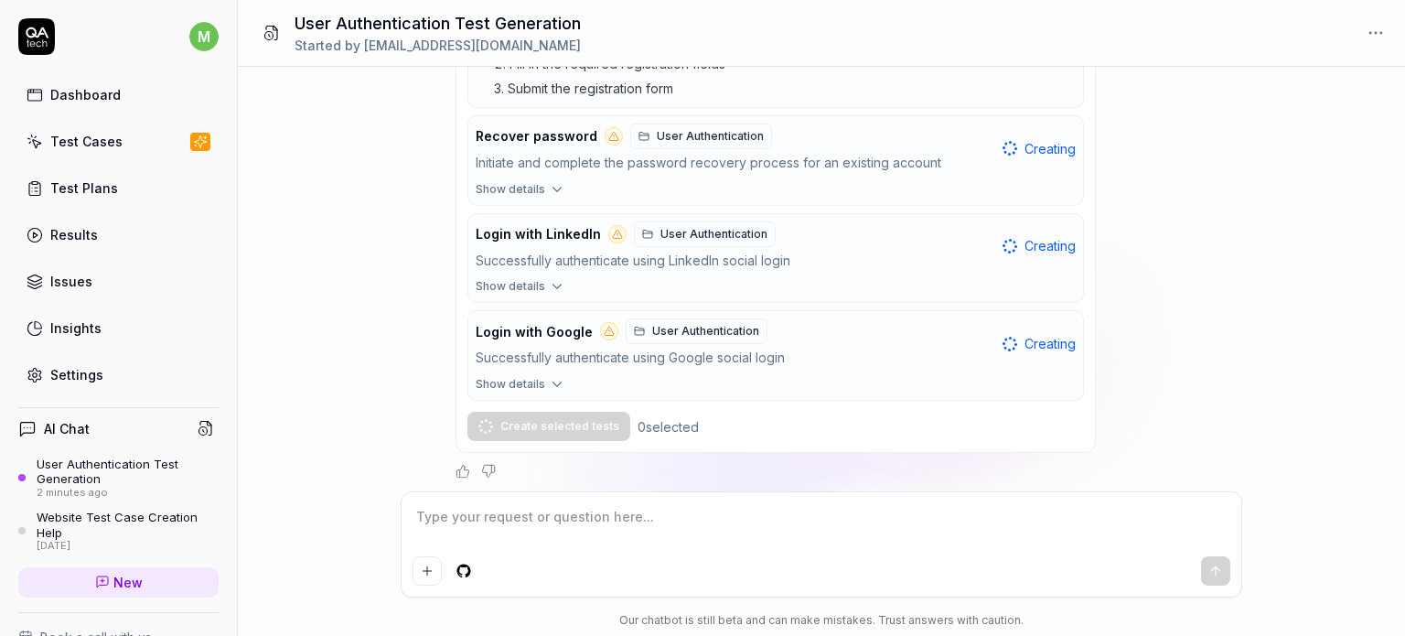
scroll to position [771, 0]
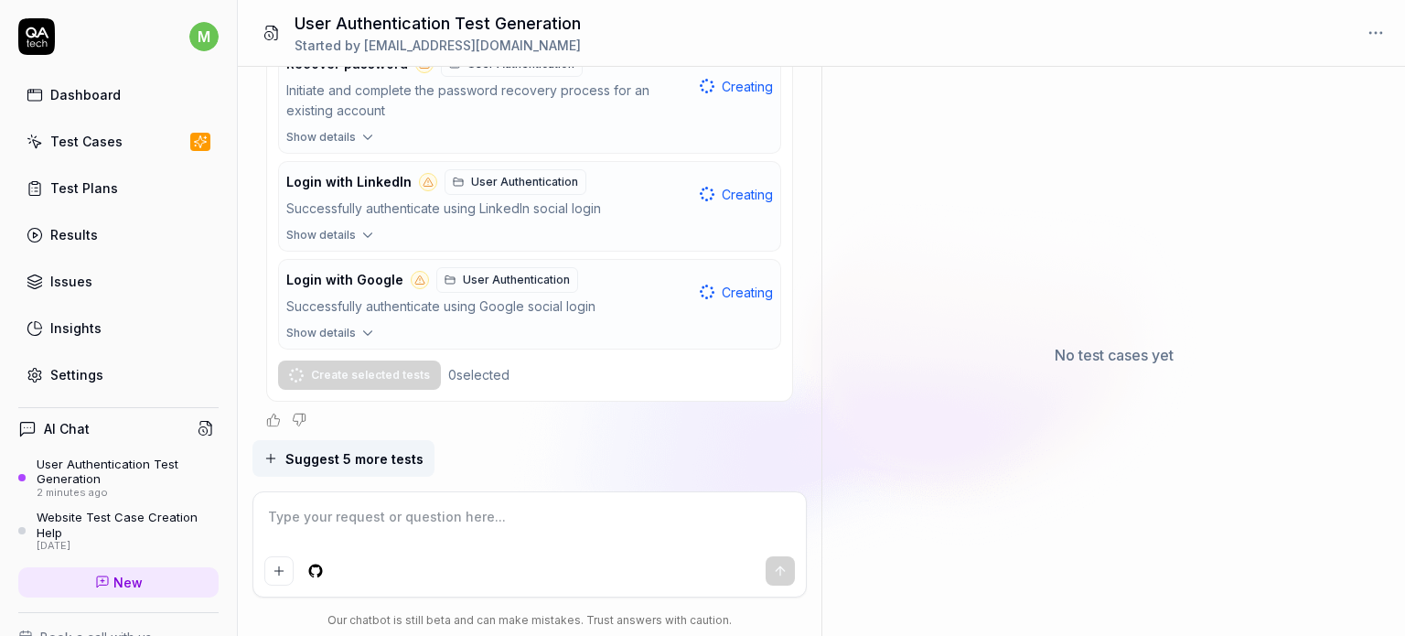
type textarea "*"
click at [106, 182] on div "Test Plans" at bounding box center [84, 187] width 68 height 19
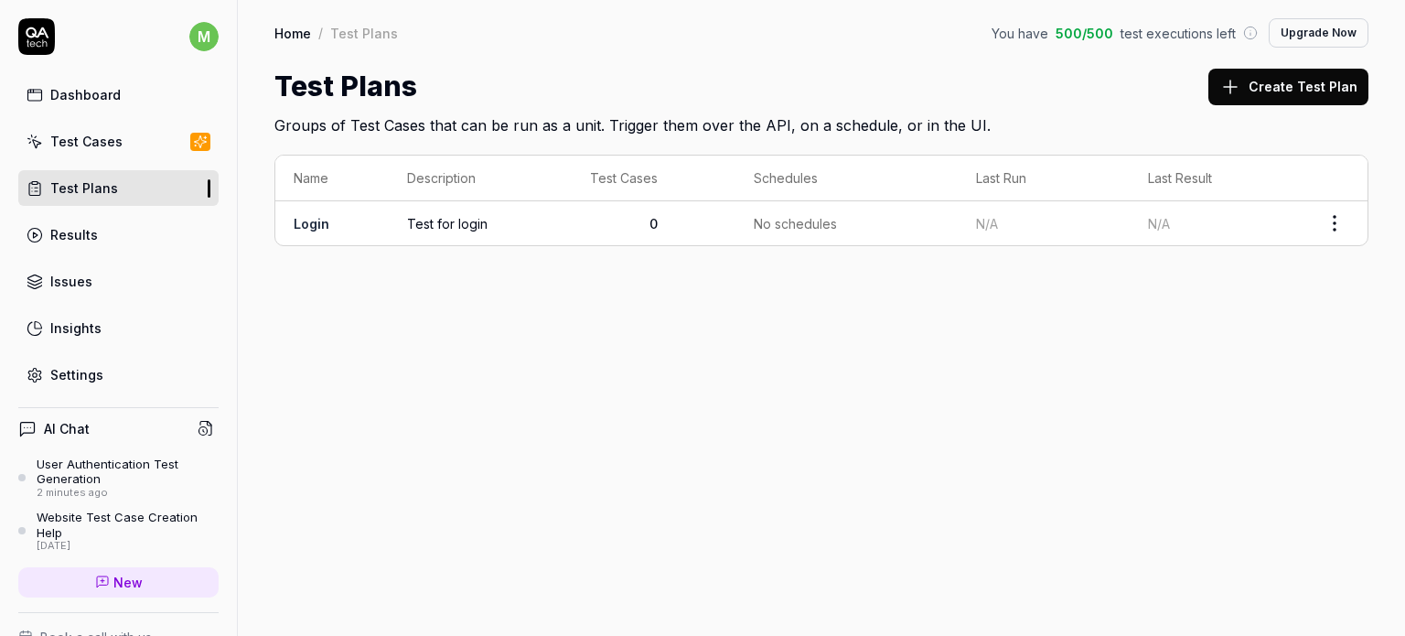
click at [112, 123] on link "Test Cases" at bounding box center [118, 141] width 200 height 36
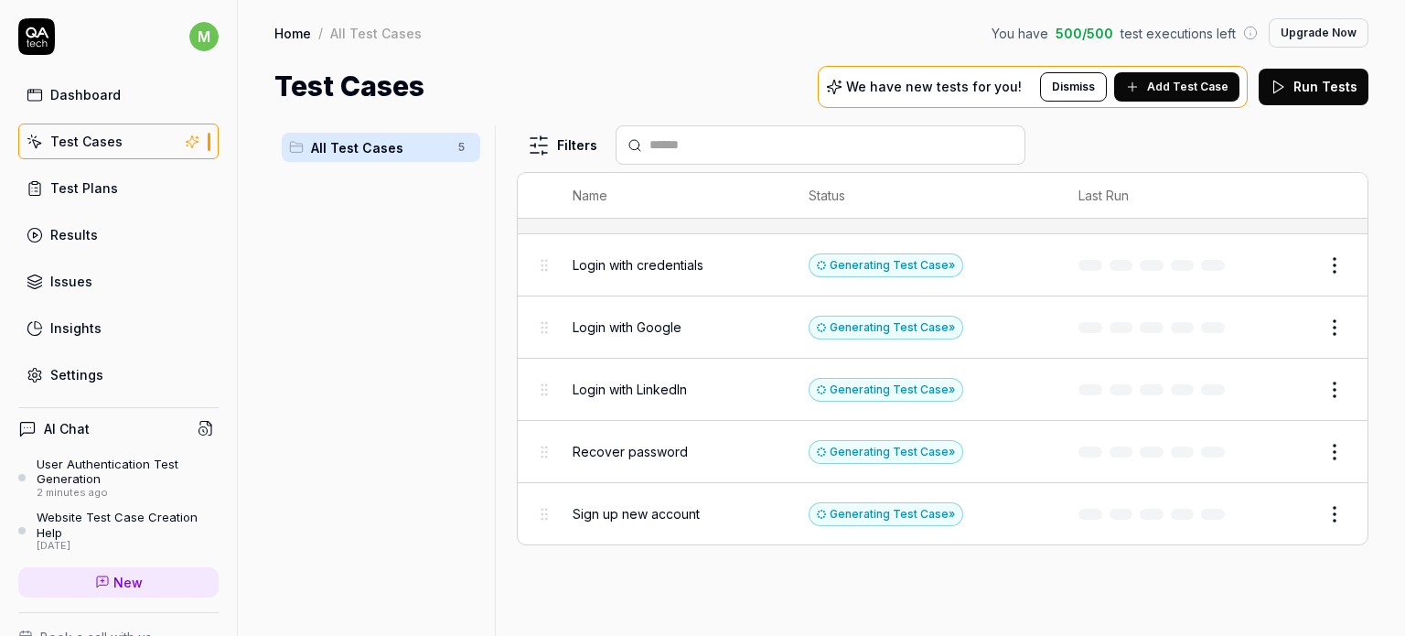
click at [1014, 86] on p "We have new tests for you!" at bounding box center [934, 86] width 176 height 13
